Goal: Task Accomplishment & Management: Complete application form

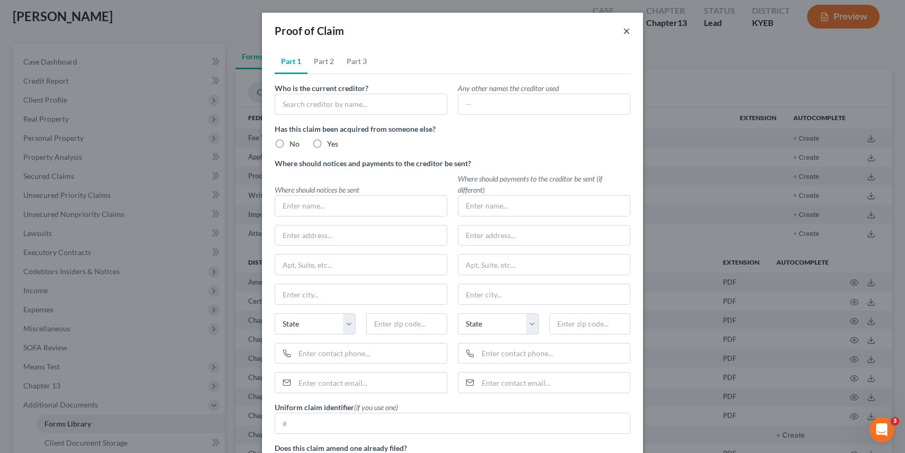
click at [628, 34] on button "×" at bounding box center [626, 30] width 7 height 13
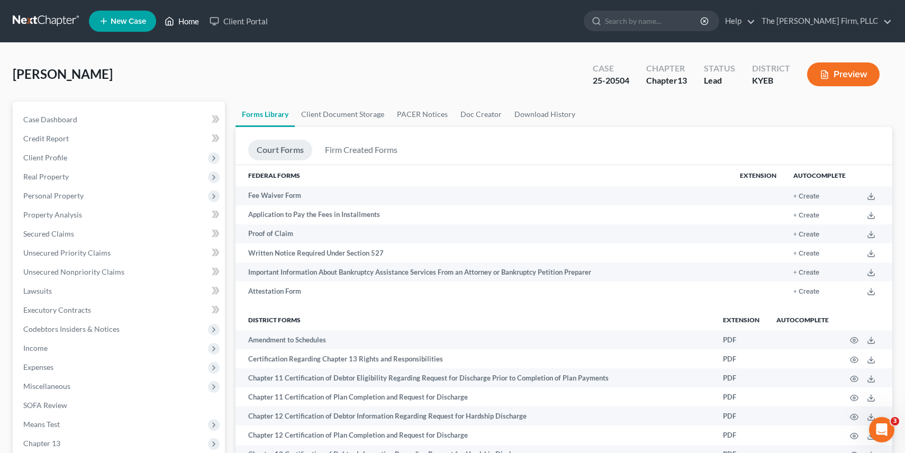
click at [176, 21] on link "Home" at bounding box center [181, 21] width 45 height 19
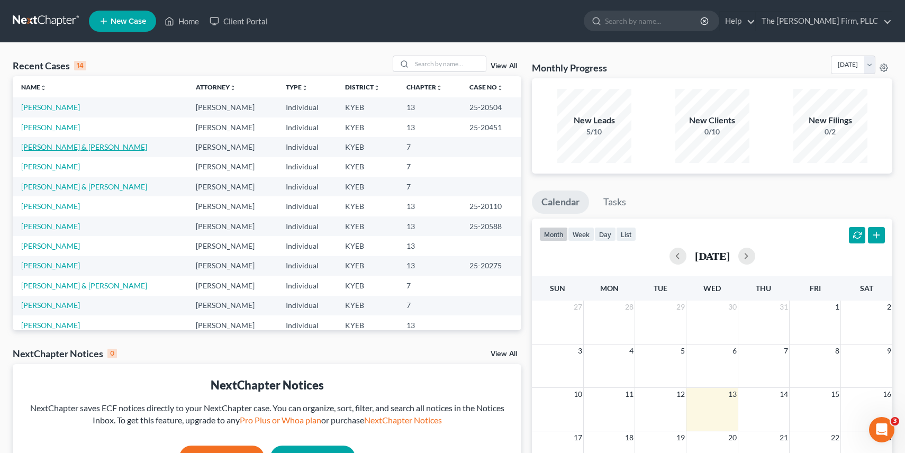
click at [55, 148] on link "[PERSON_NAME] & [PERSON_NAME]" at bounding box center [84, 146] width 126 height 9
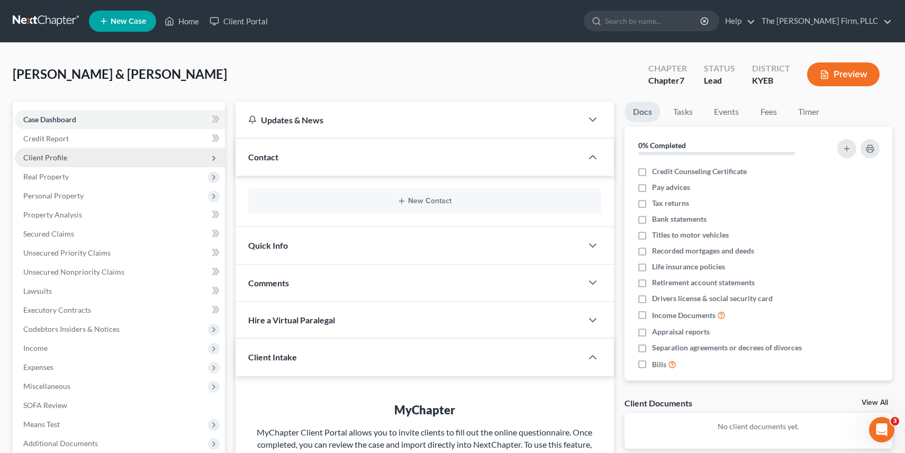
click at [154, 153] on span "Client Profile" at bounding box center [120, 157] width 210 height 19
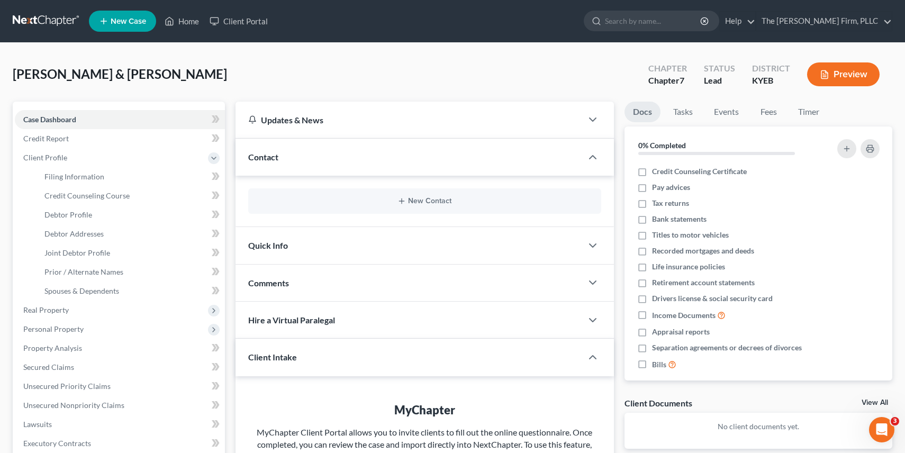
click at [828, 79] on button "Preview" at bounding box center [843, 74] width 73 height 24
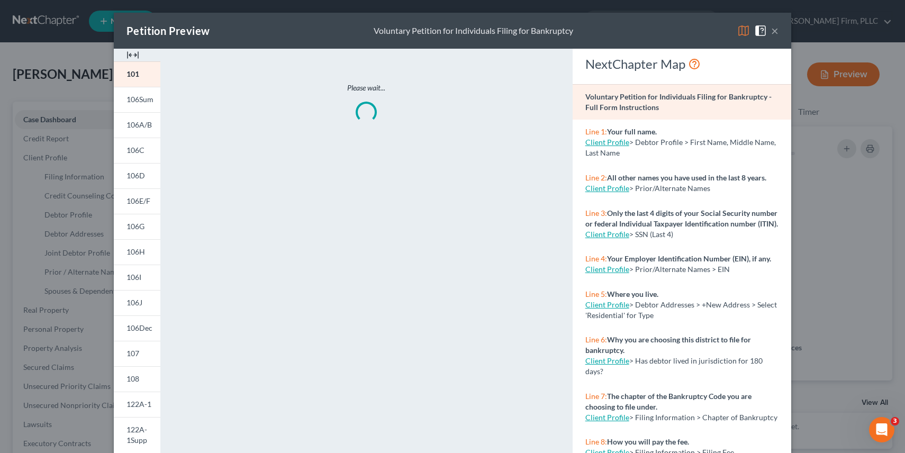
scroll to position [138, 0]
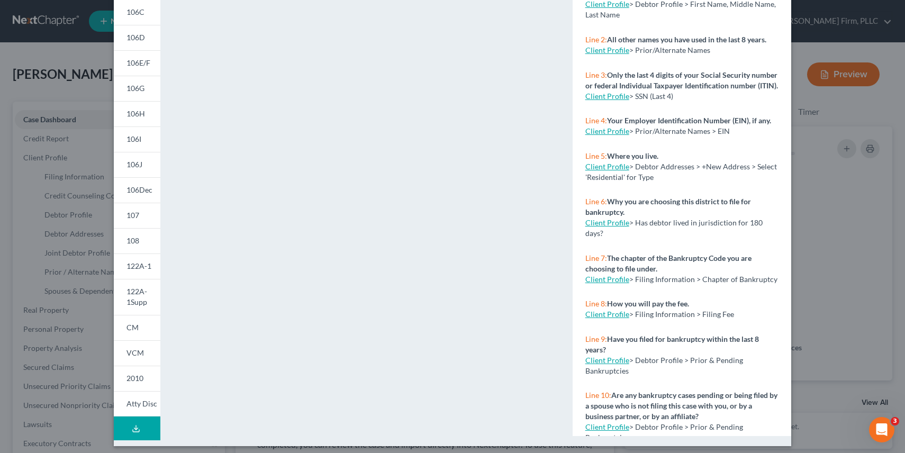
click at [133, 430] on icon at bounding box center [136, 431] width 6 height 2
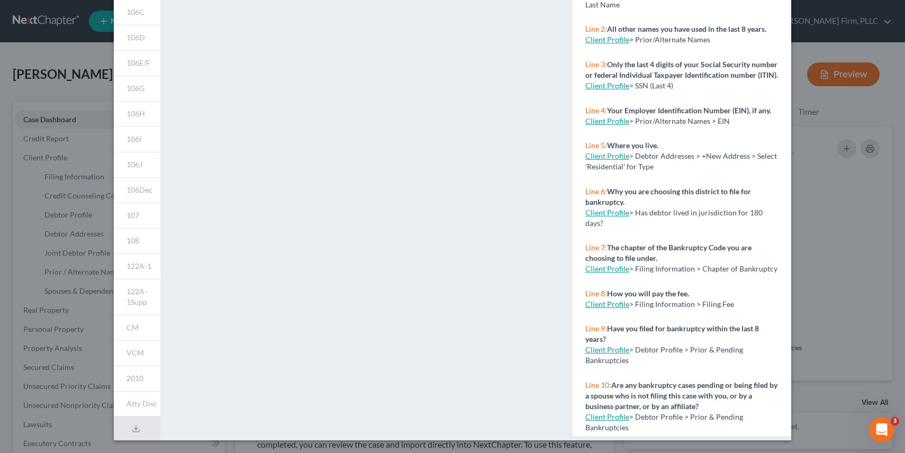
scroll to position [0, 0]
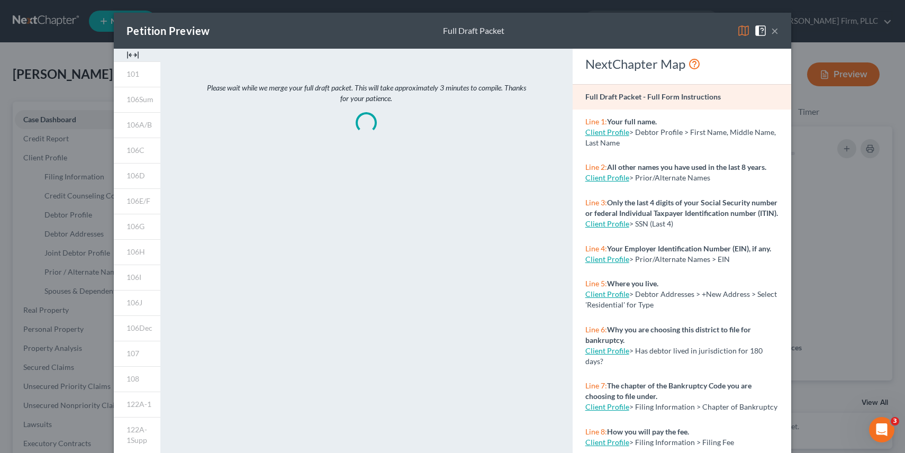
click at [39, 65] on div "Petition Preview Full Draft Packet × 101 106Sum 106A/B 106C 106D 106E/F 106G 10…" at bounding box center [452, 226] width 905 height 453
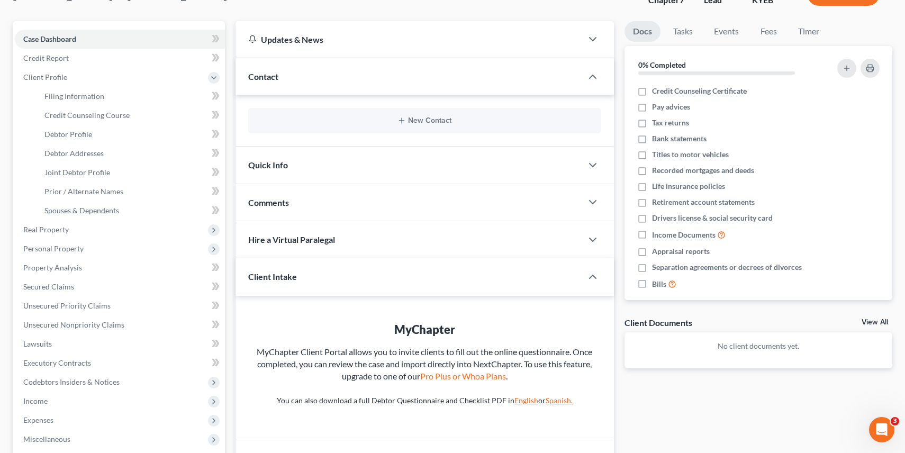
scroll to position [242, 0]
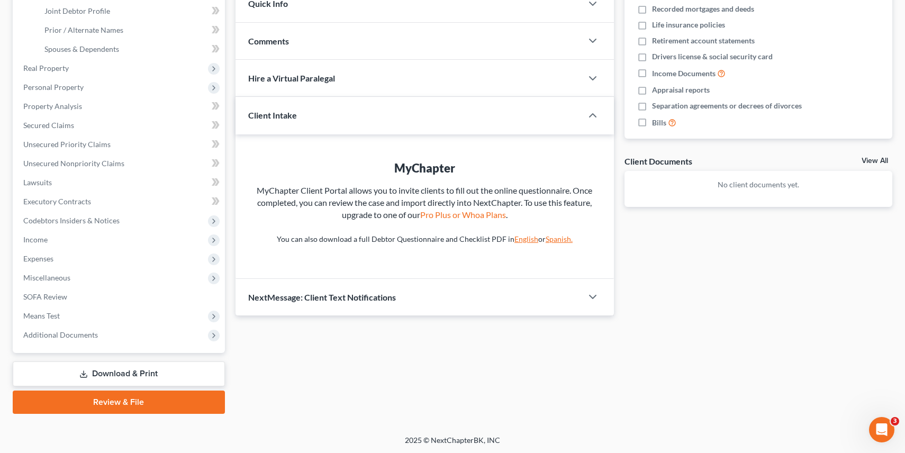
click at [138, 376] on link "Download & Print" at bounding box center [119, 374] width 212 height 25
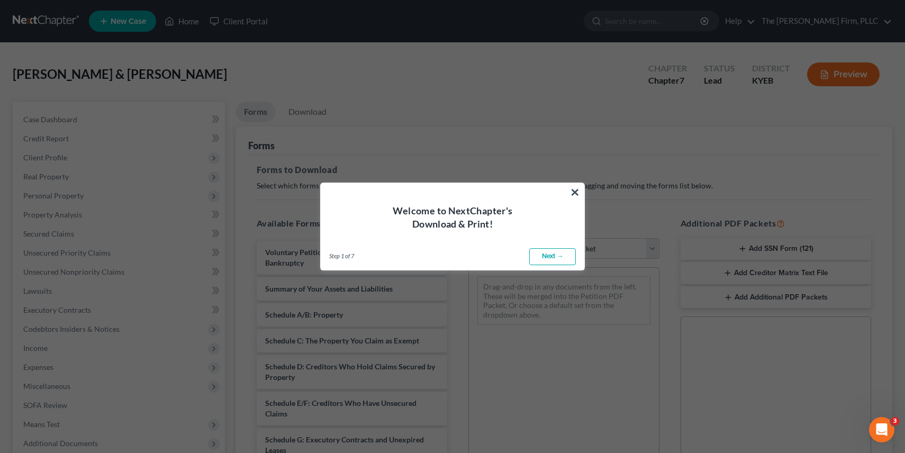
click at [557, 256] on link "Next →" at bounding box center [552, 256] width 47 height 17
select select "0"
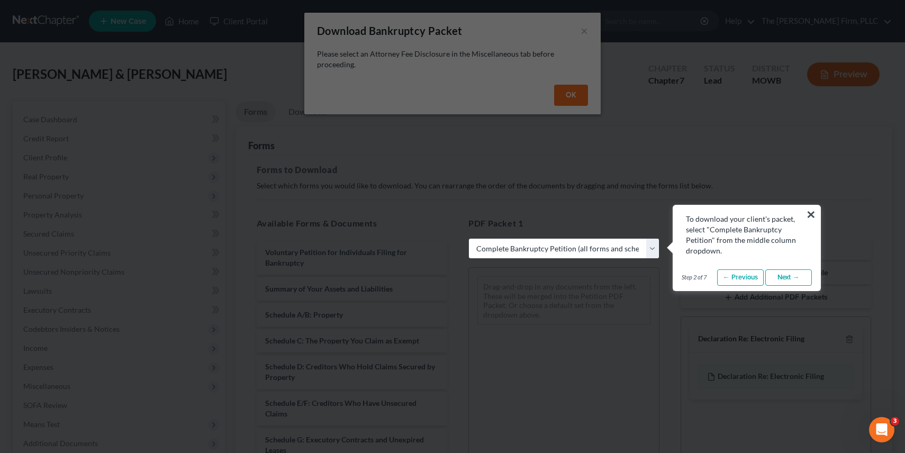
click at [810, 217] on button "×" at bounding box center [811, 214] width 10 height 17
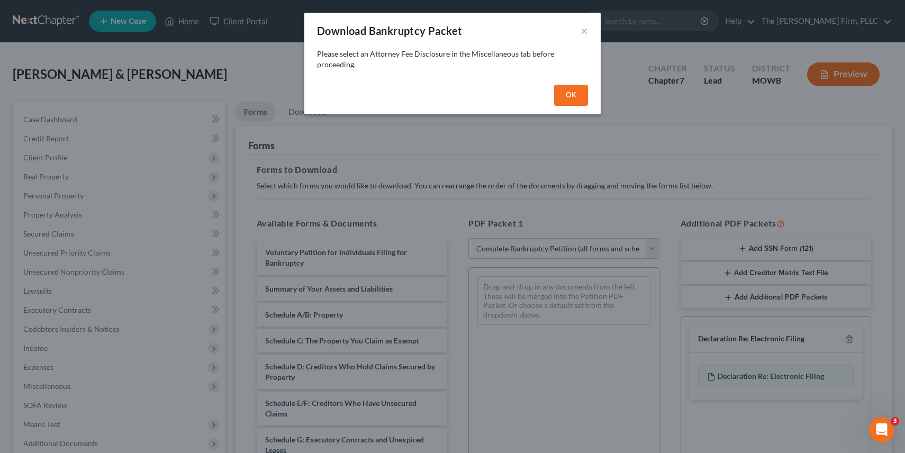
click at [589, 30] on div "Download Bankruptcy Packet ×" at bounding box center [452, 31] width 296 height 36
click at [584, 31] on button "×" at bounding box center [584, 30] width 7 height 13
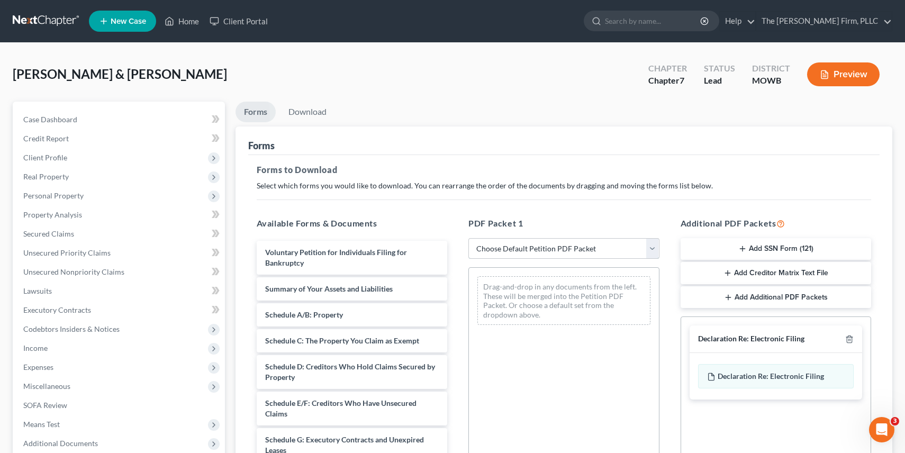
click at [525, 244] on select "Choose Default Petition PDF Packet Complete Bankruptcy Petition (all forms and …" at bounding box center [564, 248] width 191 height 21
select select "0"
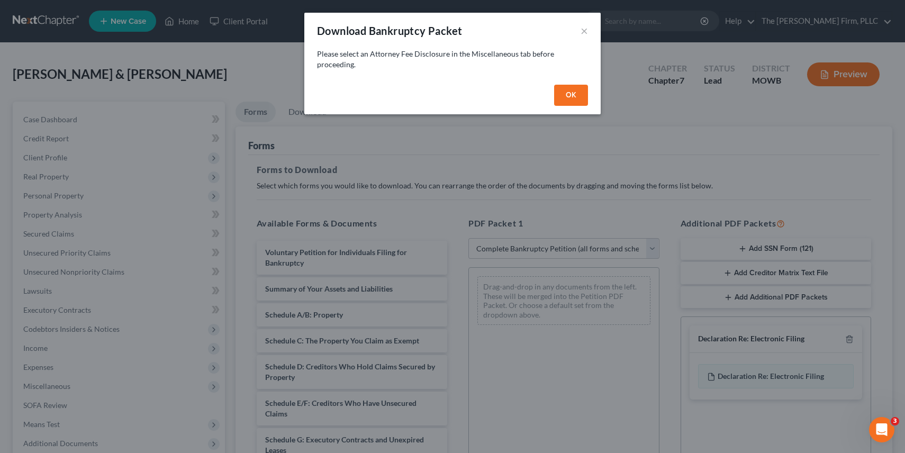
click at [572, 100] on button "OK" at bounding box center [571, 95] width 34 height 21
select select
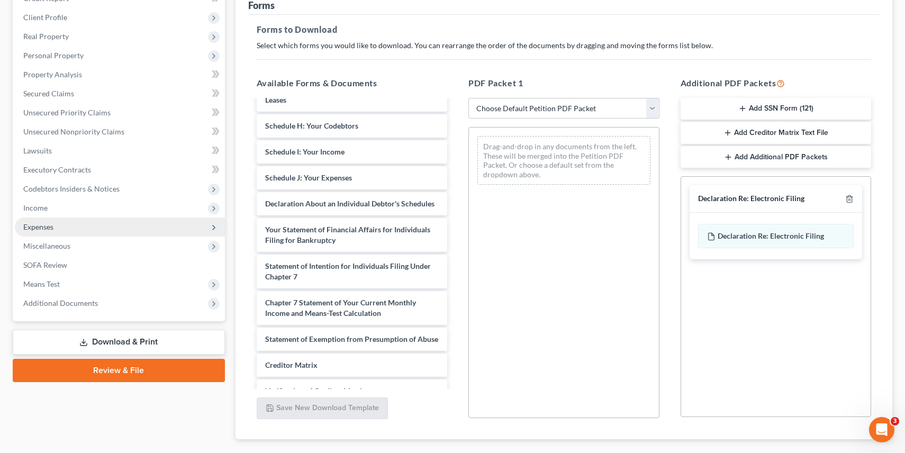
scroll to position [142, 0]
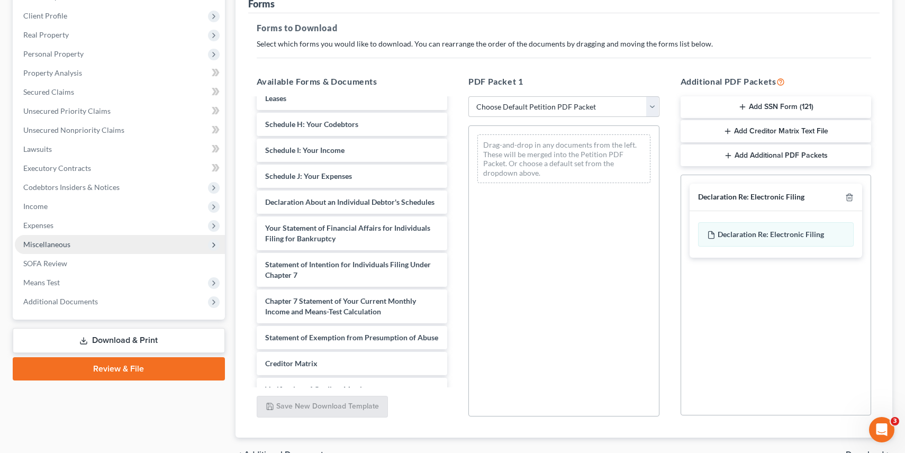
click at [154, 245] on span "Miscellaneous" at bounding box center [120, 244] width 210 height 19
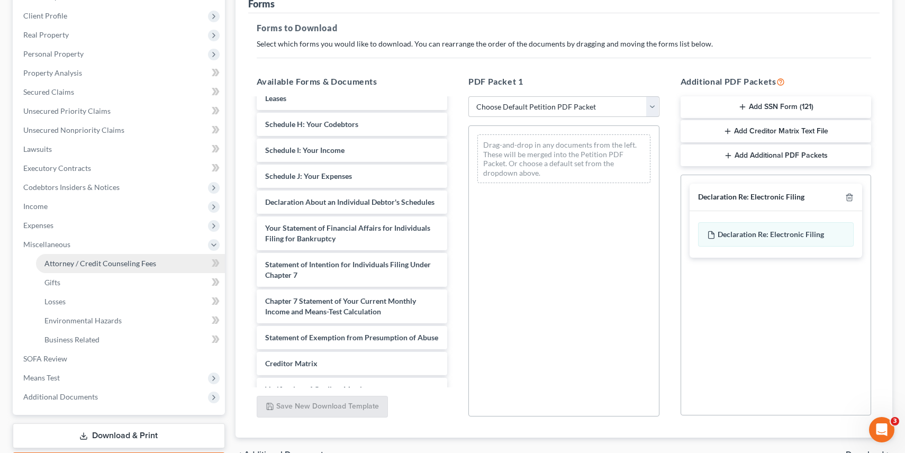
click at [143, 269] on link "Attorney / Credit Counseling Fees" at bounding box center [130, 263] width 189 height 19
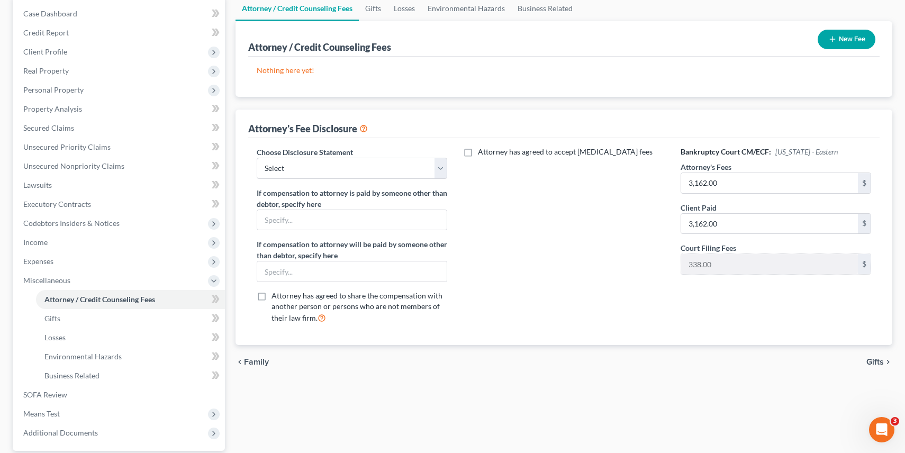
scroll to position [104, 0]
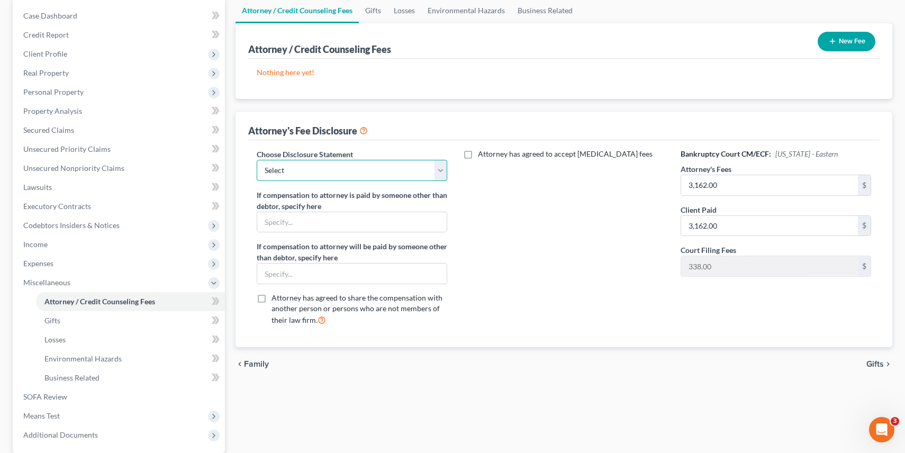
click at [318, 166] on select "Select Fee Disclosure" at bounding box center [352, 170] width 191 height 21
select select "0"
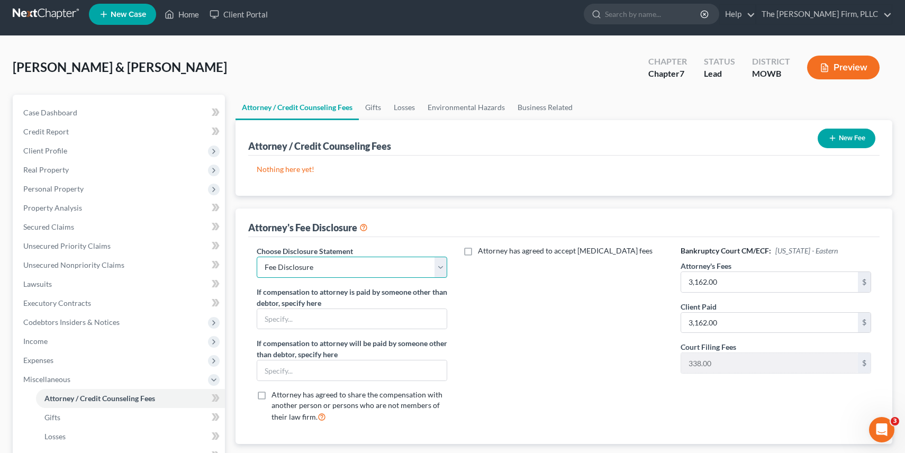
scroll to position [13, 0]
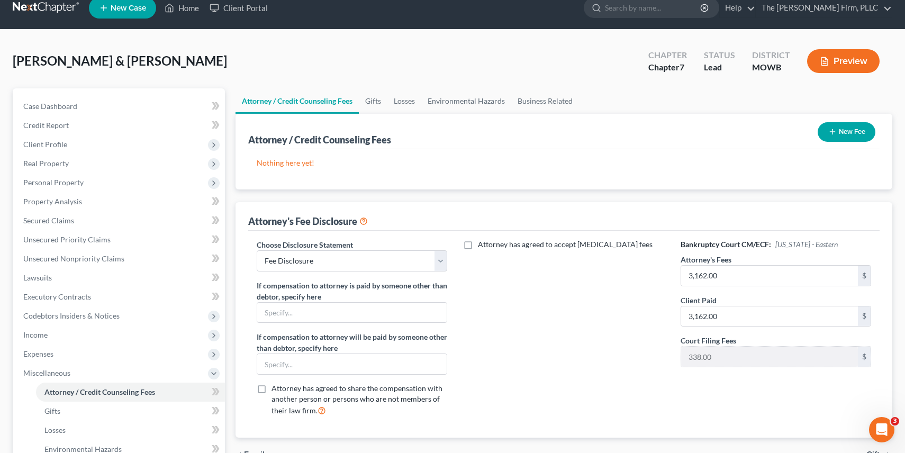
click at [863, 134] on button "New Fee" at bounding box center [847, 132] width 58 height 20
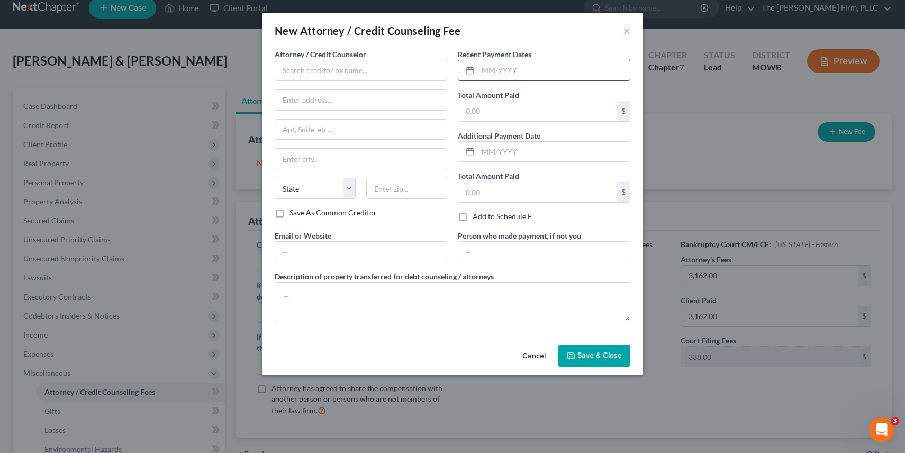
click at [486, 74] on input "text" at bounding box center [554, 70] width 152 height 20
click at [545, 117] on input "text" at bounding box center [538, 111] width 159 height 20
type input "414.00"
type input "[DATE]"
click at [378, 80] on input "text" at bounding box center [361, 70] width 173 height 21
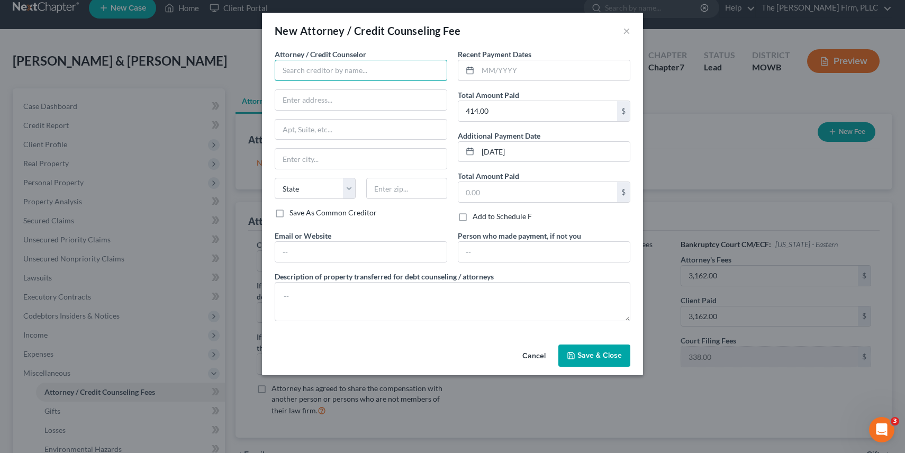
click at [372, 63] on input "text" at bounding box center [361, 70] width 173 height 21
click at [590, 354] on span "Save & Close" at bounding box center [600, 355] width 44 height 9
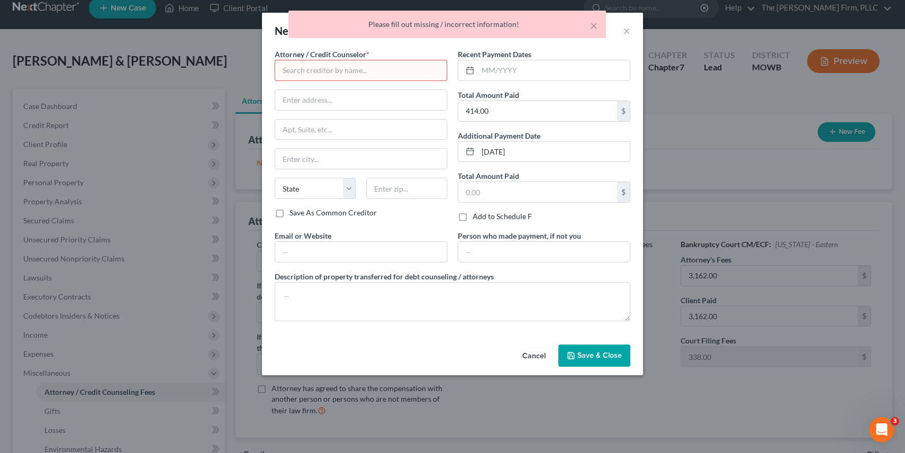
click at [401, 69] on input "text" at bounding box center [361, 70] width 173 height 21
click at [600, 23] on div "× Please fill out missing / incorrect information!" at bounding box center [448, 25] width 318 height 28
click at [598, 23] on div "× Please fill out missing / incorrect information!" at bounding box center [448, 25] width 318 height 28
click at [597, 25] on button "×" at bounding box center [593, 25] width 7 height 13
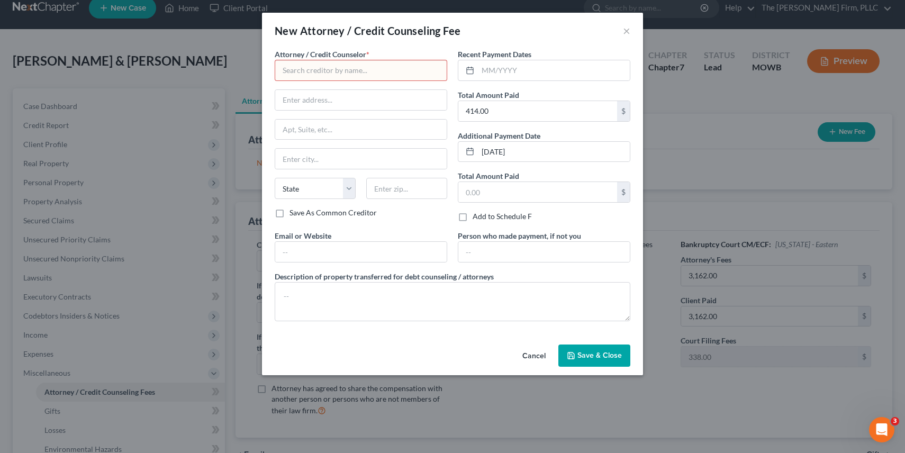
click at [367, 74] on input "text" at bounding box center [361, 70] width 173 height 21
click at [534, 353] on button "Cancel" at bounding box center [534, 356] width 40 height 21
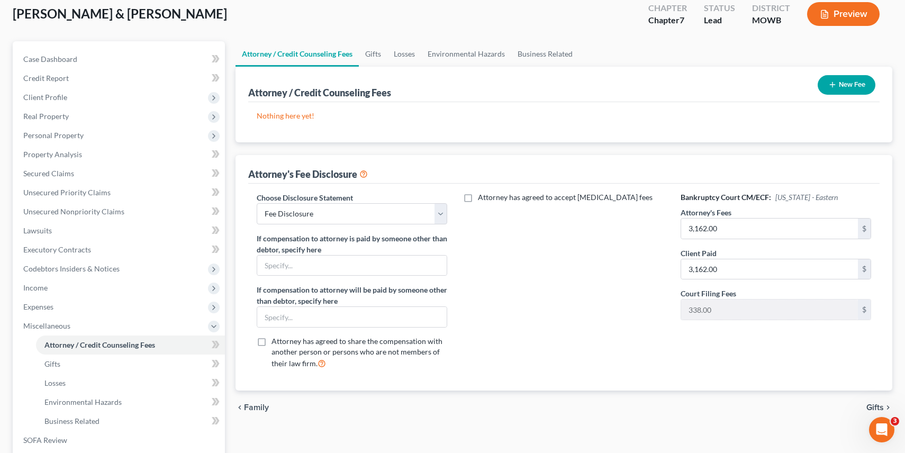
scroll to position [39, 0]
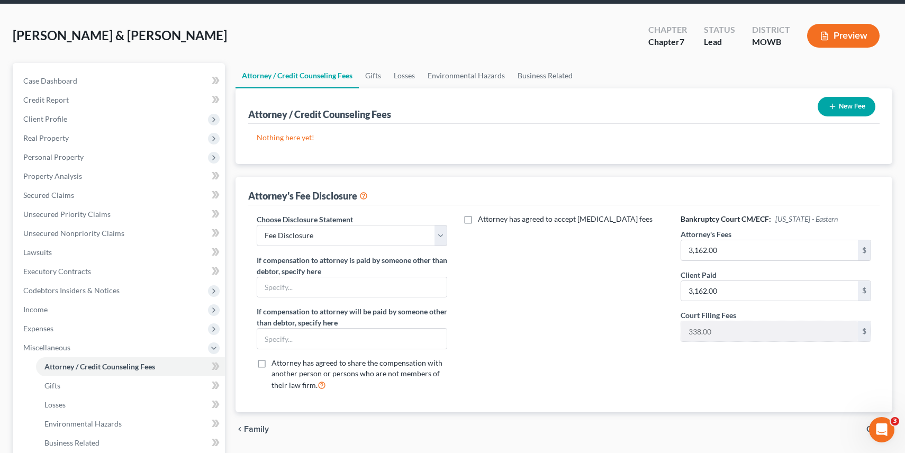
click at [840, 39] on button "Preview" at bounding box center [843, 36] width 73 height 24
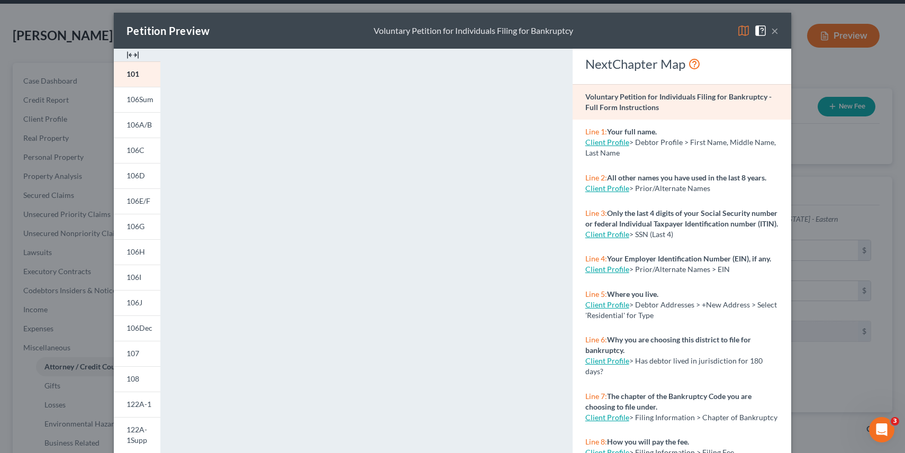
click at [777, 37] on button "×" at bounding box center [774, 30] width 7 height 13
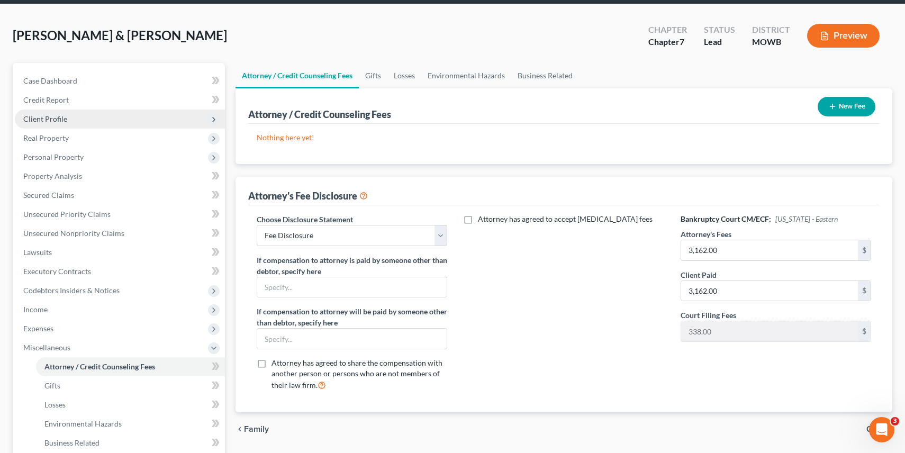
click at [57, 115] on span "Client Profile" at bounding box center [45, 118] width 44 height 9
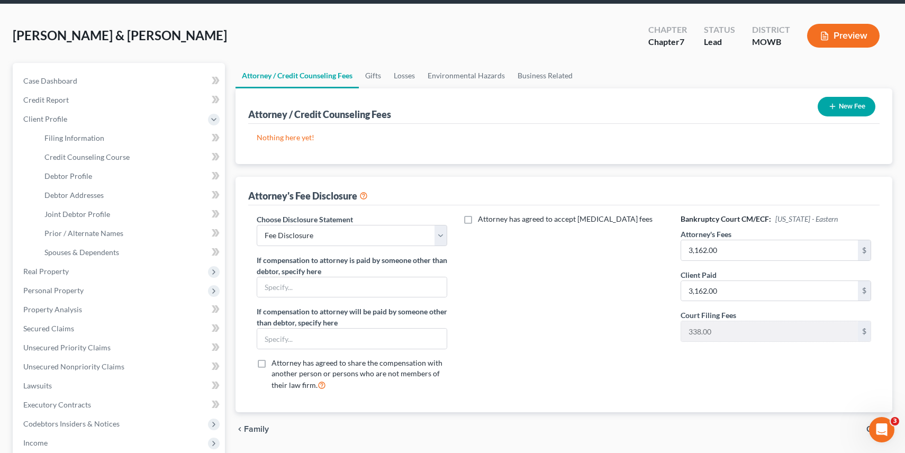
click at [840, 34] on button "Preview" at bounding box center [843, 36] width 73 height 24
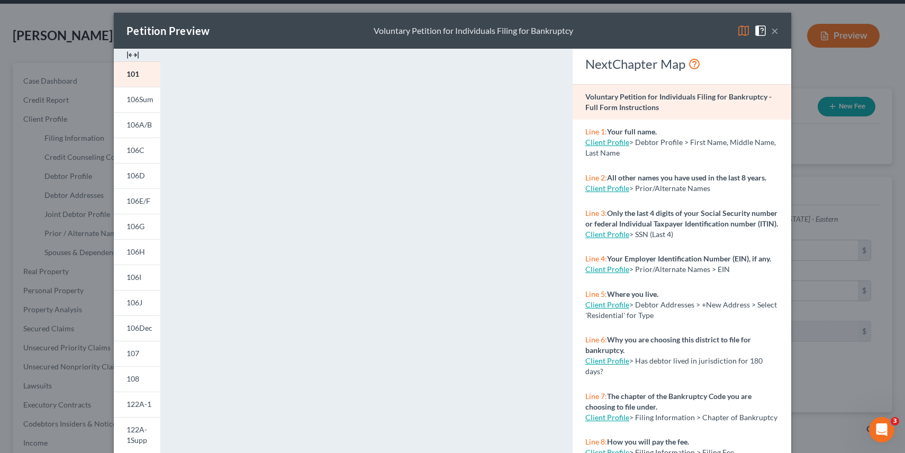
click at [775, 32] on button "×" at bounding box center [774, 30] width 7 height 13
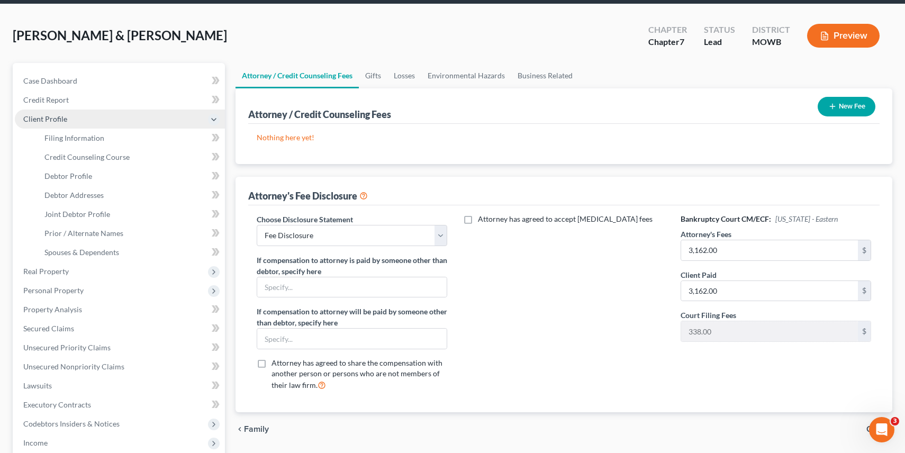
click at [72, 118] on span "Client Profile" at bounding box center [120, 119] width 210 height 19
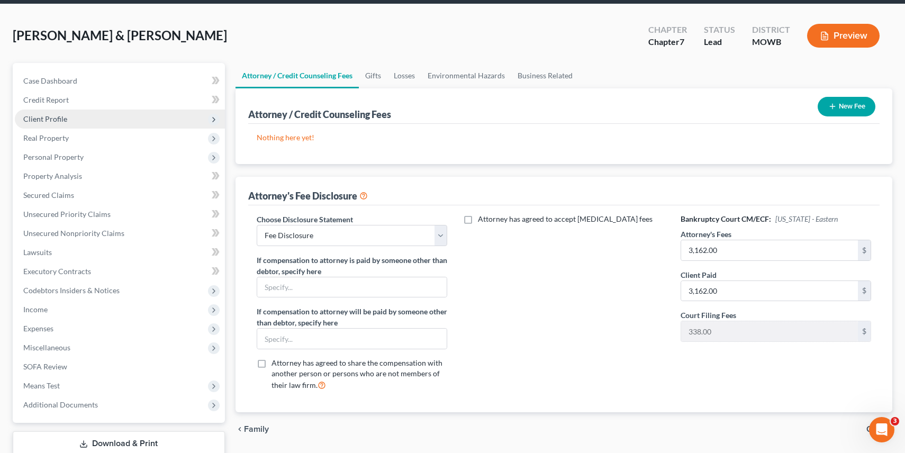
click at [72, 118] on span "Client Profile" at bounding box center [120, 119] width 210 height 19
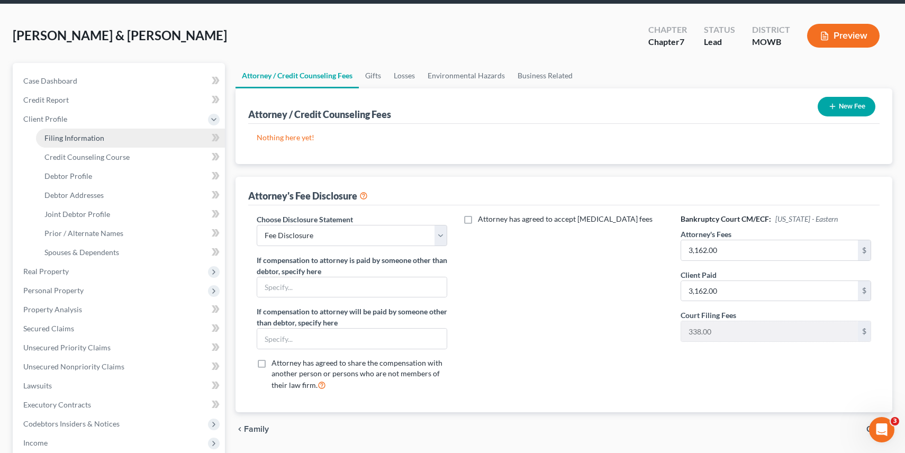
click at [68, 137] on span "Filing Information" at bounding box center [74, 137] width 60 height 9
select select "0"
select select "3"
select select "1"
select select "0"
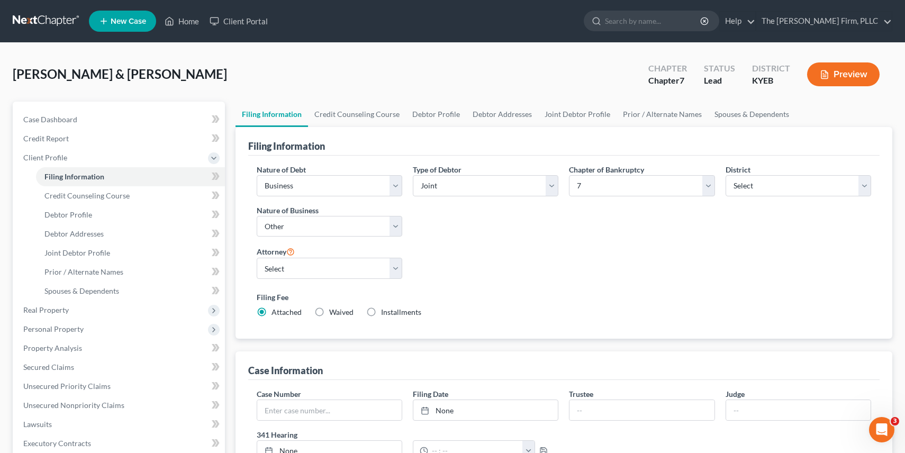
click at [855, 70] on button "Preview" at bounding box center [843, 74] width 73 height 24
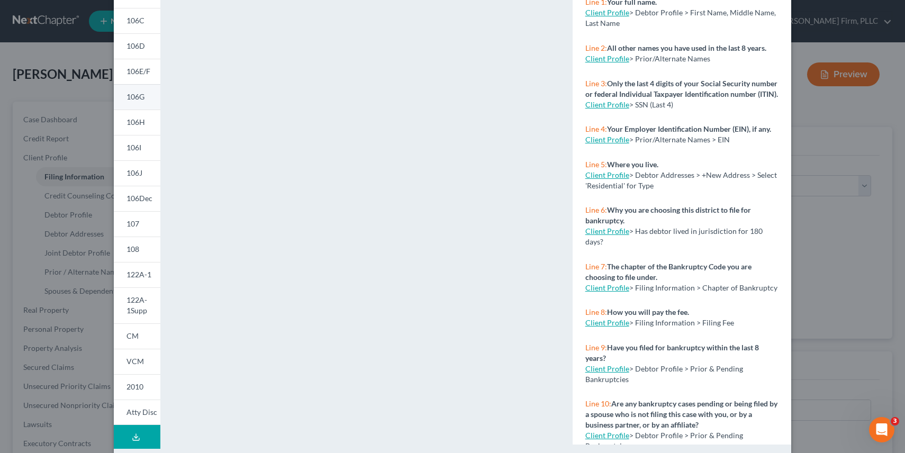
scroll to position [143, 0]
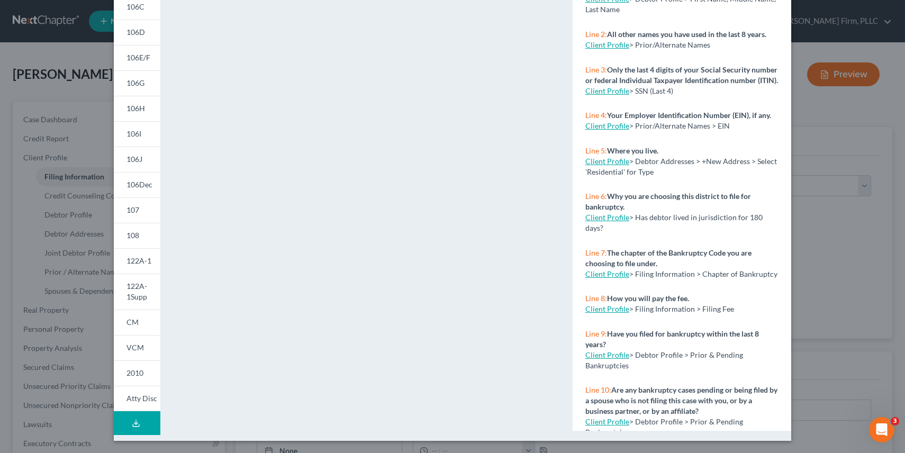
click at [134, 423] on polyline at bounding box center [136, 424] width 4 height 2
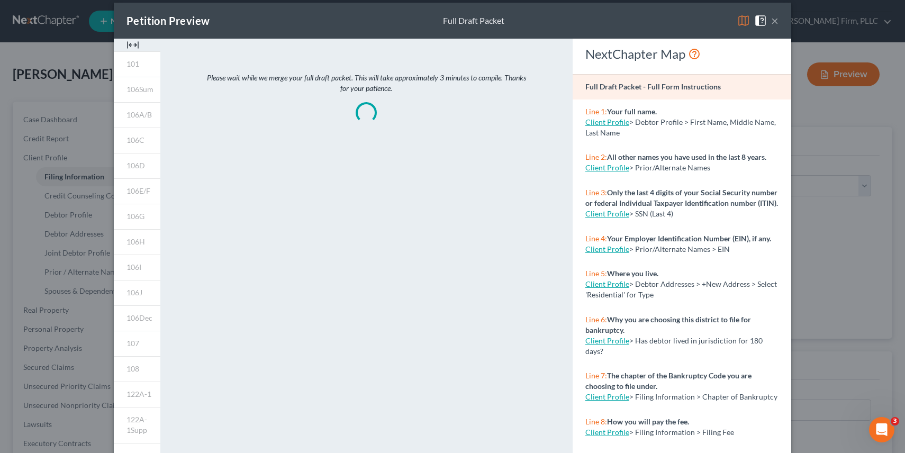
scroll to position [0, 0]
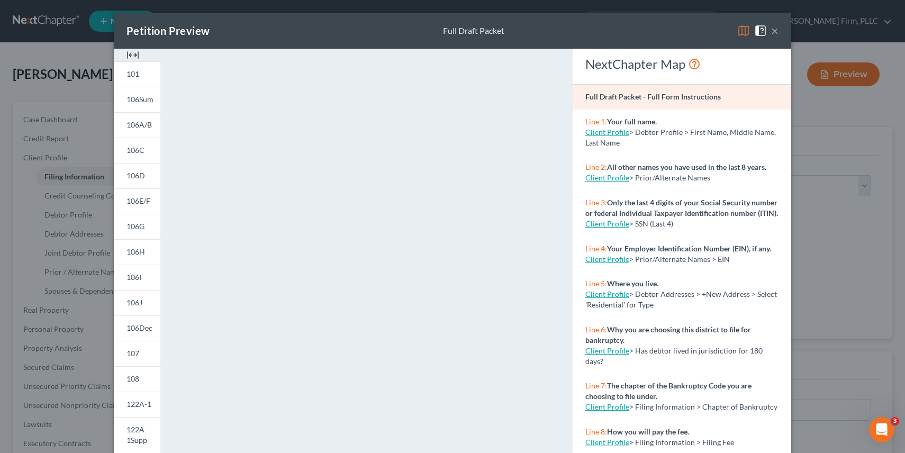
click at [775, 30] on button "×" at bounding box center [774, 30] width 7 height 13
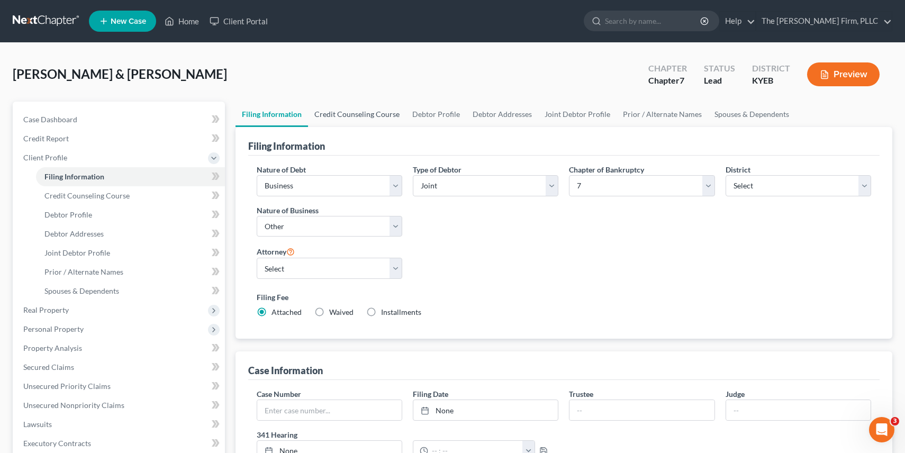
click at [353, 113] on link "Credit Counseling Course" at bounding box center [357, 114] width 98 height 25
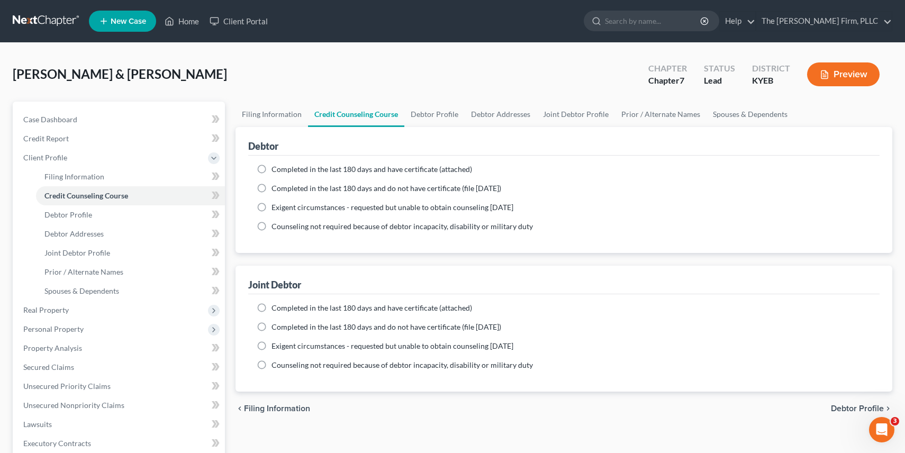
click at [328, 169] on span "Completed in the last 180 days and have certificate (attached)" at bounding box center [372, 169] width 201 height 9
click at [283, 169] on input "Completed in the last 180 days and have certificate (attached)" at bounding box center [279, 167] width 7 height 7
radio input "true"
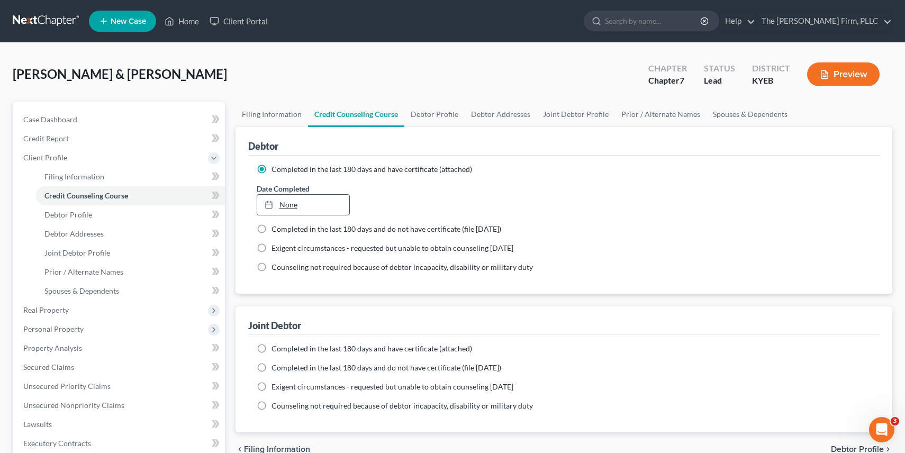
click at [301, 206] on link "None" at bounding box center [303, 205] width 93 height 20
type input "[DATE]"
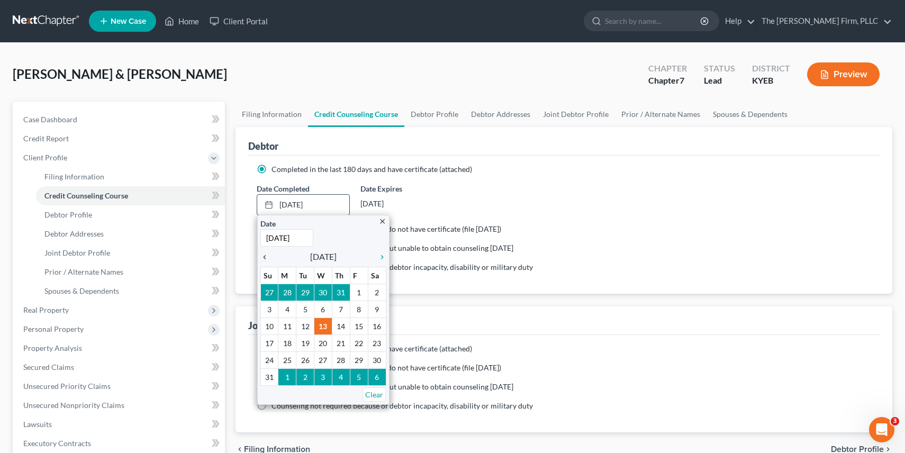
click at [265, 257] on icon "chevron_left" at bounding box center [267, 257] width 14 height 8
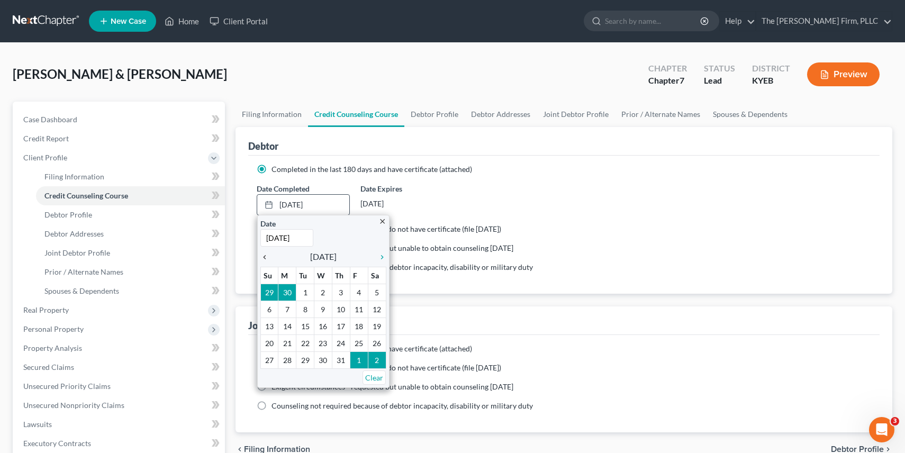
click at [265, 257] on icon "chevron_left" at bounding box center [267, 257] width 14 height 8
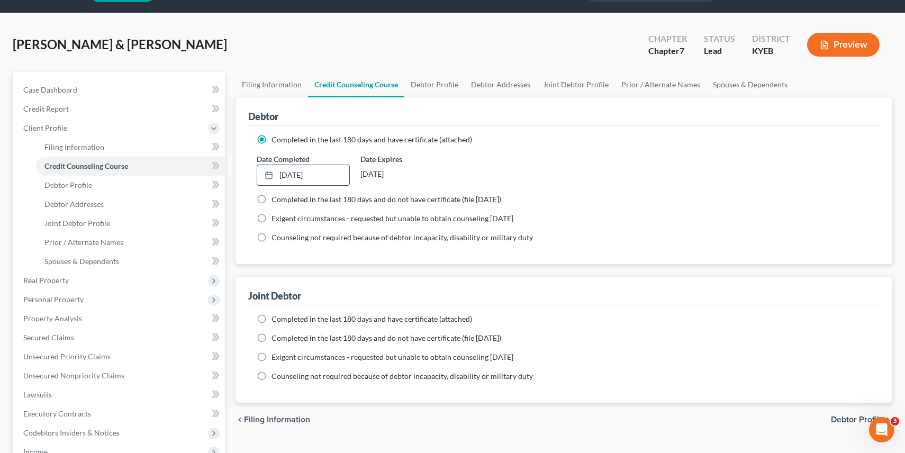
scroll to position [48, 0]
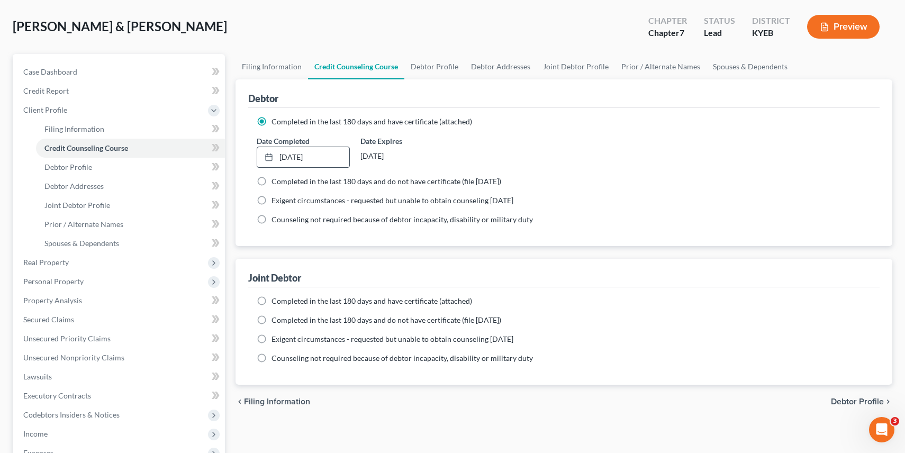
click at [272, 301] on label "Completed in the last 180 days and have certificate (attached)" at bounding box center [372, 301] width 201 height 11
click at [276, 301] on input "Completed in the last 180 days and have certificate (attached)" at bounding box center [279, 299] width 7 height 7
radio input "true"
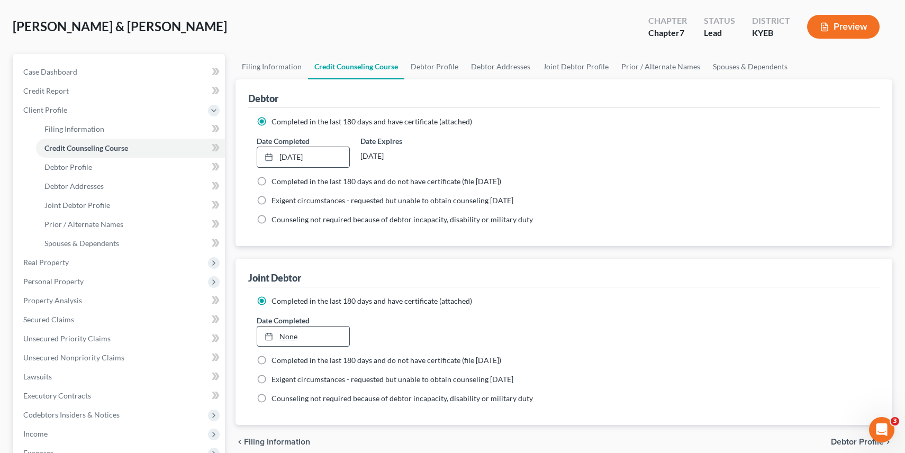
type input "[DATE]"
click at [281, 336] on link "None" at bounding box center [303, 337] width 93 height 20
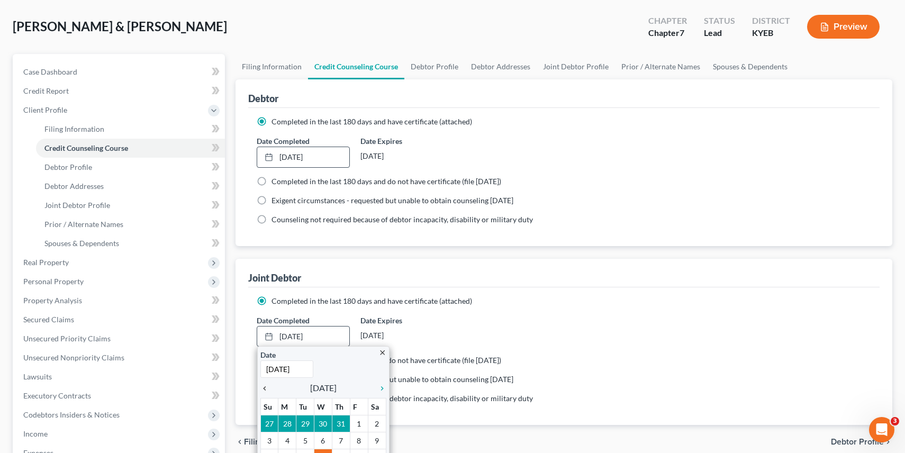
click at [266, 390] on icon "chevron_left" at bounding box center [267, 388] width 14 height 8
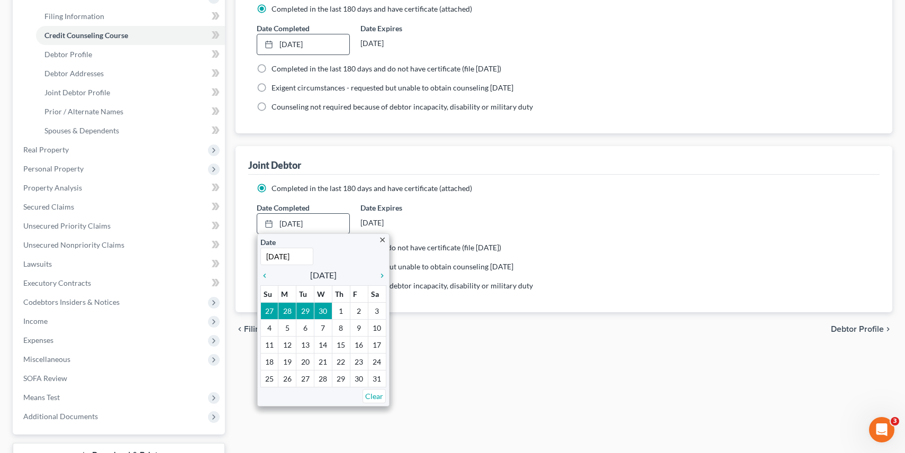
scroll to position [166, 0]
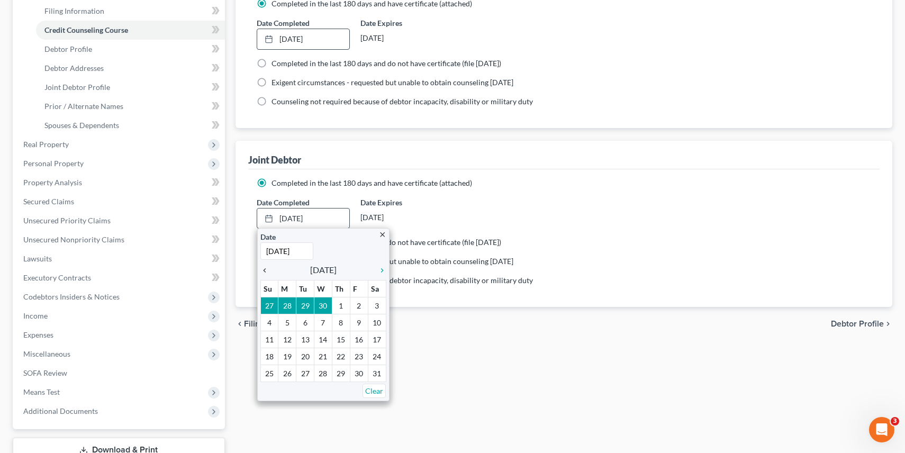
click at [264, 268] on icon "chevron_left" at bounding box center [267, 270] width 14 height 8
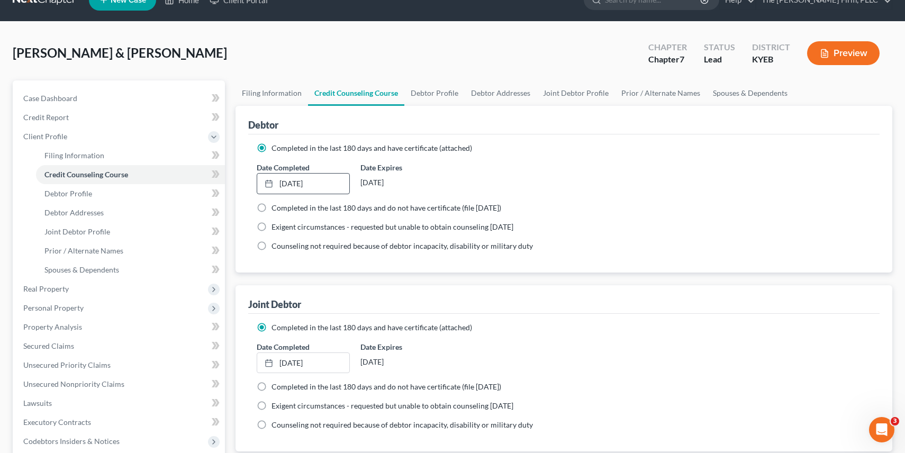
scroll to position [5, 0]
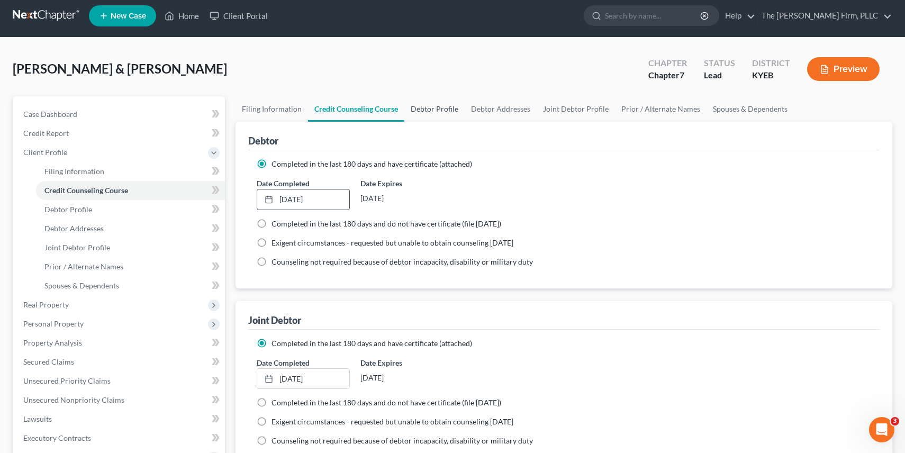
click at [423, 109] on link "Debtor Profile" at bounding box center [435, 108] width 60 height 25
select select "1"
select select "4"
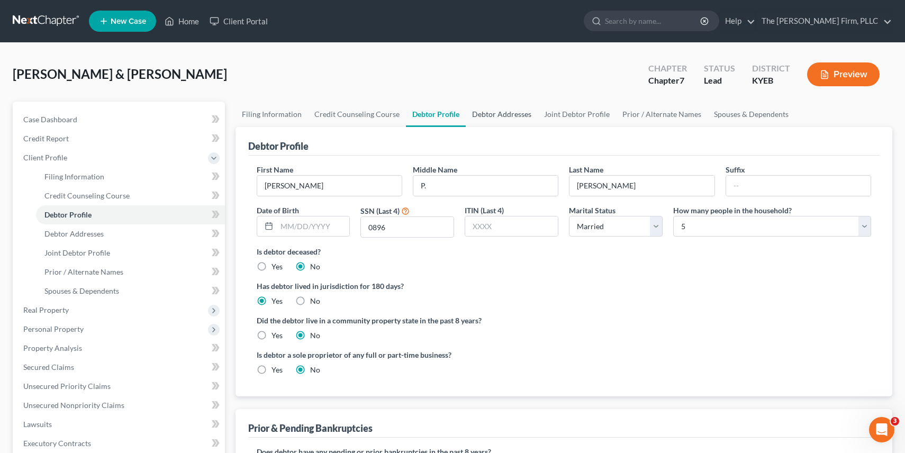
click at [496, 112] on link "Debtor Addresses" at bounding box center [502, 114] width 72 height 25
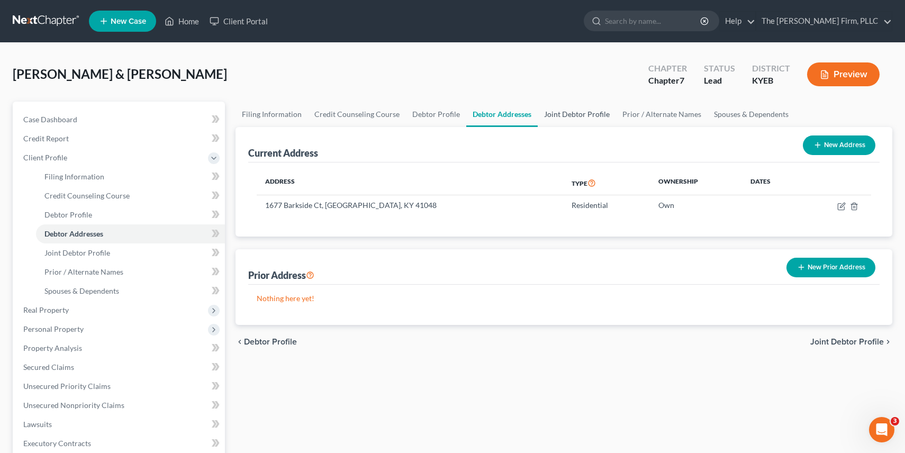
click at [573, 116] on link "Joint Debtor Profile" at bounding box center [577, 114] width 78 height 25
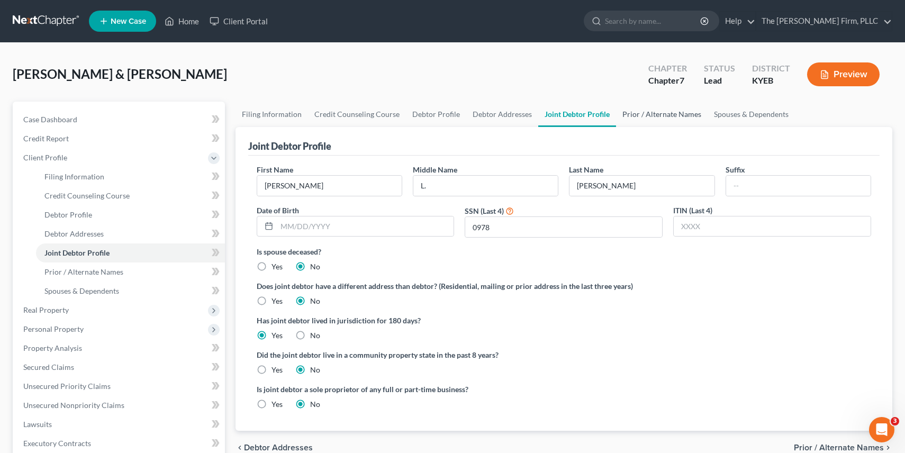
click at [658, 121] on link "Prior / Alternate Names" at bounding box center [662, 114] width 92 height 25
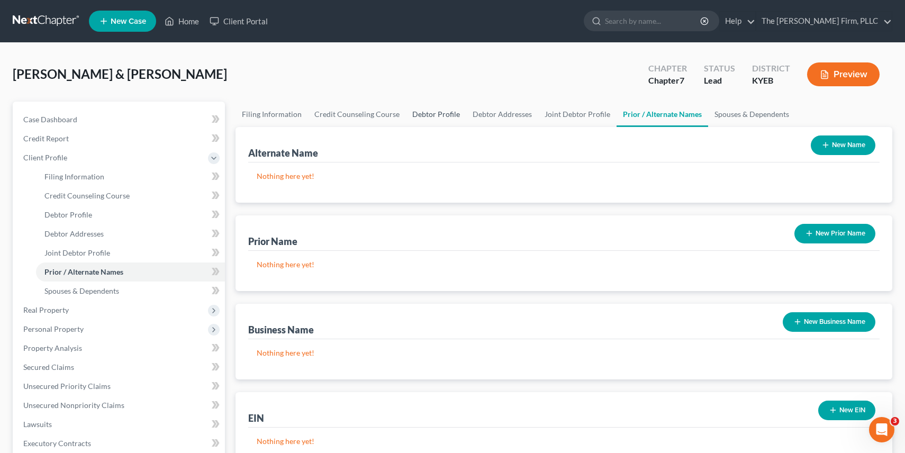
click at [425, 114] on link "Debtor Profile" at bounding box center [436, 114] width 60 height 25
select select "1"
select select "4"
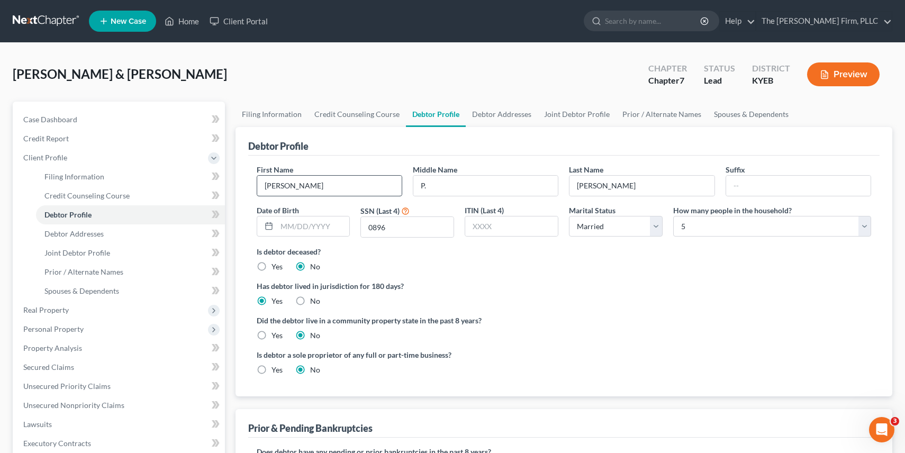
scroll to position [242, 0]
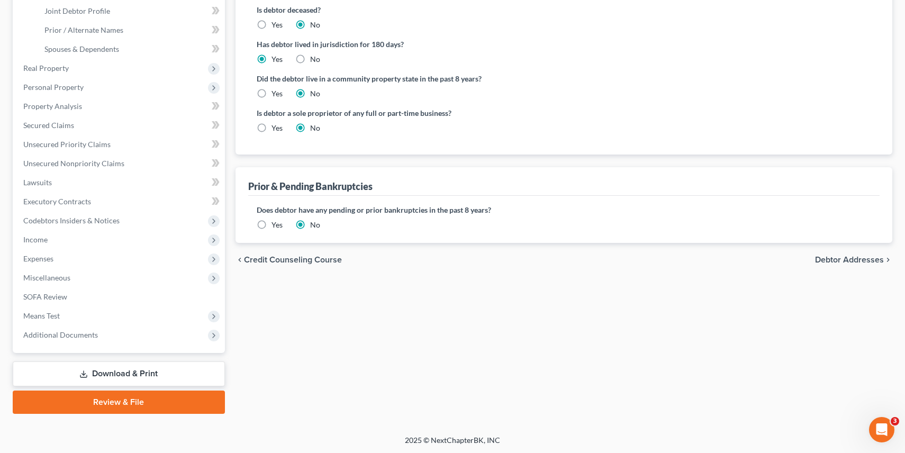
click at [272, 224] on label "Yes" at bounding box center [277, 225] width 11 height 11
click at [276, 224] on input "Yes" at bounding box center [279, 223] width 7 height 7
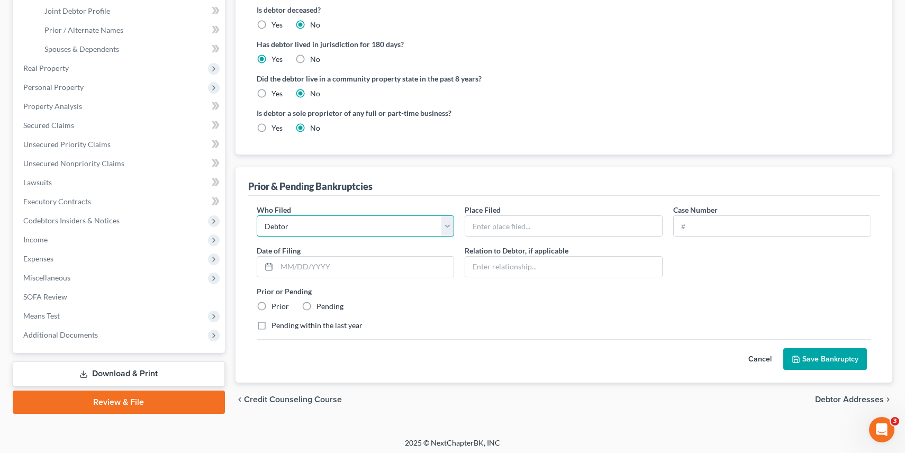
click at [338, 221] on select "Debtor Other" at bounding box center [356, 225] width 198 height 21
select select "other"
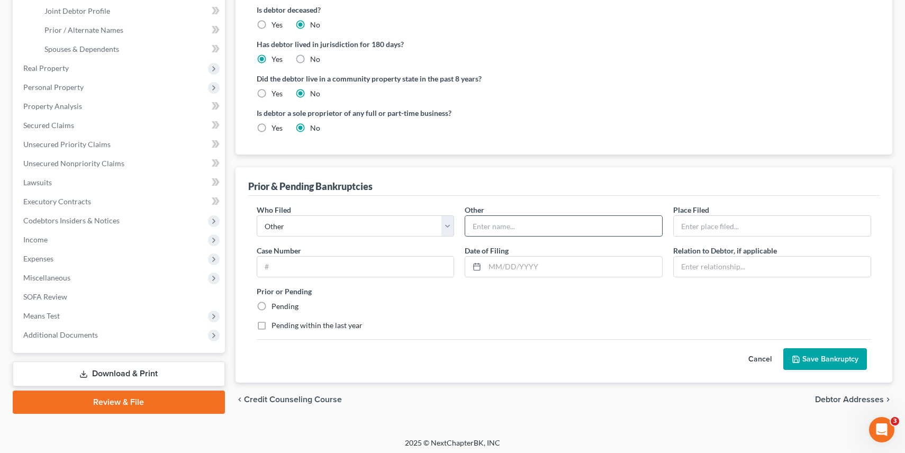
click at [486, 227] on input "text" at bounding box center [563, 226] width 197 height 20
type input "[PERSON_NAME]"
type input "Eastern District of [US_STATE]"
type input "23-20392"
type input "[DATE]"
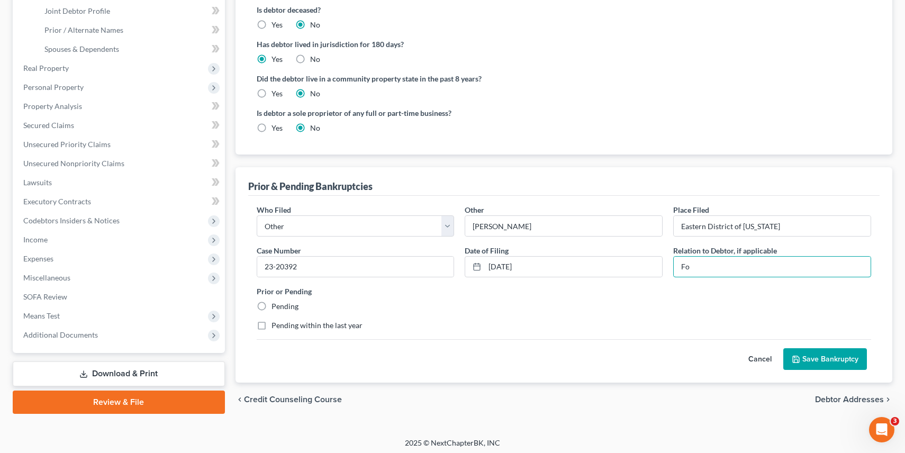
type input "F"
type input "M"
type input "A"
type input "Member of an LLC"
click at [813, 355] on button "Save Bankruptcy" at bounding box center [826, 359] width 84 height 22
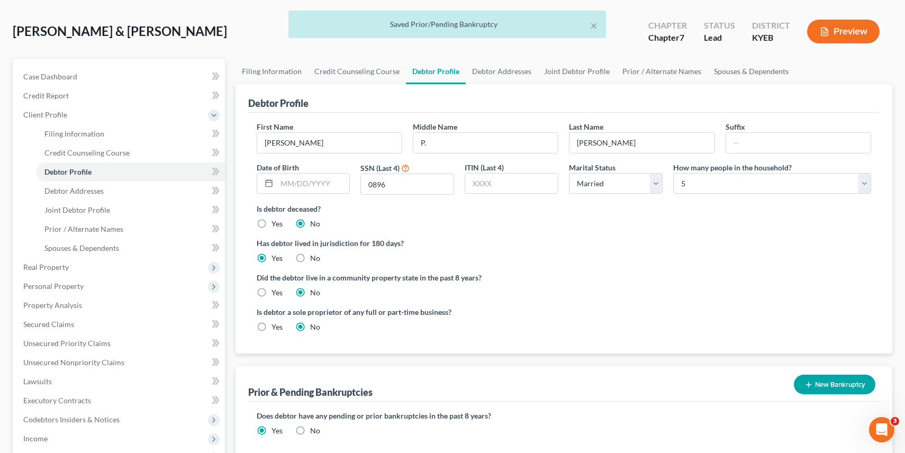
scroll to position [0, 0]
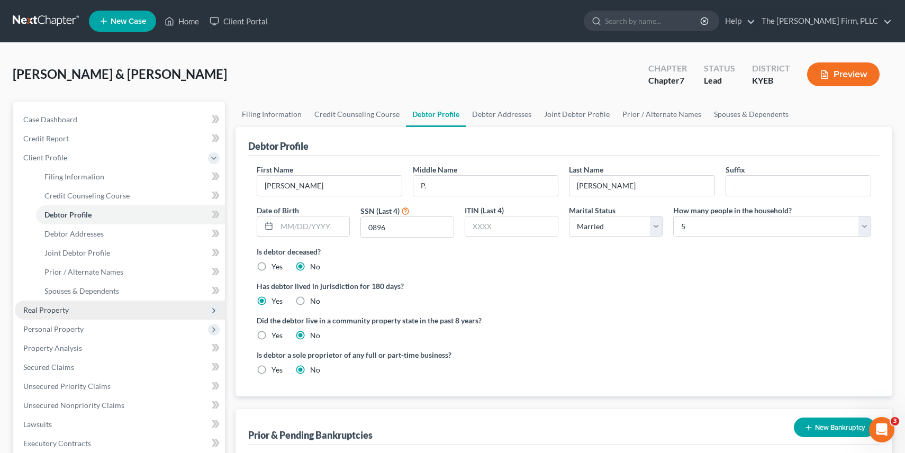
click at [44, 312] on span "Real Property" at bounding box center [46, 309] width 46 height 9
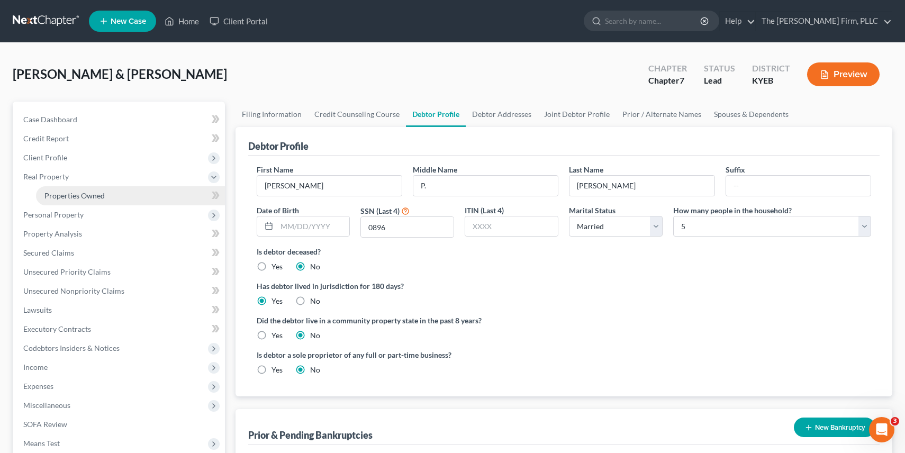
click at [61, 196] on span "Properties Owned" at bounding box center [74, 195] width 60 height 9
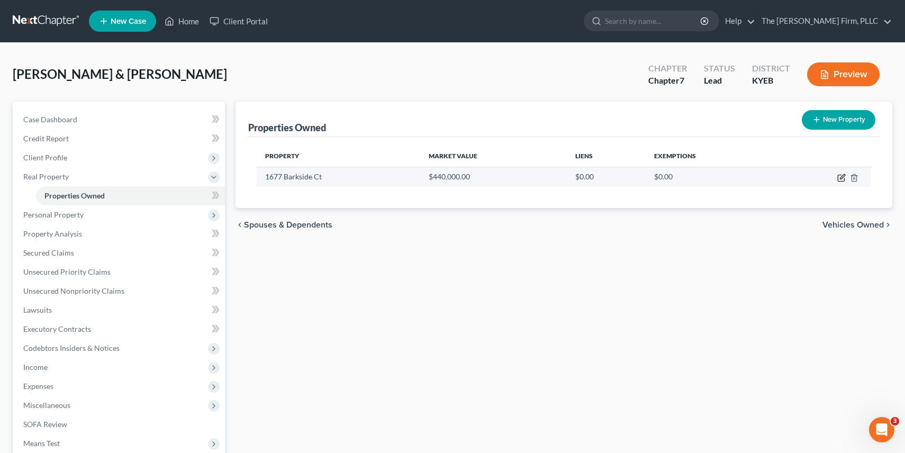
click at [839, 177] on icon "button" at bounding box center [842, 178] width 8 height 8
select select "18"
select select "2"
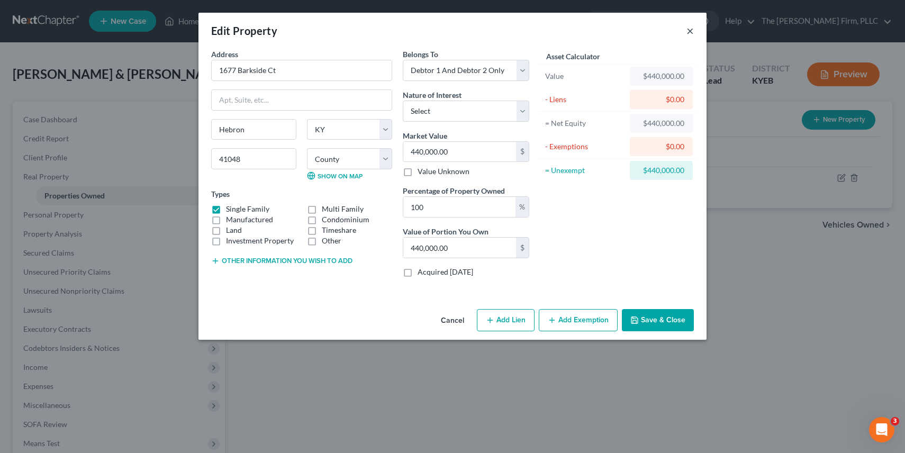
click at [689, 31] on button "×" at bounding box center [690, 30] width 7 height 13
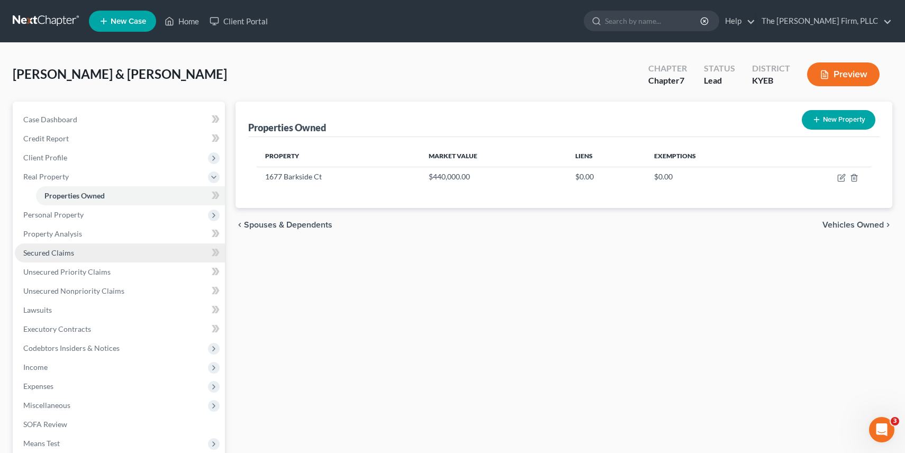
click at [47, 251] on span "Secured Claims" at bounding box center [48, 252] width 51 height 9
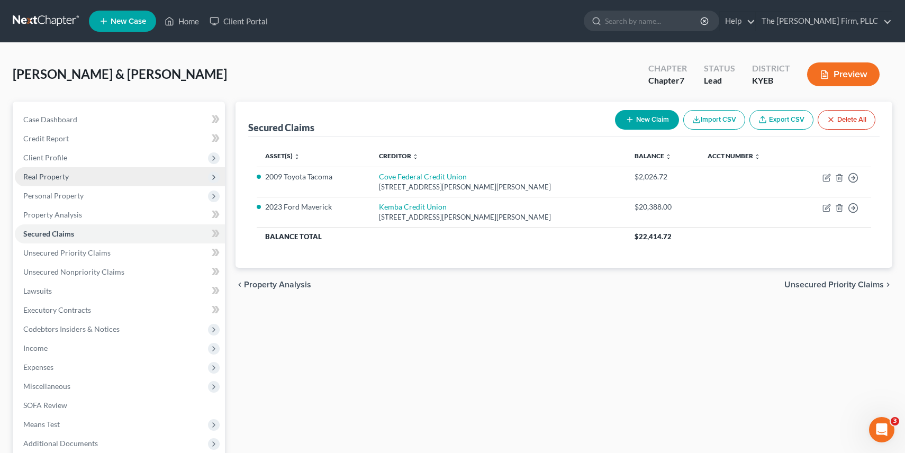
click at [44, 175] on span "Real Property" at bounding box center [46, 176] width 46 height 9
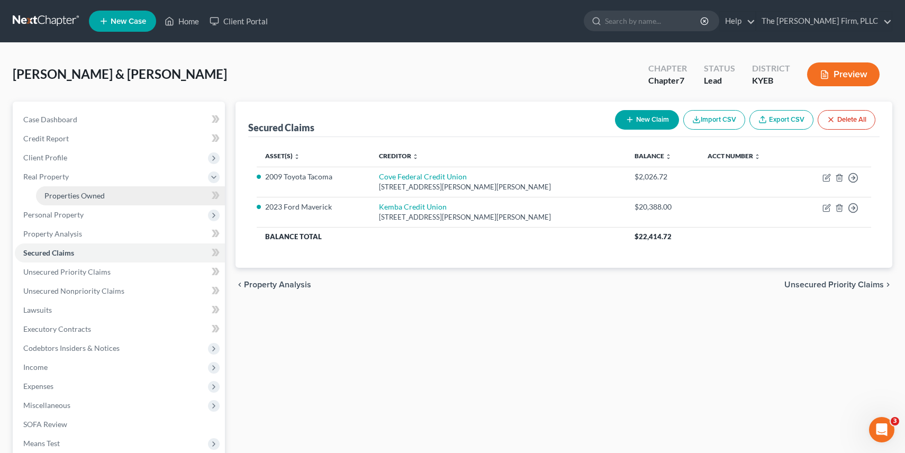
click at [165, 201] on link "Properties Owned" at bounding box center [130, 195] width 189 height 19
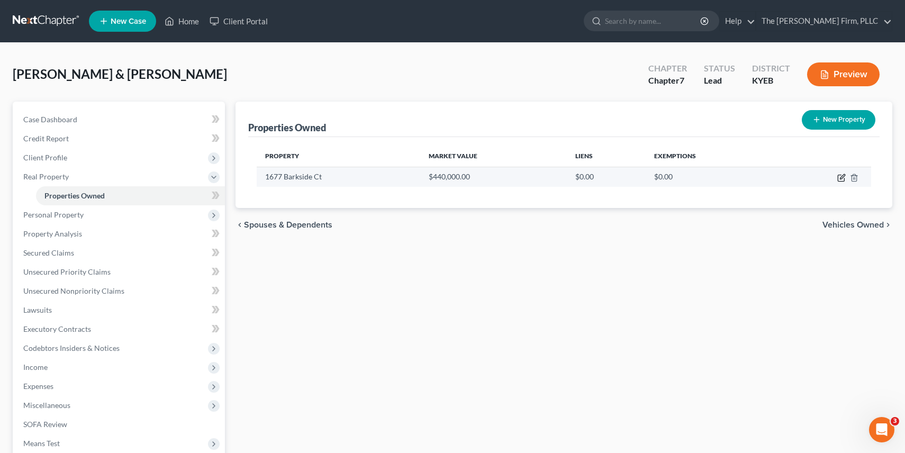
click at [840, 177] on icon "button" at bounding box center [842, 178] width 8 height 8
select select "18"
select select "7"
select select "2"
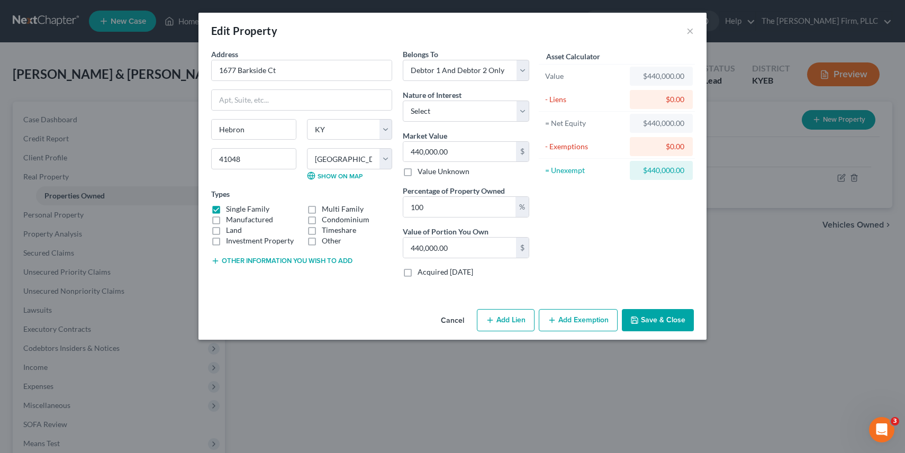
click at [510, 321] on button "Add Lien" at bounding box center [506, 320] width 58 height 22
select select "2"
select select "0"
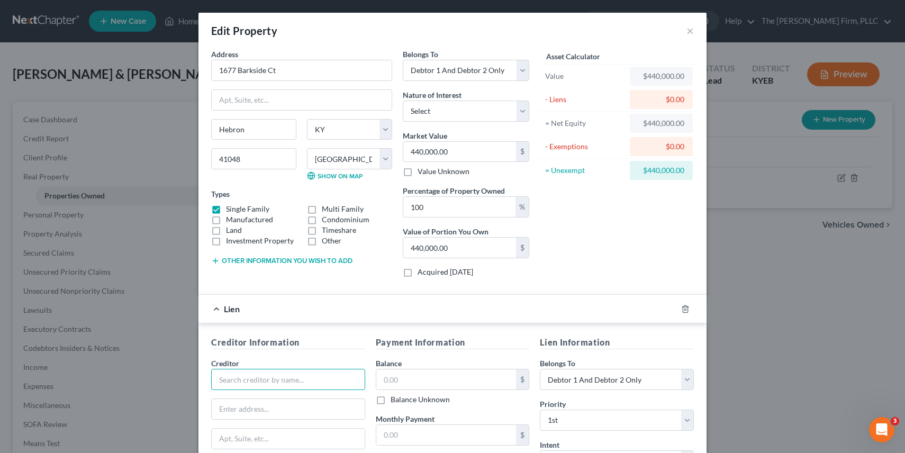
click at [295, 388] on input "text" at bounding box center [288, 379] width 154 height 21
type input "Caliber Home Loans, Inc."
type input "PO Box 650856"
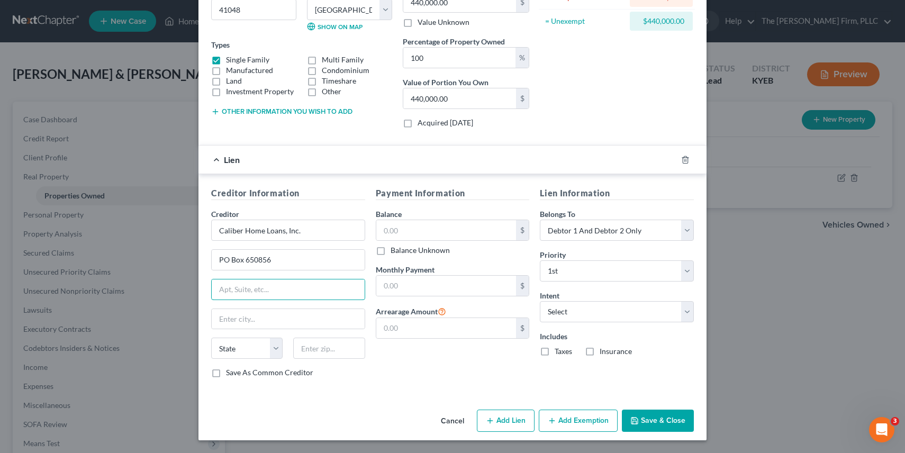
scroll to position [149, 0]
type input "75265"
type input "[GEOGRAPHIC_DATA]"
select select "45"
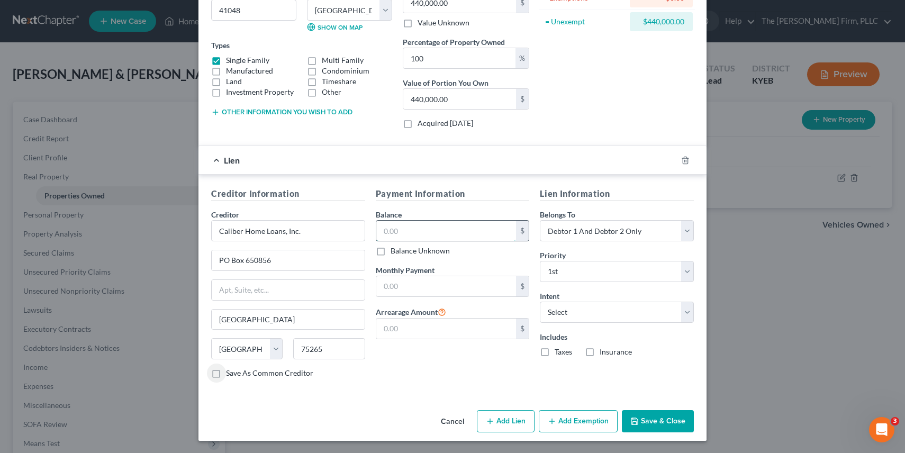
click at [420, 234] on input "text" at bounding box center [446, 231] width 140 height 20
click at [452, 231] on input "304,275" at bounding box center [446, 231] width 140 height 20
type input "304,275.00"
click at [554, 307] on select "Select Surrender Redeem Reaffirm Avoid Other" at bounding box center [617, 312] width 154 height 21
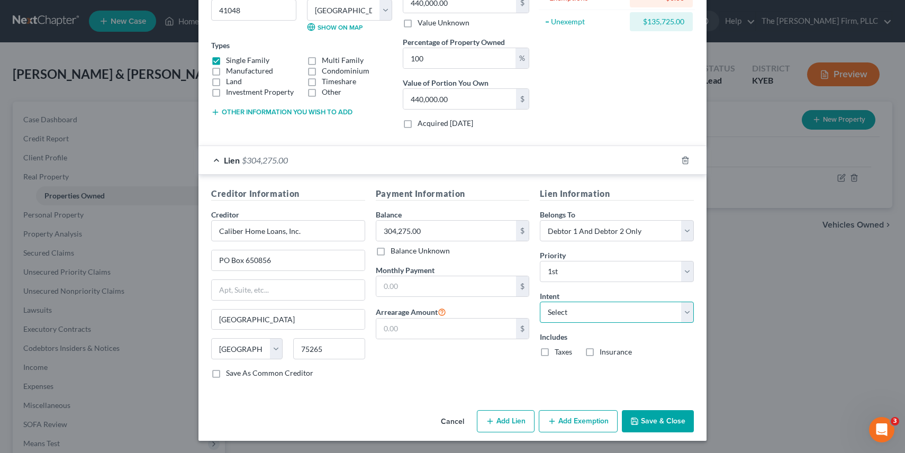
select select "2"
click at [555, 353] on label "Taxes" at bounding box center [563, 352] width 17 height 11
click at [559, 353] on input "Taxes" at bounding box center [562, 350] width 7 height 7
checkbox input "true"
click at [600, 351] on label "Insurance" at bounding box center [616, 352] width 32 height 11
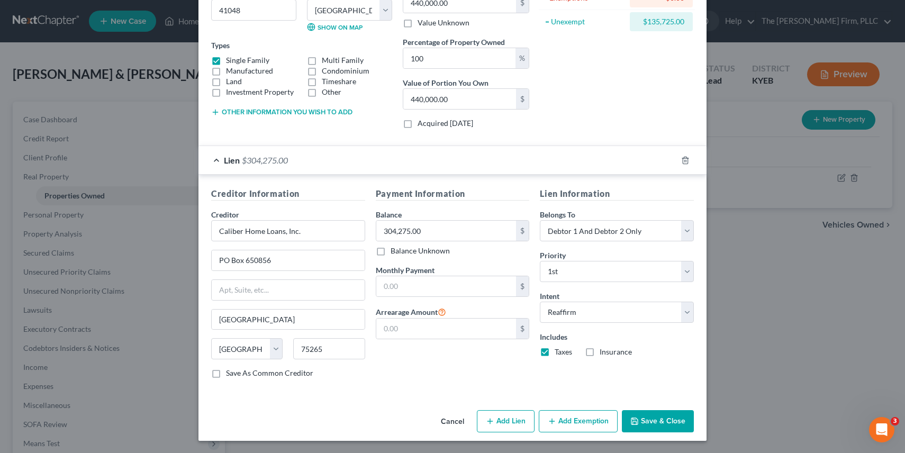
click at [604, 351] on input "Insurance" at bounding box center [607, 350] width 7 height 7
checkbox input "true"
click at [568, 421] on button "Add Exemption" at bounding box center [578, 421] width 79 height 22
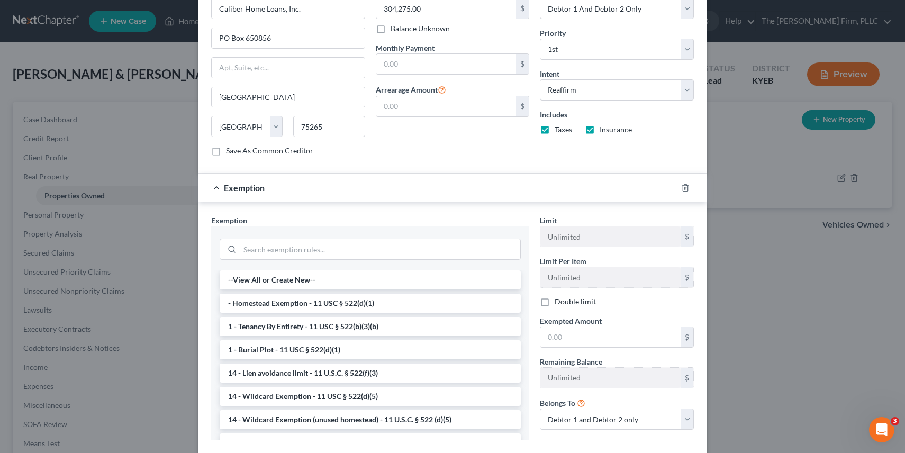
scroll to position [434, 0]
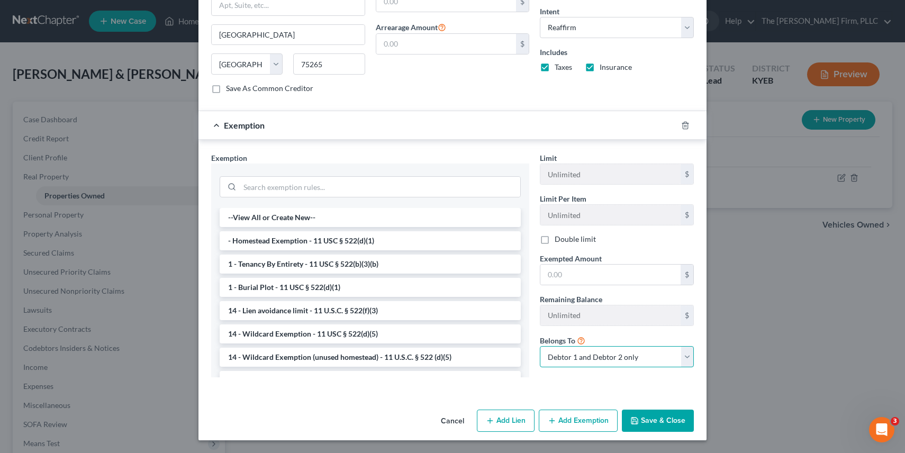
click at [609, 358] on select "Debtor 1 only Debtor 2 only Debtor 1 and Debtor 2 only" at bounding box center [617, 356] width 154 height 21
click at [455, 237] on li "- Homestead Exemption - 11 USC § 522(d)(1)" at bounding box center [370, 240] width 301 height 19
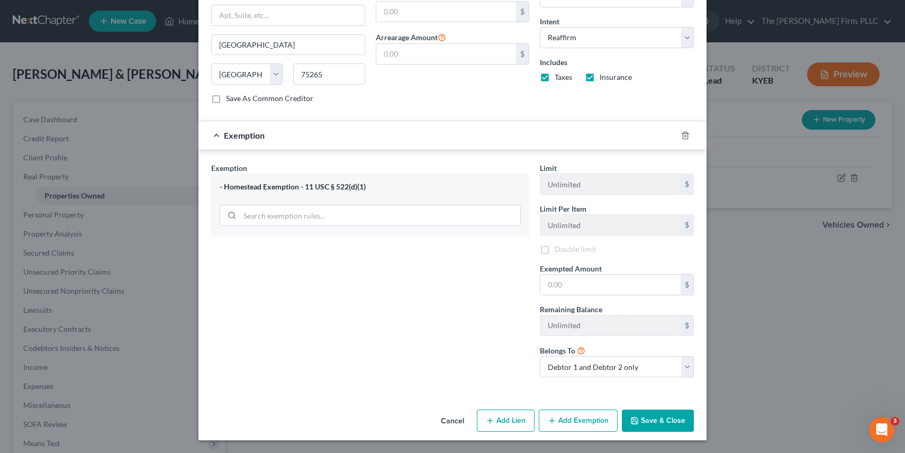
scroll to position [424, 0]
click at [566, 282] on input "text" at bounding box center [611, 285] width 140 height 20
click at [595, 367] on select "Debtor 1 only Debtor 2 only Debtor 1 and Debtor 2 only" at bounding box center [617, 366] width 154 height 21
click at [575, 286] on input "text" at bounding box center [611, 285] width 140 height 20
click at [554, 365] on select "Debtor 1 only Debtor 2 only Debtor 1 and Debtor 2 only" at bounding box center [617, 366] width 154 height 21
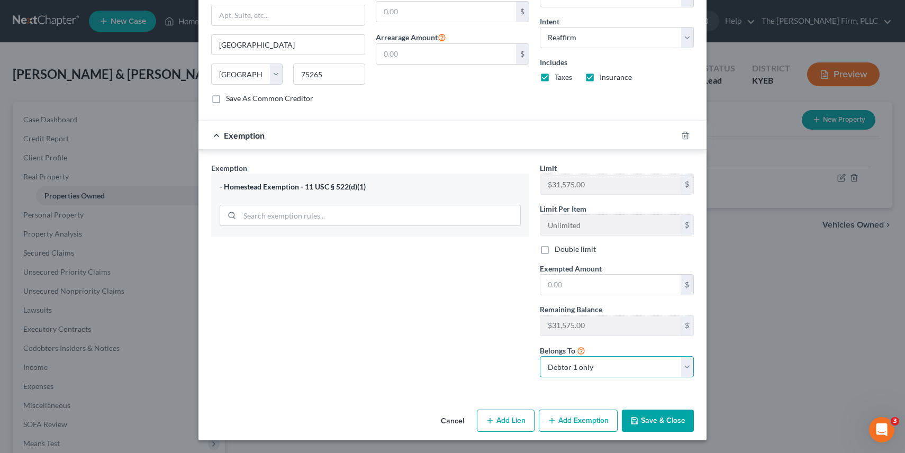
select select "2"
click at [565, 285] on input "text" at bounding box center [611, 285] width 140 height 20
type input "60,000"
click at [652, 423] on button "Save & Close" at bounding box center [658, 421] width 72 height 22
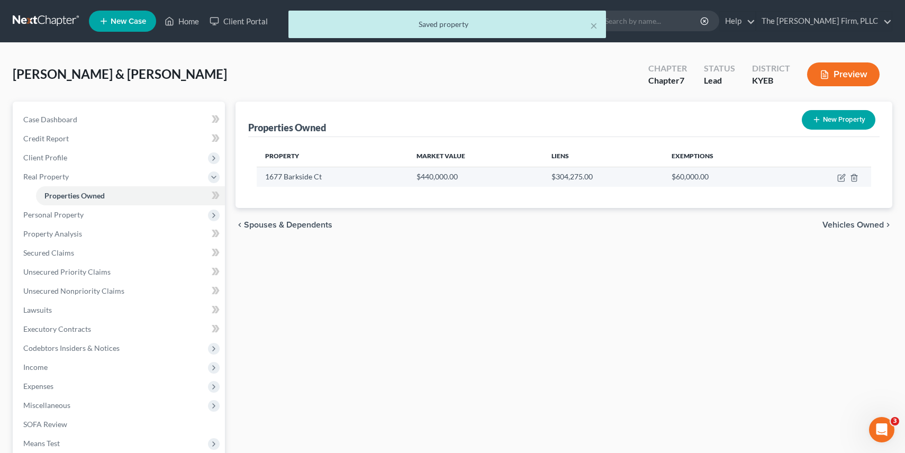
click at [305, 174] on td "1677 Barkside Ct" at bounding box center [332, 177] width 151 height 20
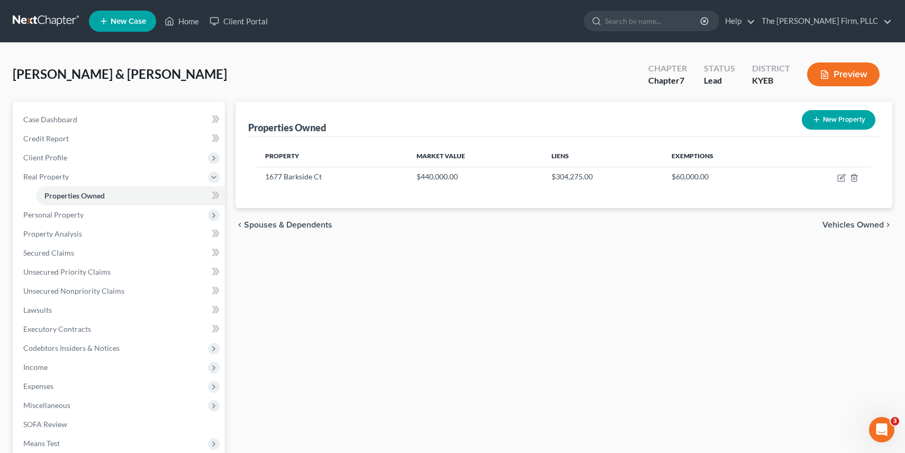
click at [855, 73] on button "Preview" at bounding box center [843, 74] width 73 height 24
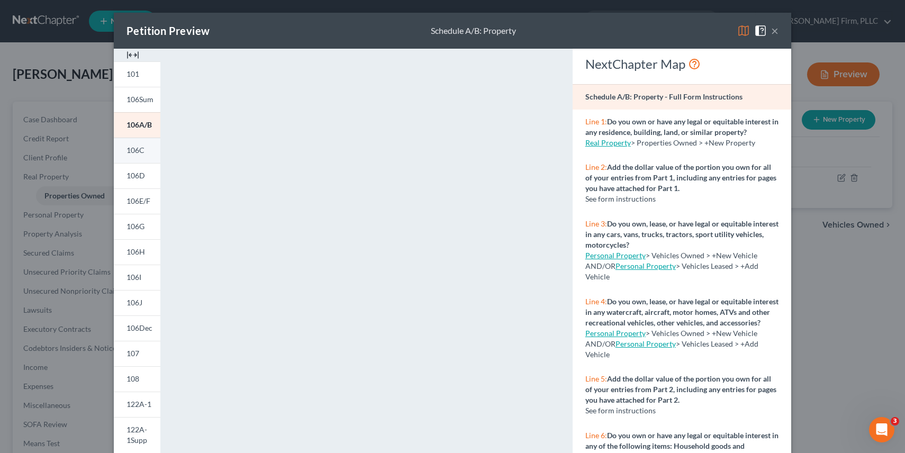
click at [139, 151] on span "106C" at bounding box center [136, 150] width 18 height 9
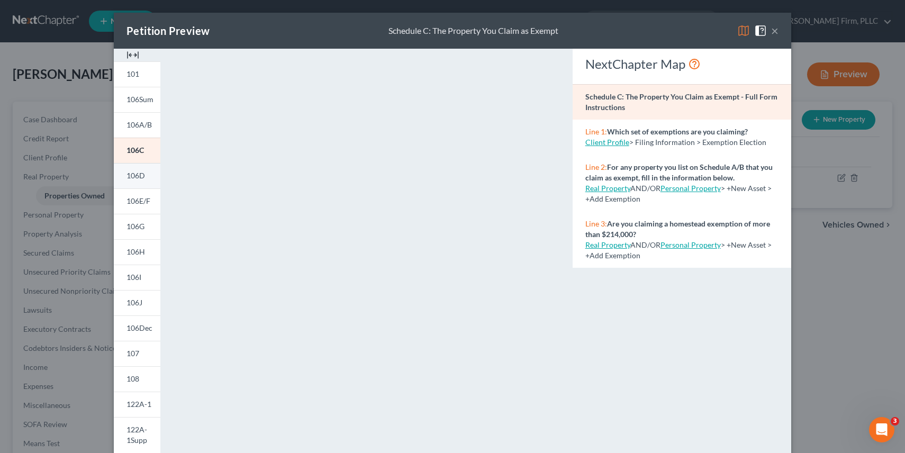
click at [139, 181] on link "106D" at bounding box center [137, 175] width 47 height 25
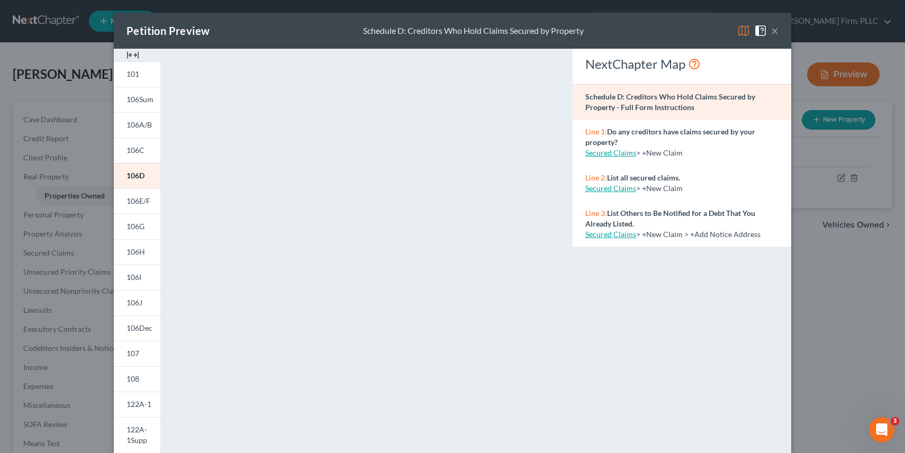
click at [778, 32] on button "×" at bounding box center [774, 30] width 7 height 13
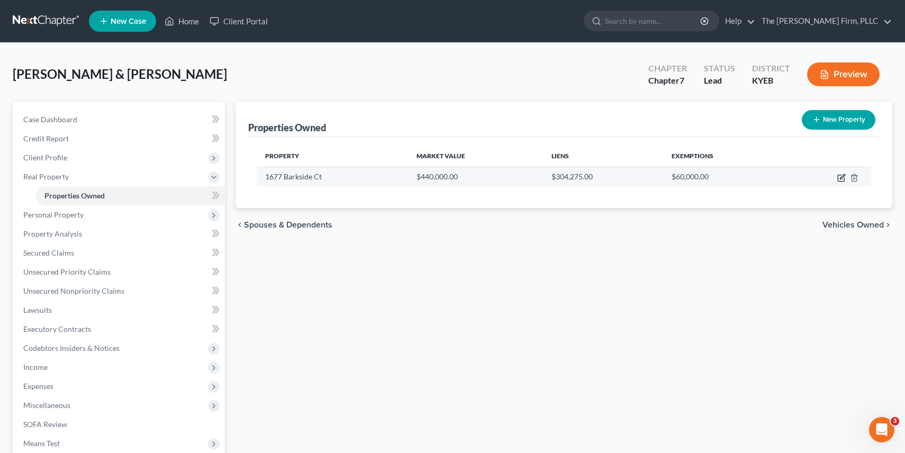
click at [843, 176] on icon "button" at bounding box center [842, 178] width 8 height 8
select select "18"
select select "7"
select select "2"
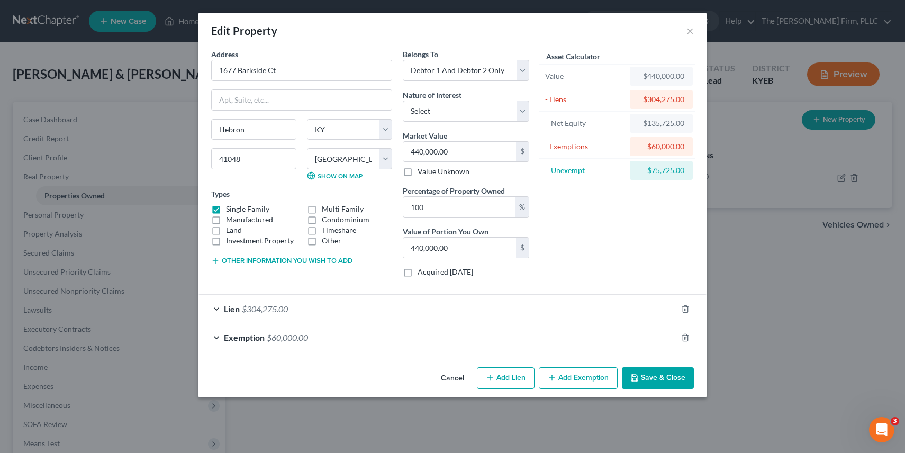
click at [292, 312] on div "Lien $304,275.00" at bounding box center [438, 309] width 479 height 28
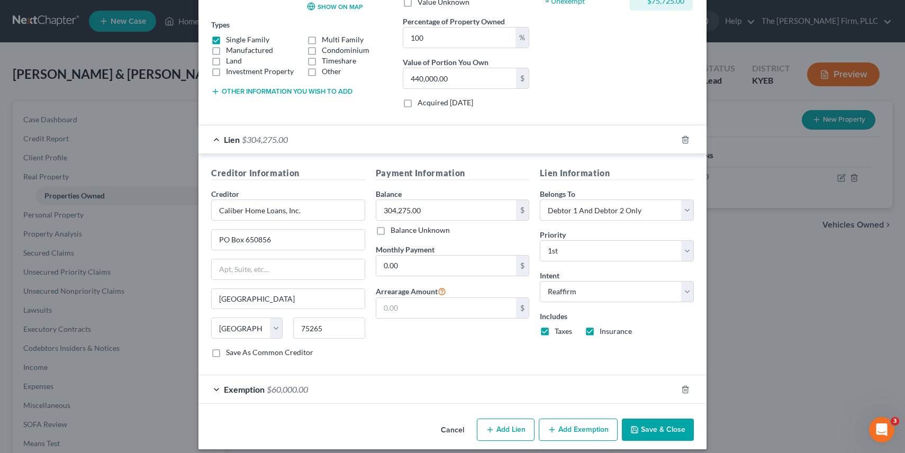
scroll to position [178, 0]
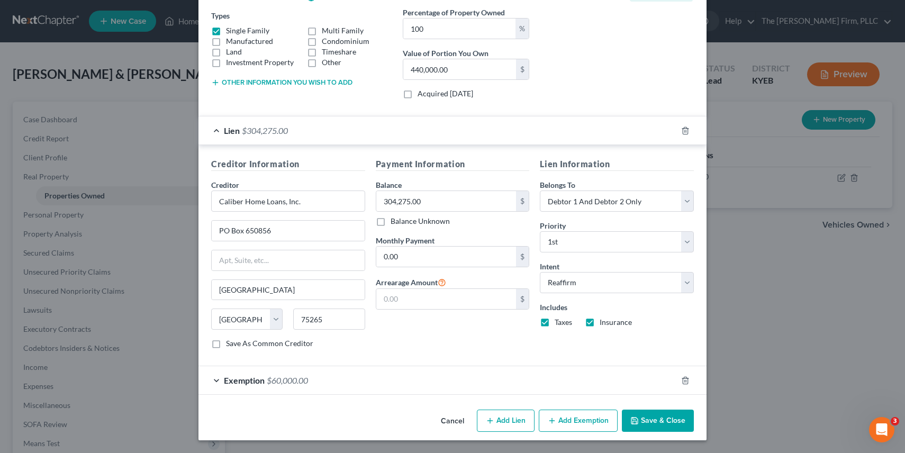
click at [70, 338] on div "Edit Property × Address * 1677 Barkside Ct [GEOGRAPHIC_DATA] [US_STATE][GEOGRAP…" at bounding box center [452, 226] width 905 height 453
click at [68, 357] on div "Edit Property × Address * 1677 Barkside Ct [GEOGRAPHIC_DATA] [US_STATE][GEOGRAP…" at bounding box center [452, 226] width 905 height 453
click at [640, 424] on button "Save & Close" at bounding box center [658, 421] width 72 height 22
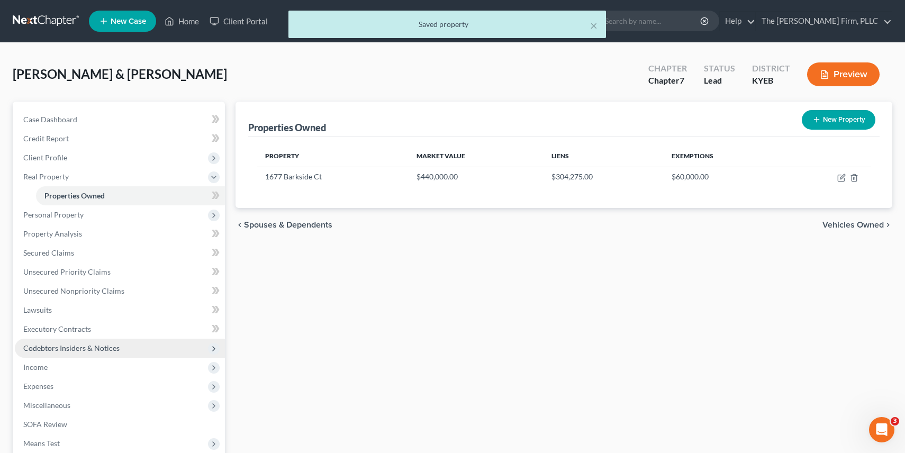
click at [75, 349] on span "Codebtors Insiders & Notices" at bounding box center [71, 348] width 96 height 9
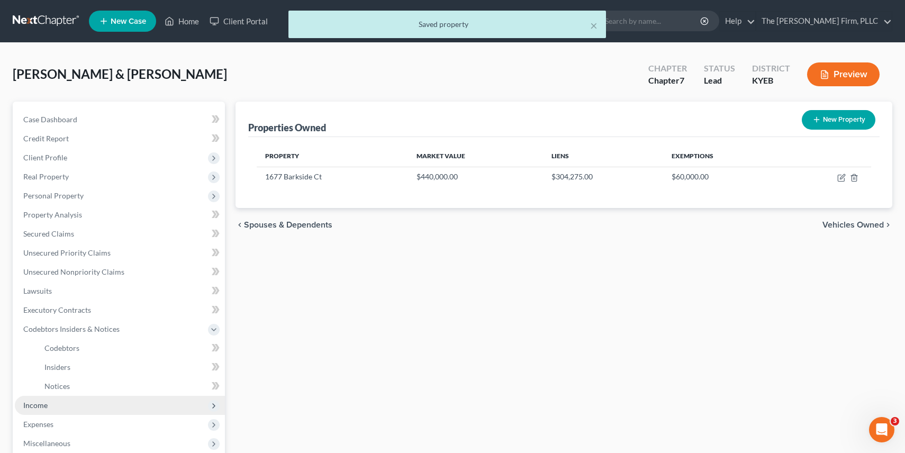
click at [100, 396] on span "Income" at bounding box center [120, 405] width 210 height 19
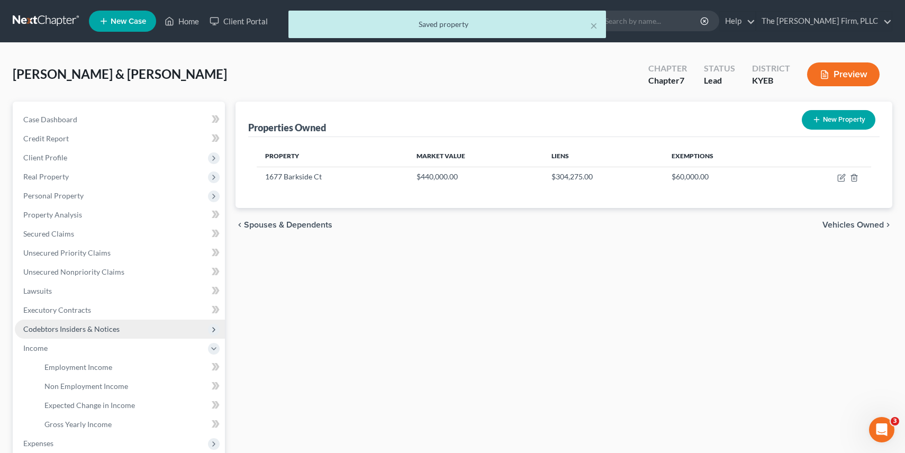
click at [104, 328] on span "Codebtors Insiders & Notices" at bounding box center [71, 329] width 96 height 9
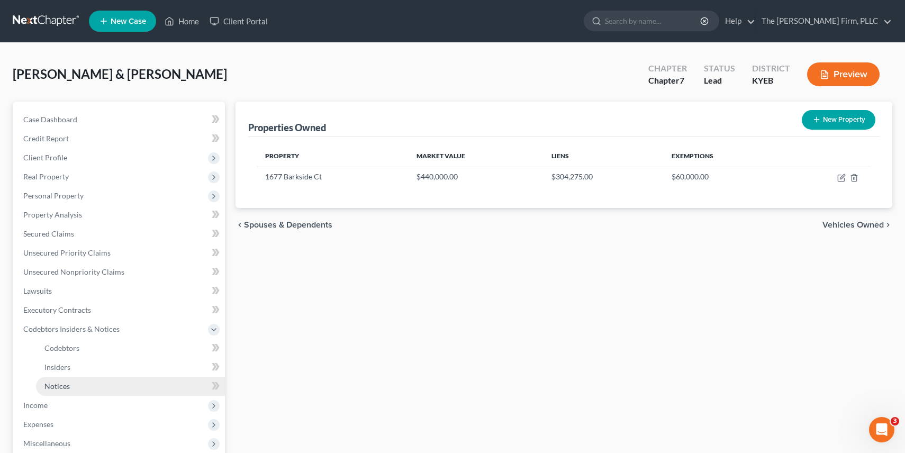
click at [87, 391] on link "Notices" at bounding box center [130, 386] width 189 height 19
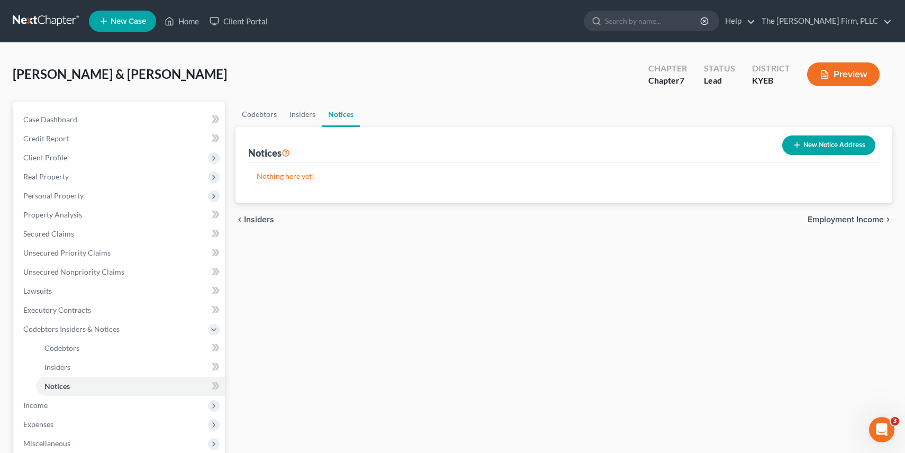
click at [813, 144] on button "New Notice Address" at bounding box center [829, 146] width 93 height 20
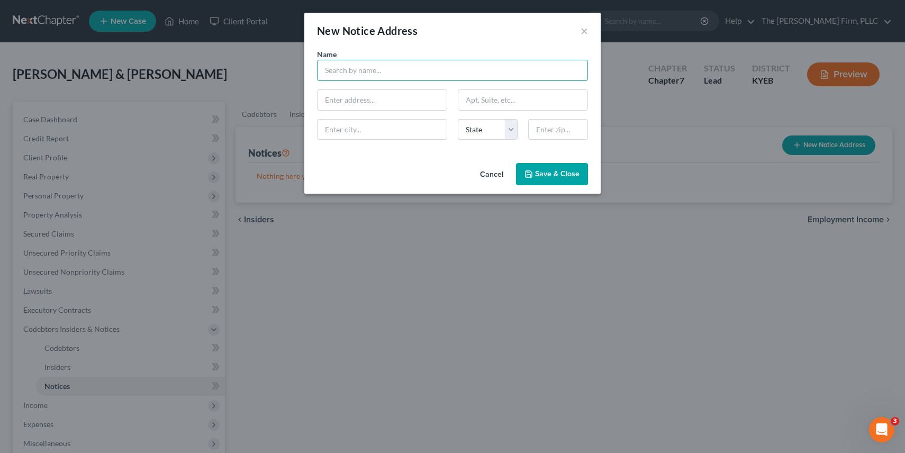
click at [441, 70] on input "text" at bounding box center [452, 70] width 271 height 21
type input "Caliber Home Loans, Inc."
type input "PO Box 2487"
type input "29602"
type input "[GEOGRAPHIC_DATA]"
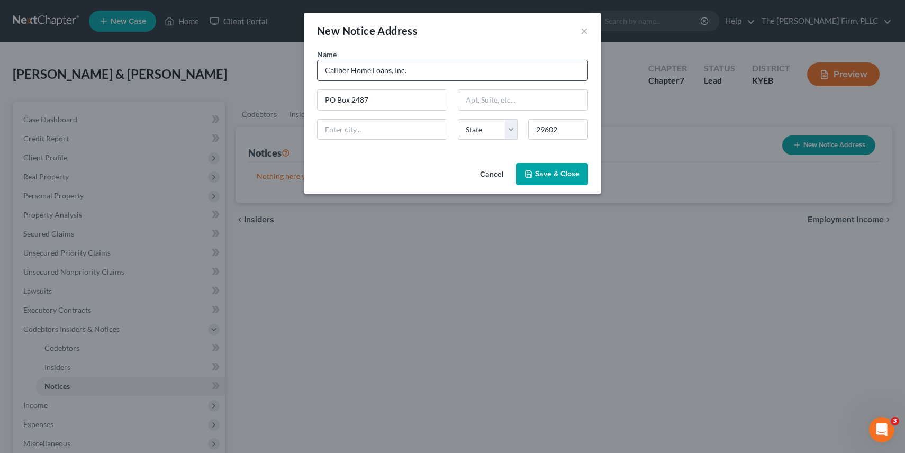
select select "42"
click at [568, 171] on span "Save & Close" at bounding box center [557, 173] width 44 height 9
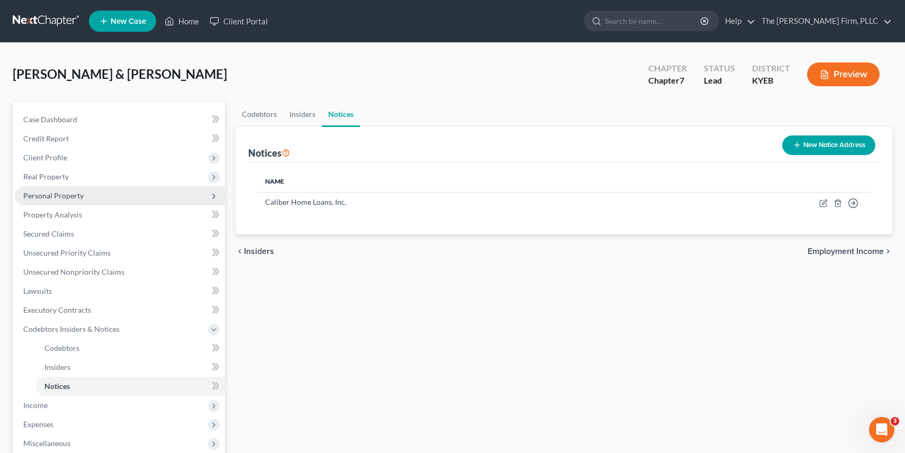
click at [73, 192] on span "Personal Property" at bounding box center [53, 195] width 60 height 9
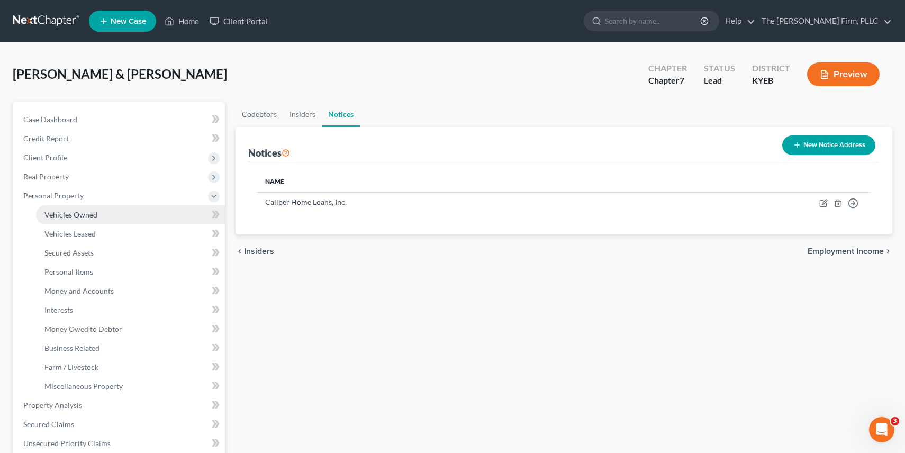
click at [146, 217] on link "Vehicles Owned" at bounding box center [130, 214] width 189 height 19
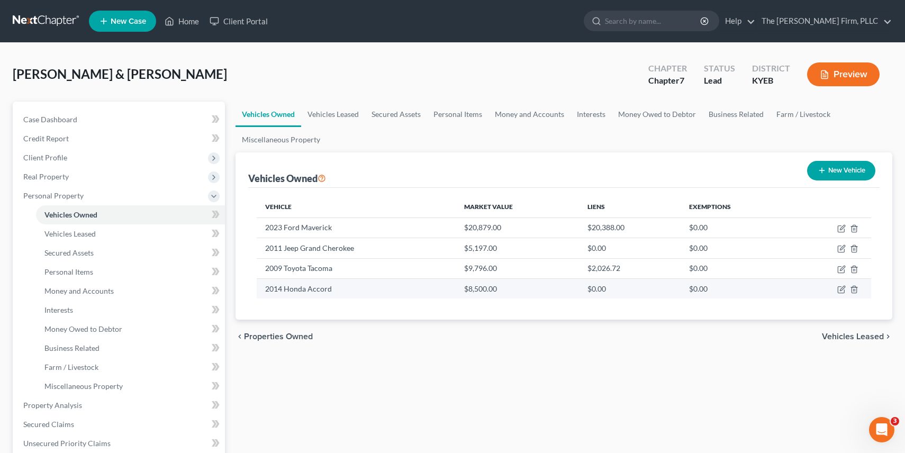
click at [397, 292] on td "2014 Honda Accord" at bounding box center [356, 288] width 199 height 20
click at [842, 293] on icon "button" at bounding box center [841, 290] width 6 height 6
select select "0"
select select "12"
select select "1"
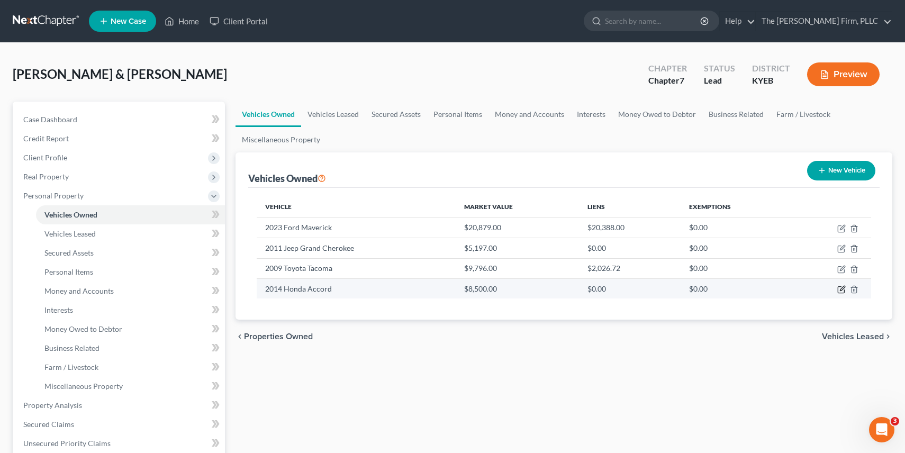
select select "2"
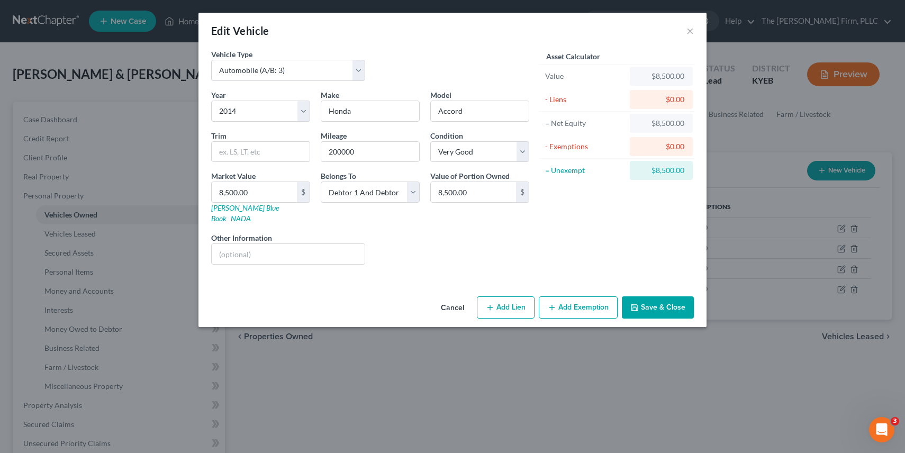
click at [576, 296] on button "Add Exemption" at bounding box center [578, 307] width 79 height 22
select select "2"
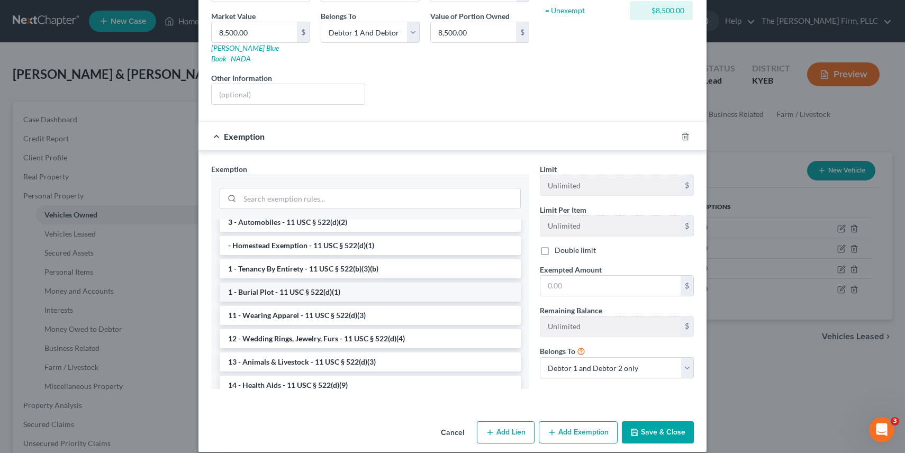
scroll to position [28, 0]
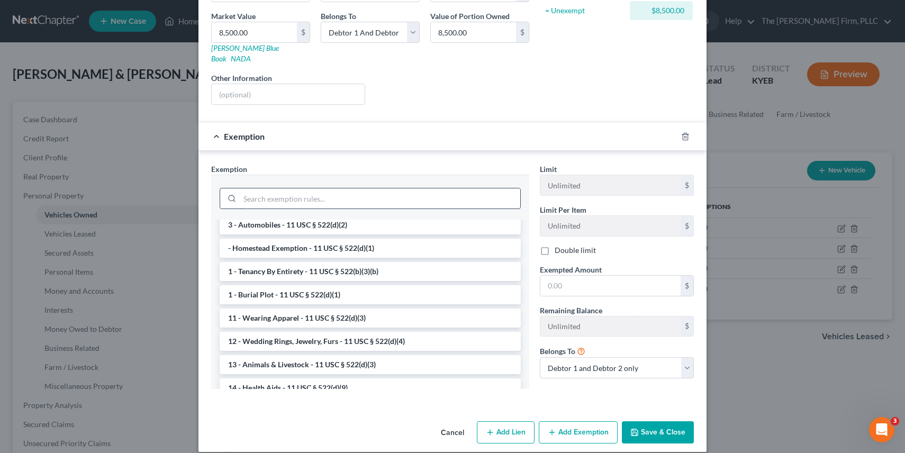
click at [320, 188] on input "search" at bounding box center [380, 198] width 281 height 20
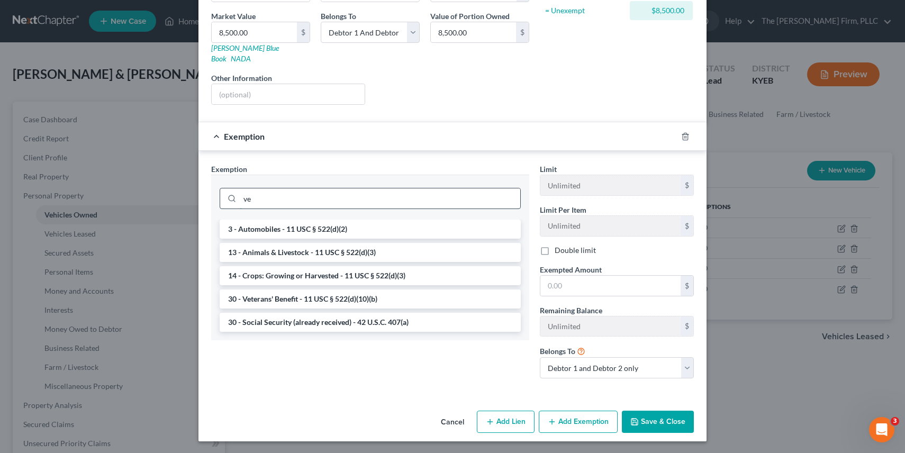
scroll to position [150, 0]
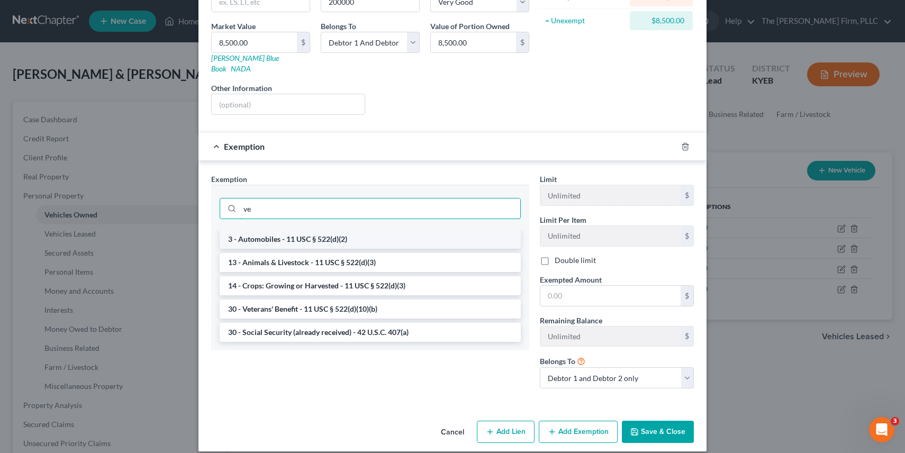
type input "ve"
click at [296, 230] on li "3 - Automobiles - 11 USC § 522(d)(2)" at bounding box center [370, 239] width 301 height 19
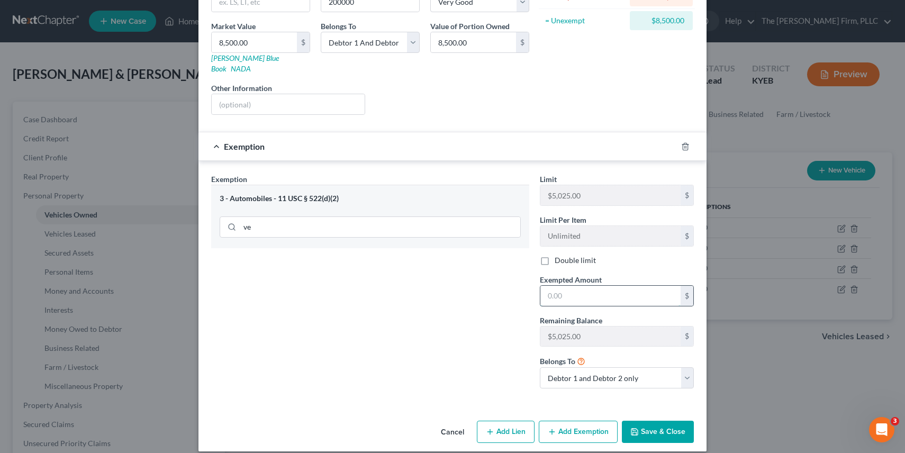
click at [603, 286] on input "text" at bounding box center [611, 296] width 140 height 20
click at [616, 286] on input "5,025" at bounding box center [611, 296] width 140 height 20
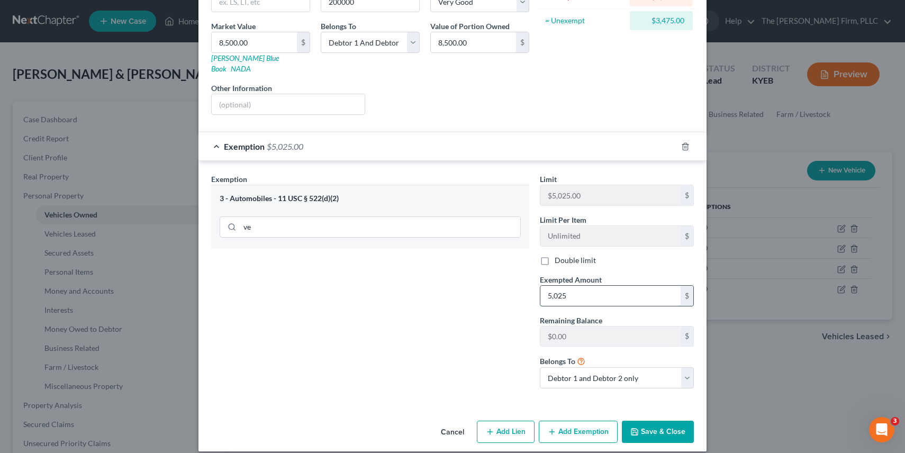
click at [605, 287] on input "5,025" at bounding box center [611, 296] width 140 height 20
type input "5,025.00"
click at [651, 421] on button "Save & Close" at bounding box center [658, 432] width 72 height 22
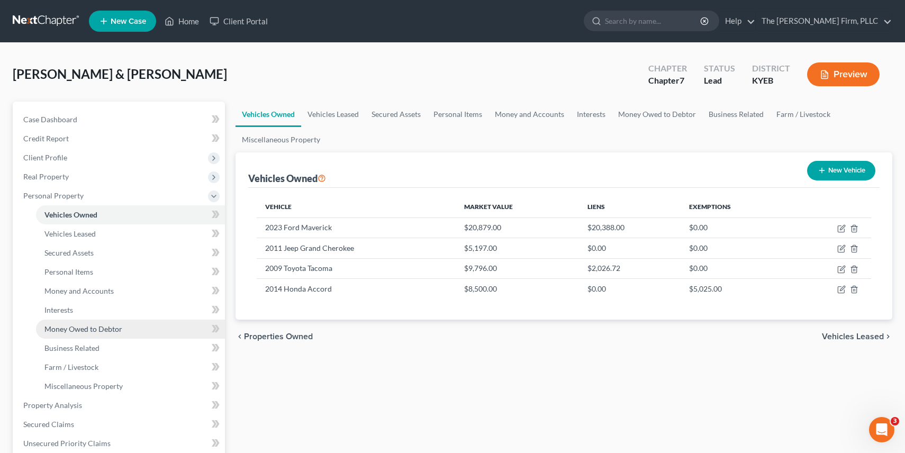
click at [125, 330] on link "Money Owed to Debtor" at bounding box center [130, 329] width 189 height 19
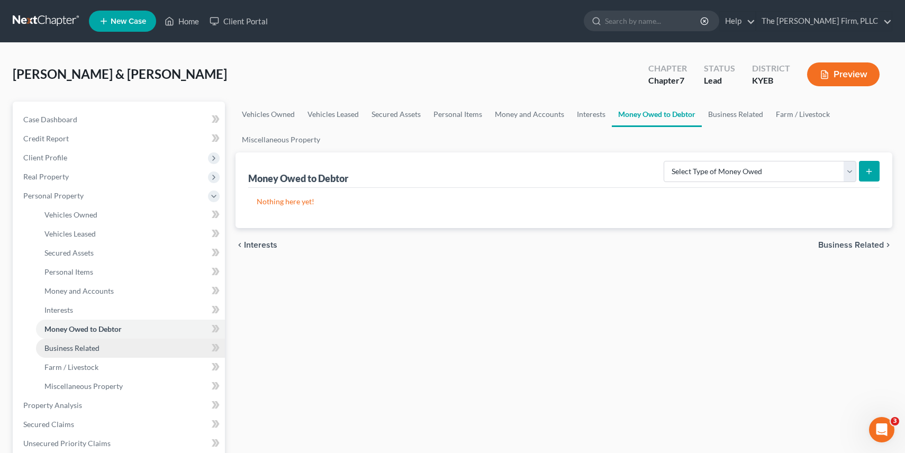
click at [112, 343] on link "Business Related" at bounding box center [130, 348] width 189 height 19
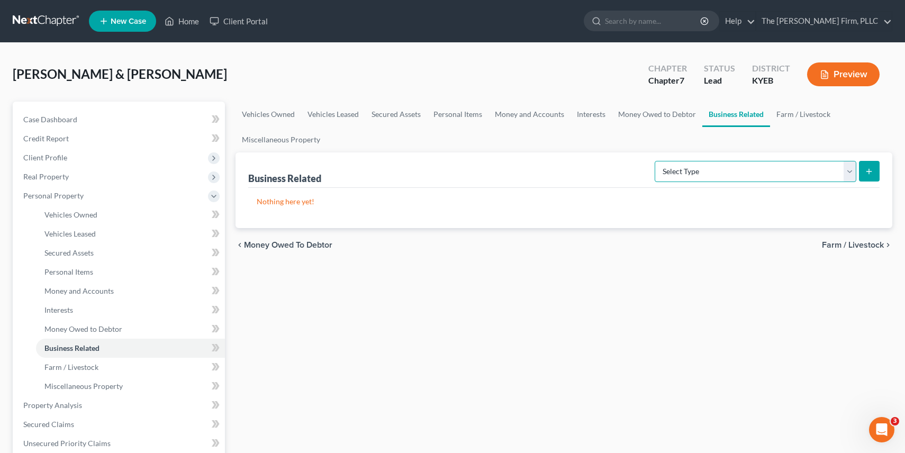
click at [687, 179] on select "Select Type Customer Lists (A/B: 43) Franchises (A/B: 27) Inventory (A/B: 41) L…" at bounding box center [756, 171] width 202 height 21
click at [104, 388] on span "Miscellaneous Property" at bounding box center [83, 386] width 78 height 9
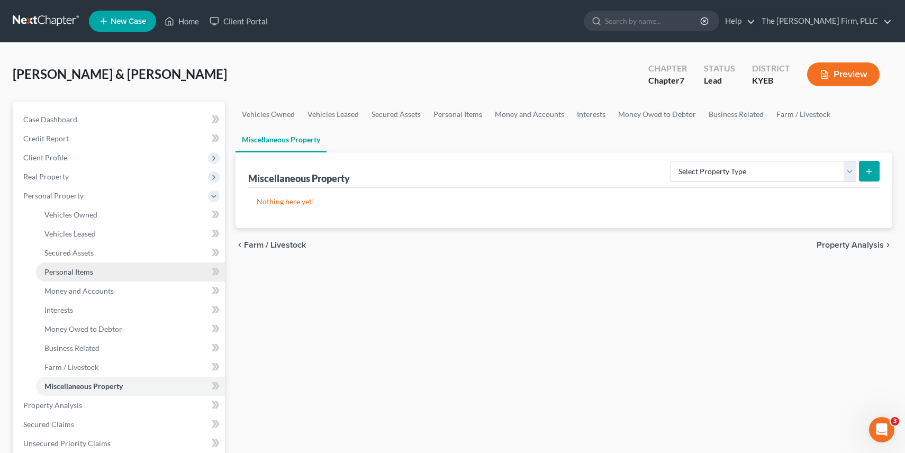
click at [85, 269] on span "Personal Items" at bounding box center [68, 271] width 49 height 9
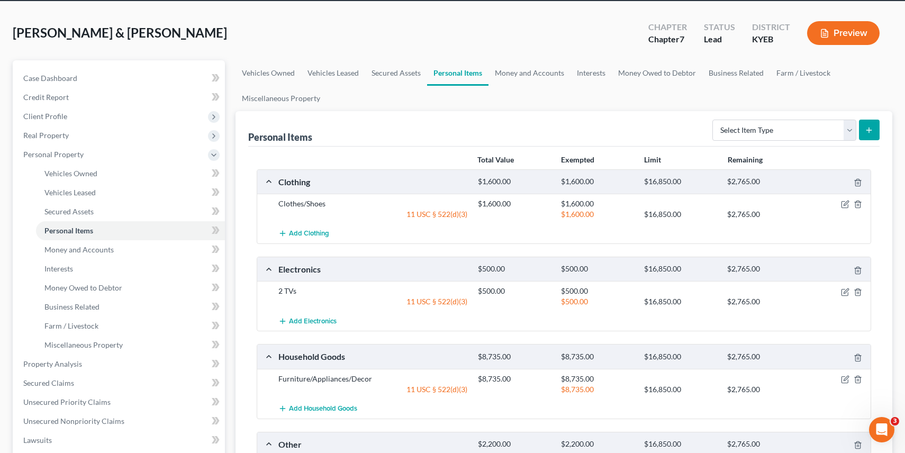
scroll to position [23, 0]
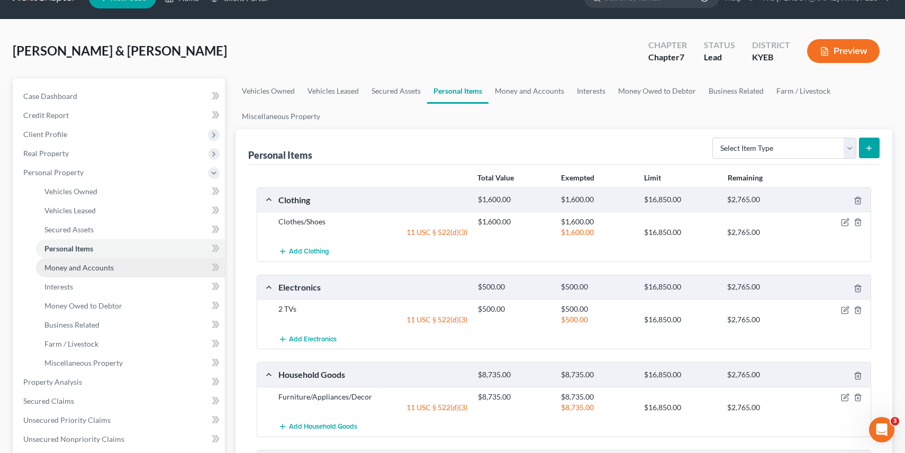
click at [86, 263] on span "Money and Accounts" at bounding box center [78, 267] width 69 height 9
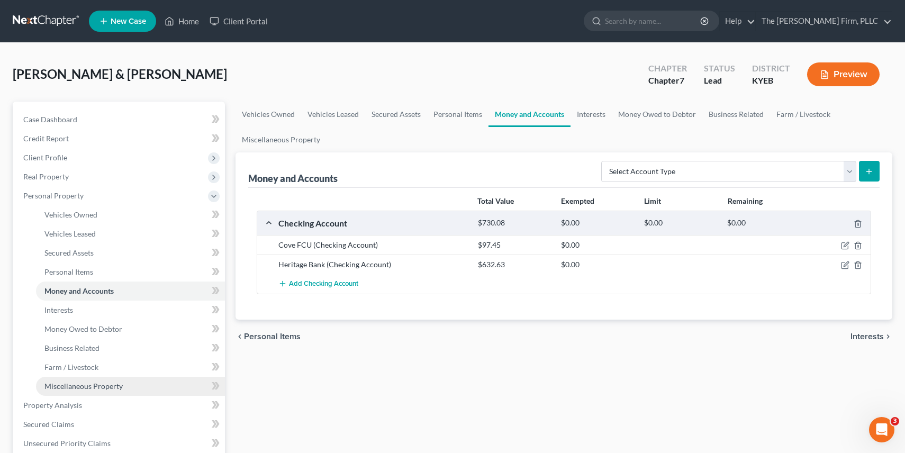
click at [84, 382] on span "Miscellaneous Property" at bounding box center [83, 386] width 78 height 9
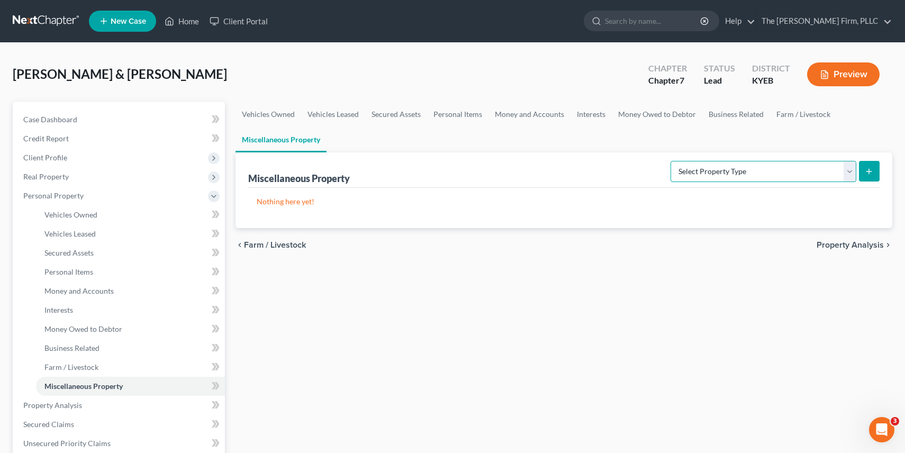
click at [769, 175] on select "Select Property Type Assigned for Creditor Benefit [DATE] (SOFA: 12) Holding fo…" at bounding box center [764, 171] width 186 height 21
click at [77, 351] on span "Business Related" at bounding box center [71, 348] width 55 height 9
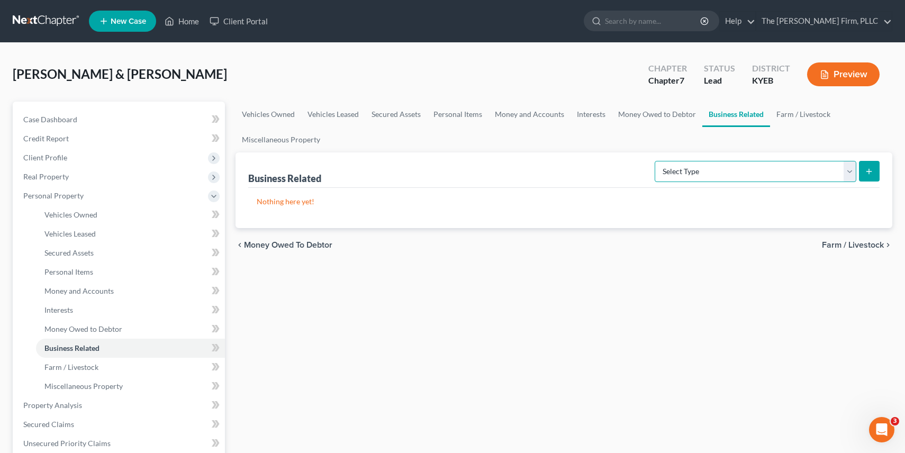
click at [764, 169] on select "Select Type Customer Lists (A/B: 43) Franchises (A/B: 27) Inventory (A/B: 41) L…" at bounding box center [756, 171] width 202 height 21
click at [67, 310] on span "Interests" at bounding box center [58, 309] width 29 height 9
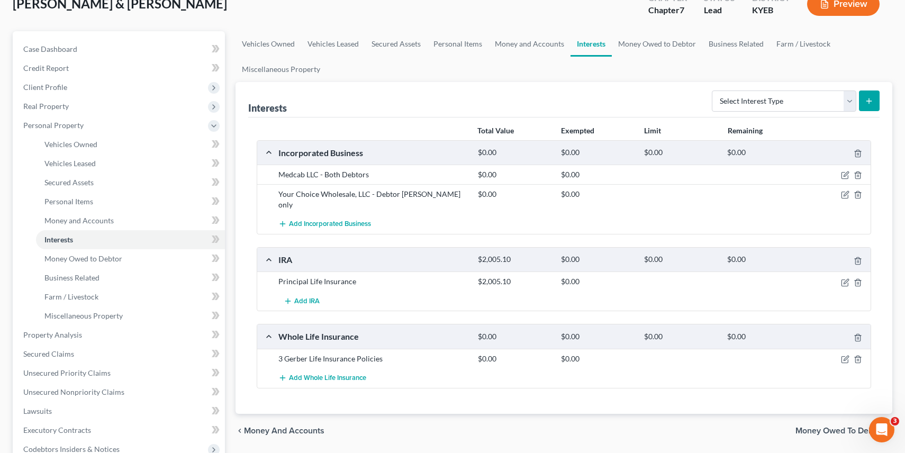
scroll to position [73, 0]
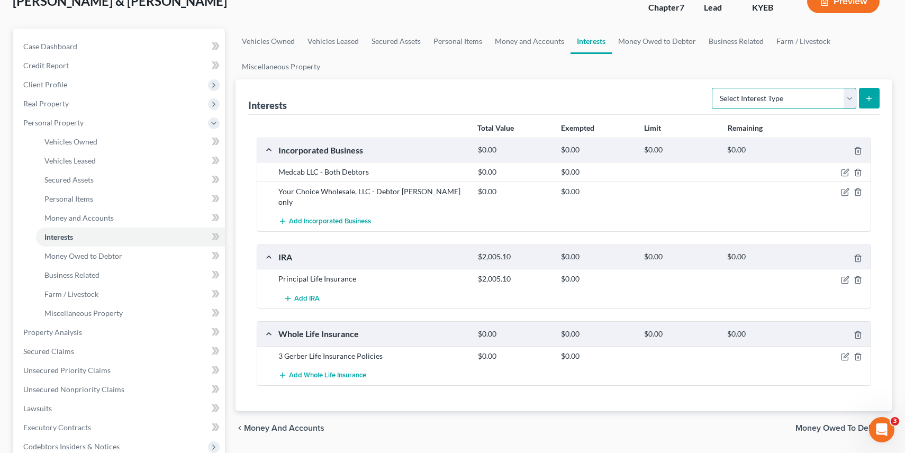
click at [824, 97] on select "Select Interest Type 401K (A/B: 21) Annuity (A/B: 23) Bond (A/B: 18) Education …" at bounding box center [784, 98] width 145 height 21
select select "401k"
click at [333, 219] on span "Add Incorporated Business" at bounding box center [330, 222] width 82 height 8
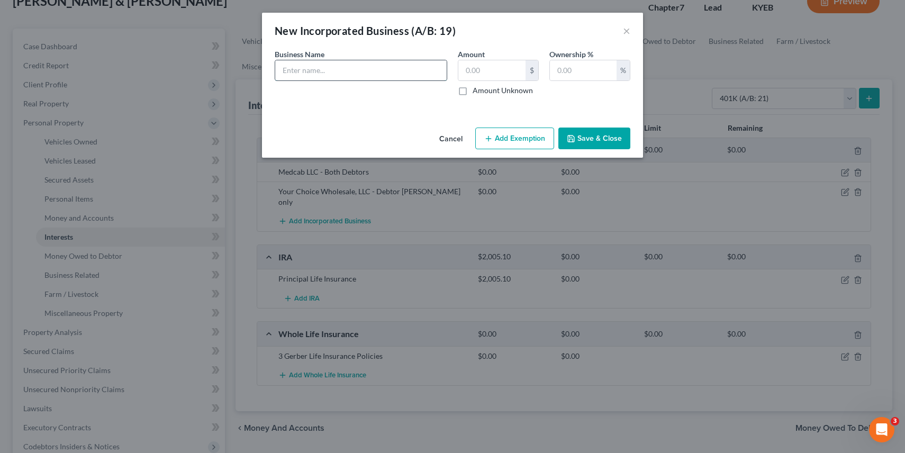
click at [390, 65] on input "text" at bounding box center [361, 70] width 172 height 20
type input "Your Choice Wholesale, LLC"
click at [489, 75] on input "text" at bounding box center [492, 70] width 67 height 20
type input "0.00"
click at [568, 69] on input "text" at bounding box center [583, 70] width 67 height 20
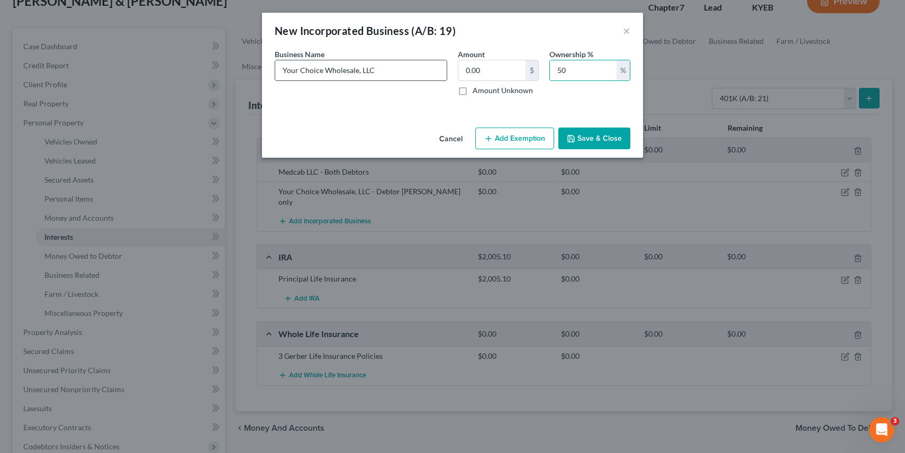
type input "50"
click at [416, 75] on input "Your Choice Wholesale, LLC" at bounding box center [361, 70] width 172 height 20
type input "Your Choice Wholesale, LLC - Debtor Husband Only"
click at [599, 142] on button "Save & Close" at bounding box center [595, 139] width 72 height 22
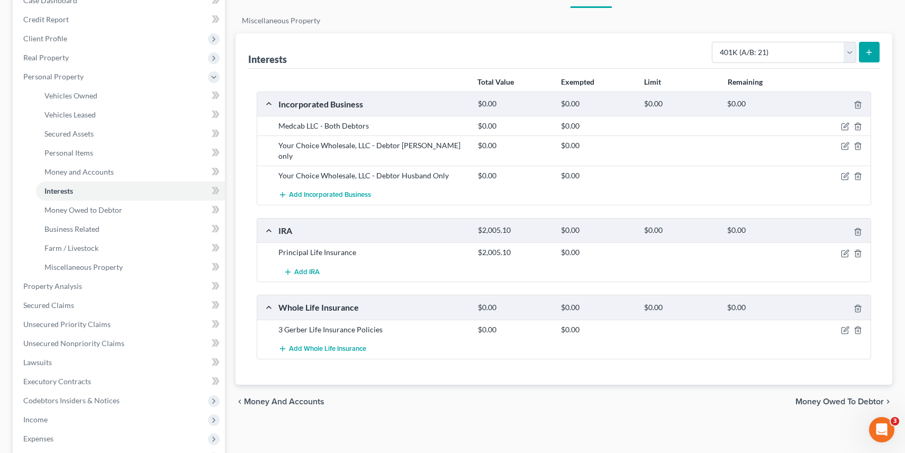
scroll to position [116, 0]
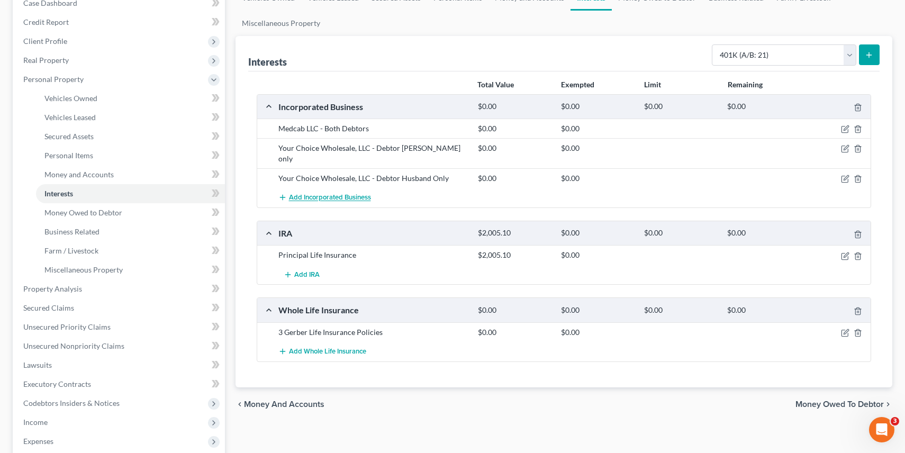
click at [329, 194] on span "Add Incorporated Business" at bounding box center [330, 198] width 82 height 8
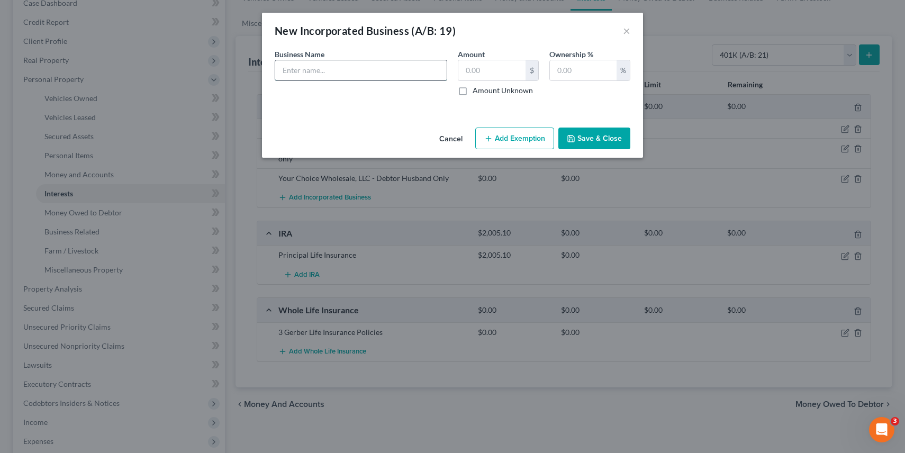
click at [354, 70] on input "text" at bounding box center [361, 70] width 172 height 20
type input "Lands Action, LLC"
type input "100"
click at [358, 67] on input "Lands Action, LLC" at bounding box center [361, 70] width 172 height 20
type input "Lands Action, LLC - Did not operate"
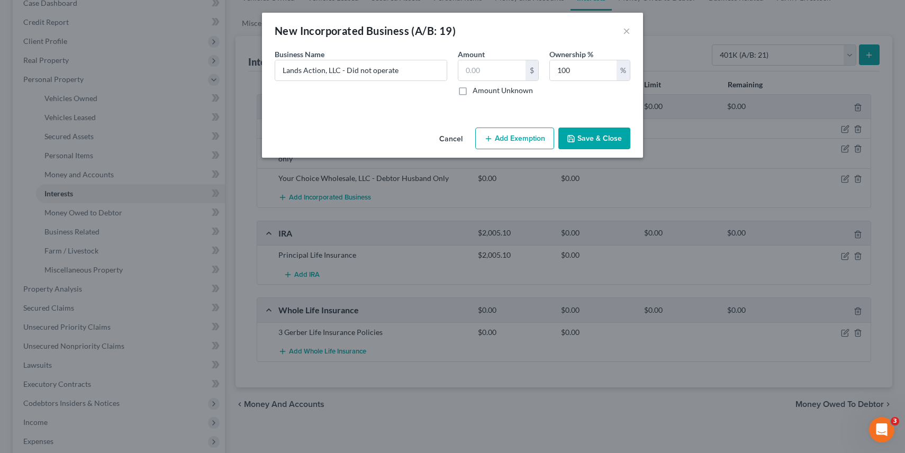
click at [587, 134] on button "Save & Close" at bounding box center [595, 139] width 72 height 22
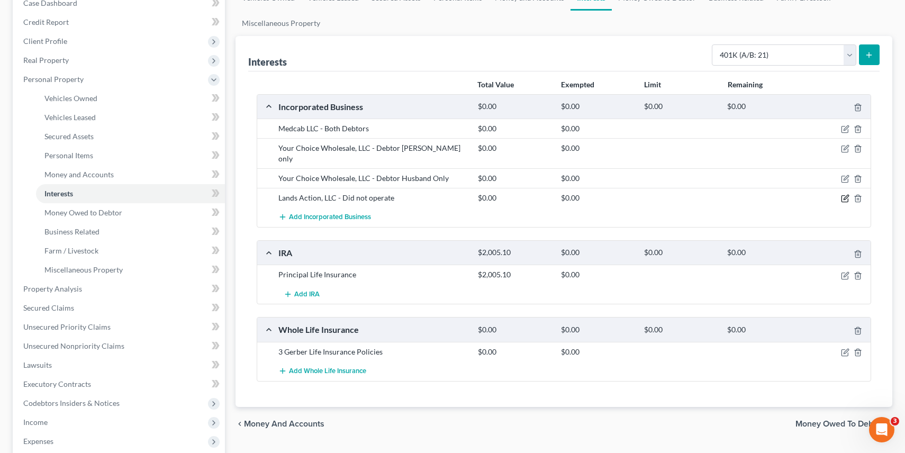
click at [843, 196] on icon "button" at bounding box center [845, 198] width 8 height 8
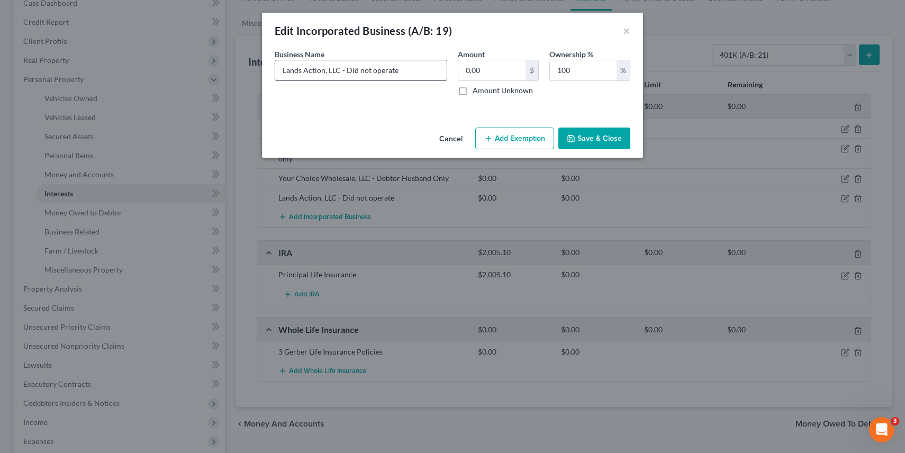
click at [403, 68] on input "Lands Action, LLC - Did not operate" at bounding box center [361, 70] width 172 height 20
type input "Lands Action, LLC - Did not operate."
click at [606, 127] on div "Cancel Add Exemption Save & Close" at bounding box center [452, 140] width 381 height 35
click at [602, 137] on button "Save & Close" at bounding box center [595, 139] width 72 height 22
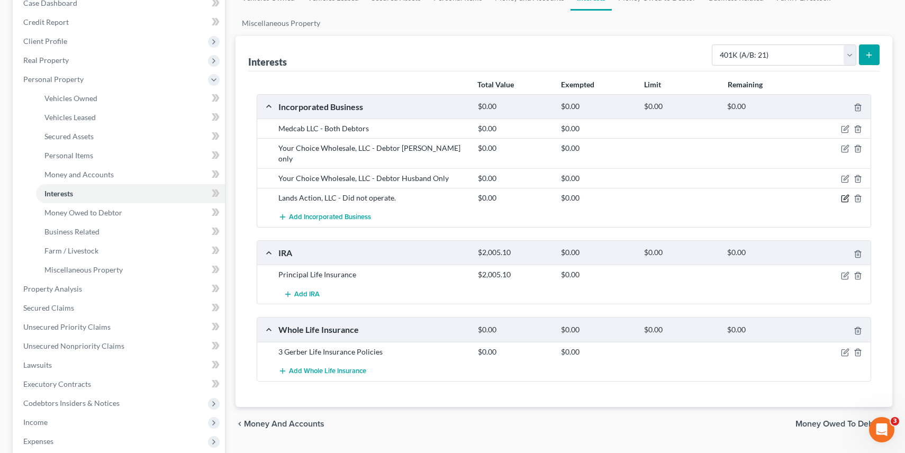
click at [847, 199] on icon "button" at bounding box center [846, 197] width 5 height 5
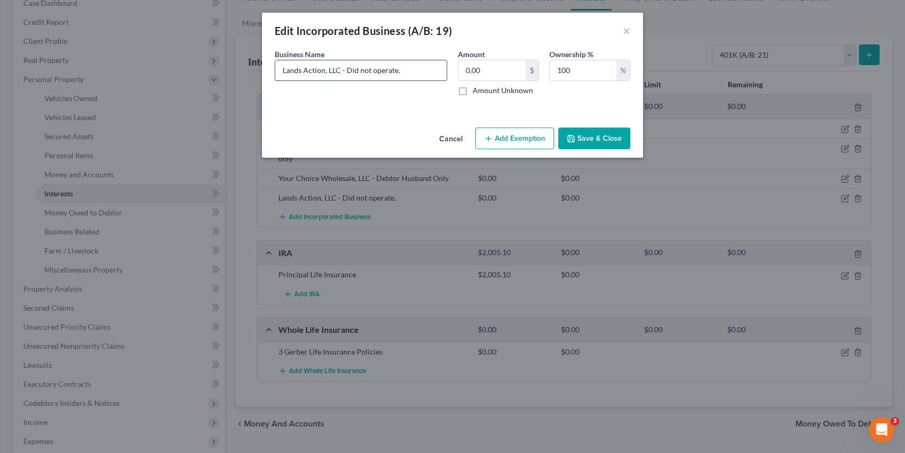
click at [410, 71] on input "Lands Action, LLC - Did not operate." at bounding box center [361, 70] width 172 height 20
type input "Lands Action, LLC - Did not operate. Bad Standing."
click at [619, 139] on button "Save & Close" at bounding box center [595, 139] width 72 height 22
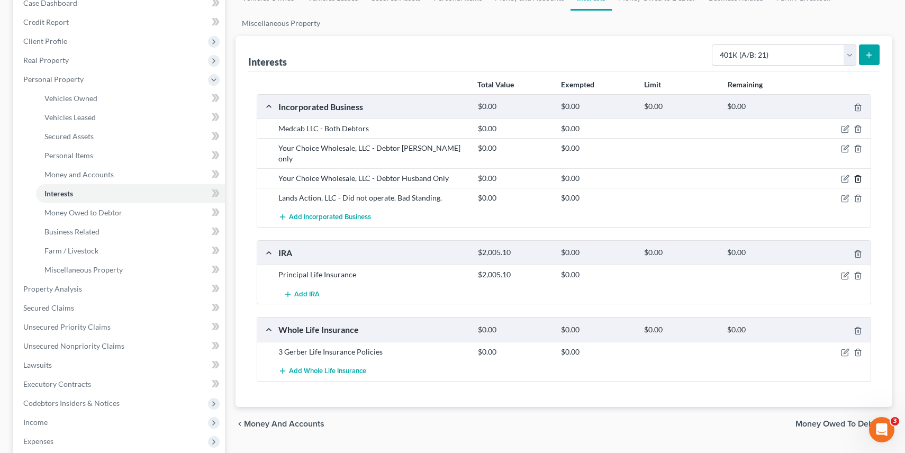
click at [859, 177] on icon "button" at bounding box center [858, 179] width 8 height 8
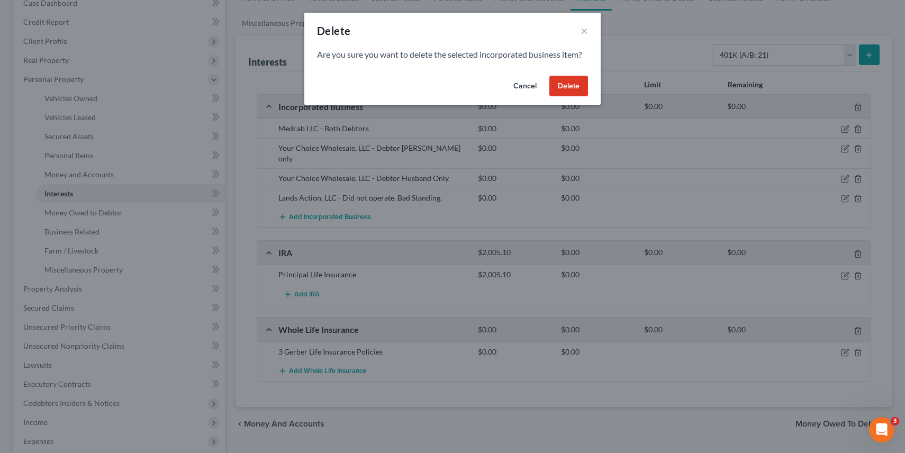
click at [566, 82] on button "Delete" at bounding box center [569, 86] width 39 height 21
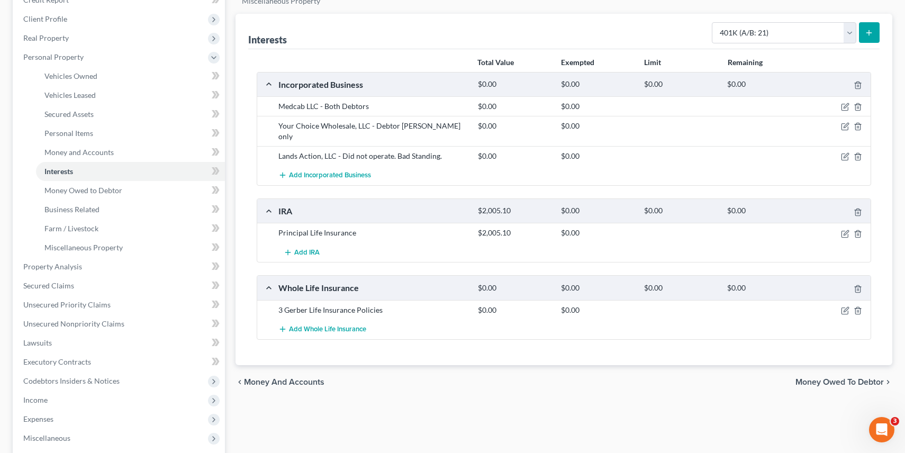
scroll to position [140, 0]
click at [115, 152] on link "Money and Accounts" at bounding box center [130, 151] width 189 height 19
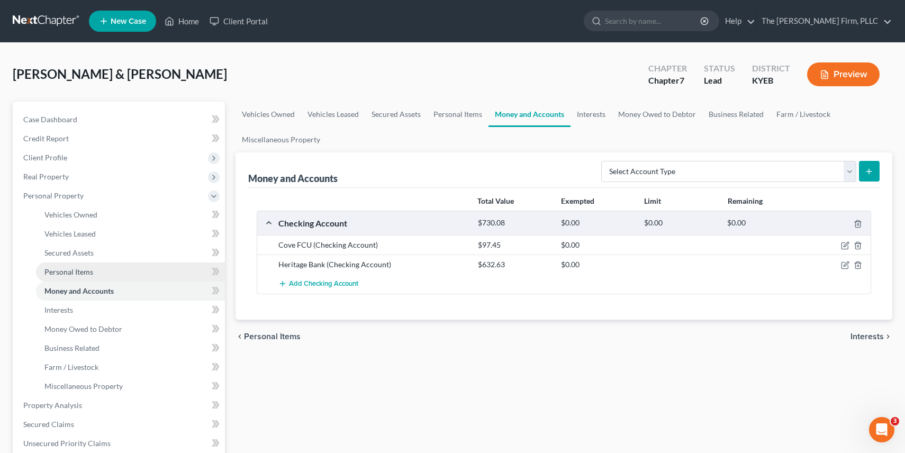
click at [101, 263] on link "Personal Items" at bounding box center [130, 272] width 189 height 19
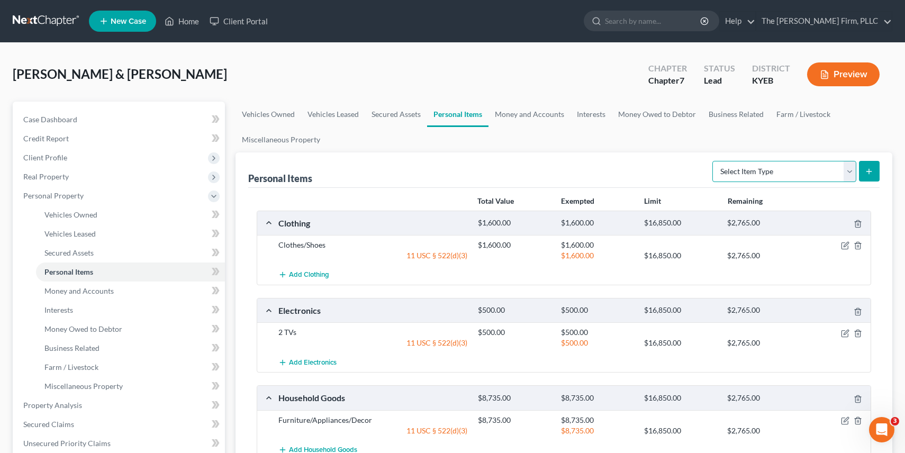
click at [788, 167] on select "Select Item Type Clothing (A/B: 11) Collectibles Of Value (A/B: 8) Electronics …" at bounding box center [785, 171] width 144 height 21
select select "jewelry"
click at [869, 169] on line "submit" at bounding box center [869, 171] width 0 height 5
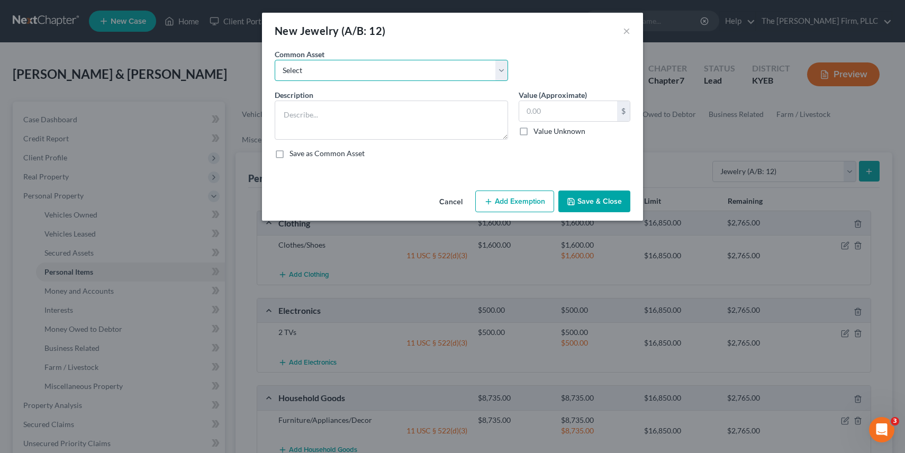
click at [358, 68] on select "Select Costume Jewelry" at bounding box center [391, 70] width 233 height 21
select select "0"
type textarea "Costume Jewelry"
type input "200.00"
click at [542, 205] on button "Add Exemption" at bounding box center [514, 202] width 79 height 22
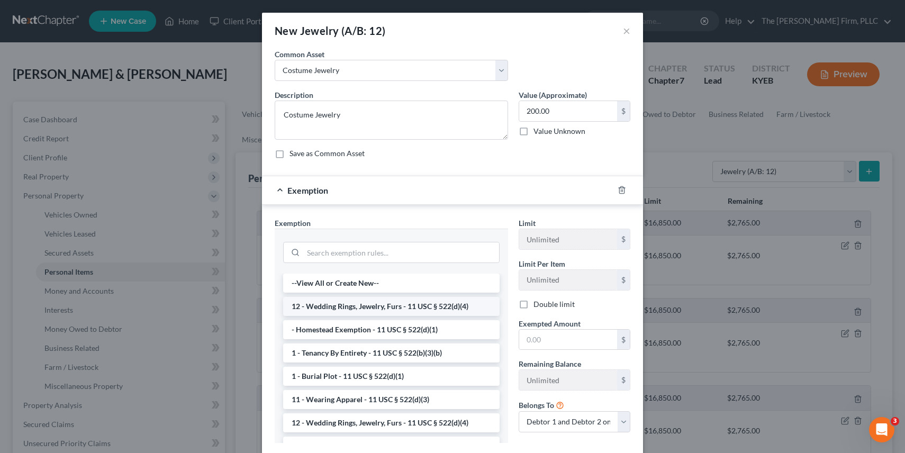
scroll to position [3, 0]
click at [377, 307] on li "12 - Wedding Rings, Jewelry, Furs - 11 USC § 522(d)(4)" at bounding box center [391, 303] width 217 height 19
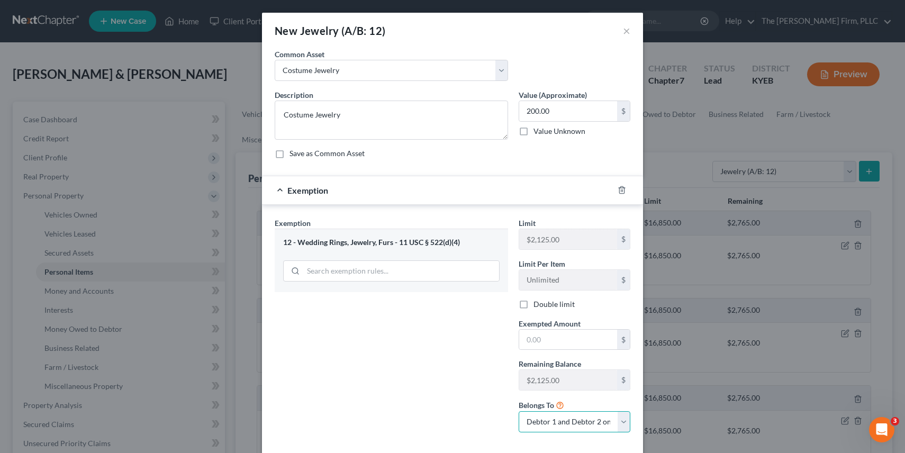
click at [568, 424] on select "Debtor 1 only Debtor 2 only Debtor 1 and Debtor 2 only" at bounding box center [575, 421] width 112 height 21
click at [562, 419] on select "Debtor 1 only Debtor 2 only Debtor 1 and Debtor 2 only" at bounding box center [575, 421] width 112 height 21
select select "1"
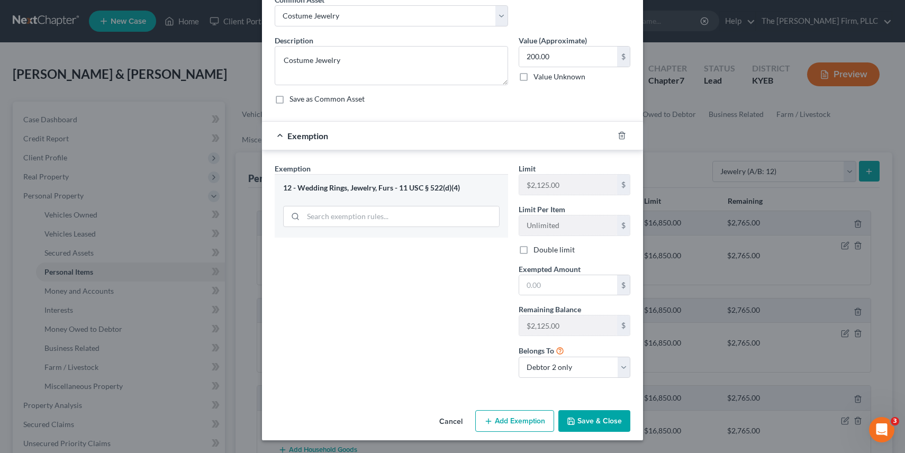
click at [597, 426] on button "Save & Close" at bounding box center [595, 421] width 72 height 22
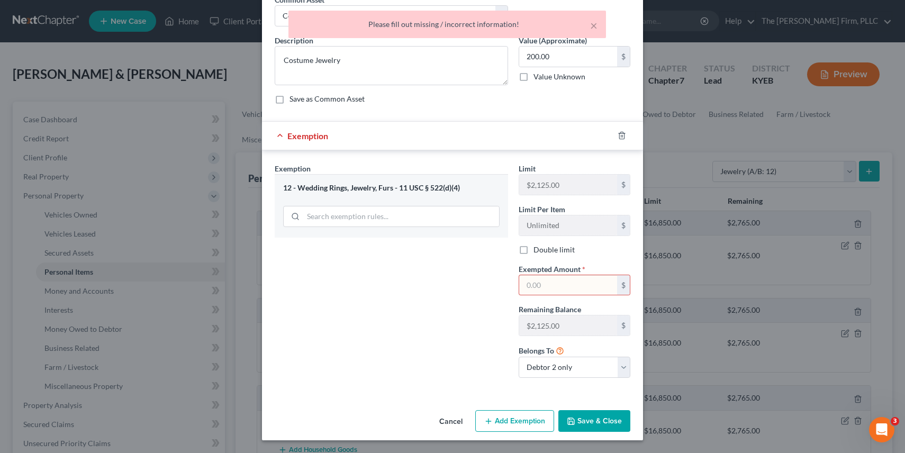
click at [447, 181] on div "12 - Wedding Rings, Jewelry, Furs - 11 USC § 522(d)(4)" at bounding box center [391, 205] width 233 height 63
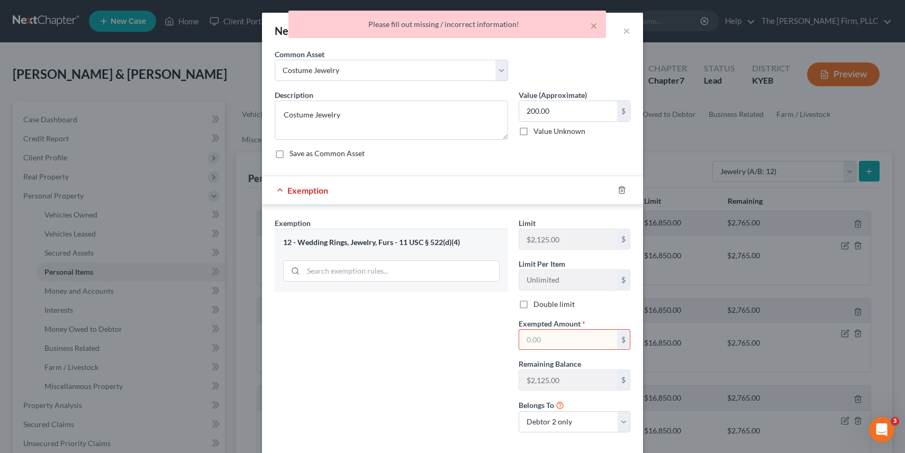
scroll to position [1, 0]
click at [447, 181] on div "Exemption" at bounding box center [438, 189] width 352 height 28
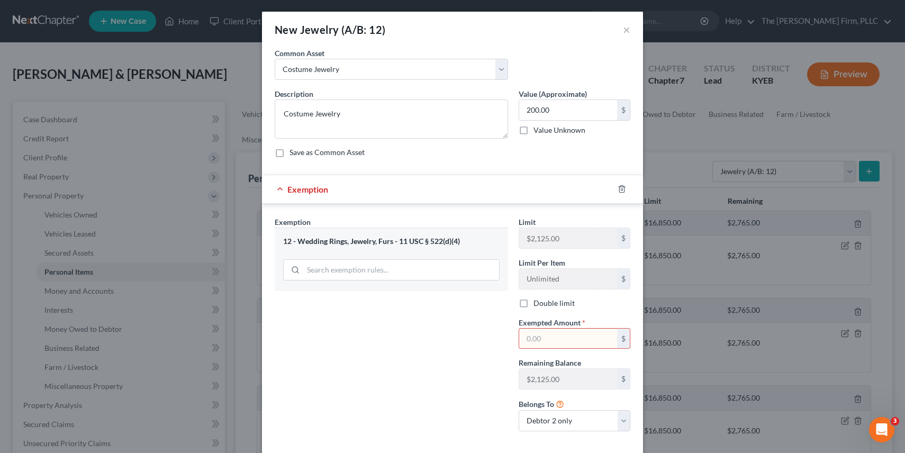
click at [553, 339] on input "text" at bounding box center [568, 339] width 98 height 20
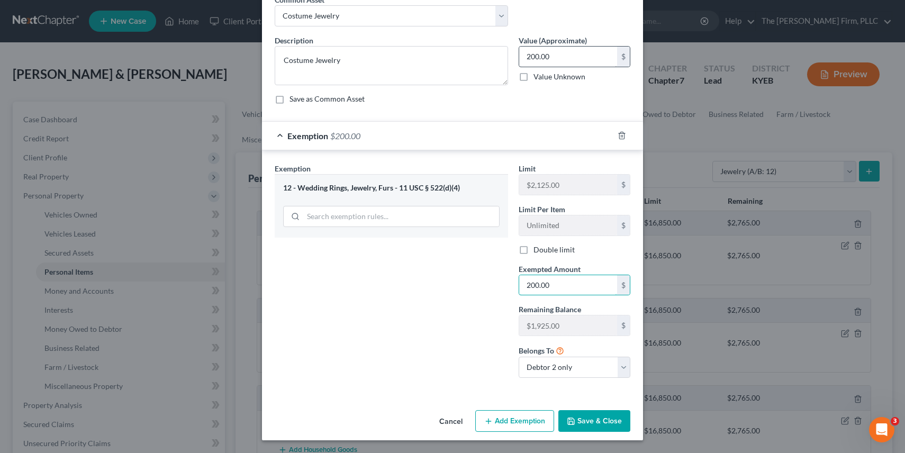
type input "200.00"
click at [528, 56] on input "200.00" at bounding box center [568, 57] width 98 height 20
click at [531, 56] on input "200.00" at bounding box center [568, 57] width 98 height 20
click at [591, 415] on button "Save & Close" at bounding box center [595, 421] width 72 height 22
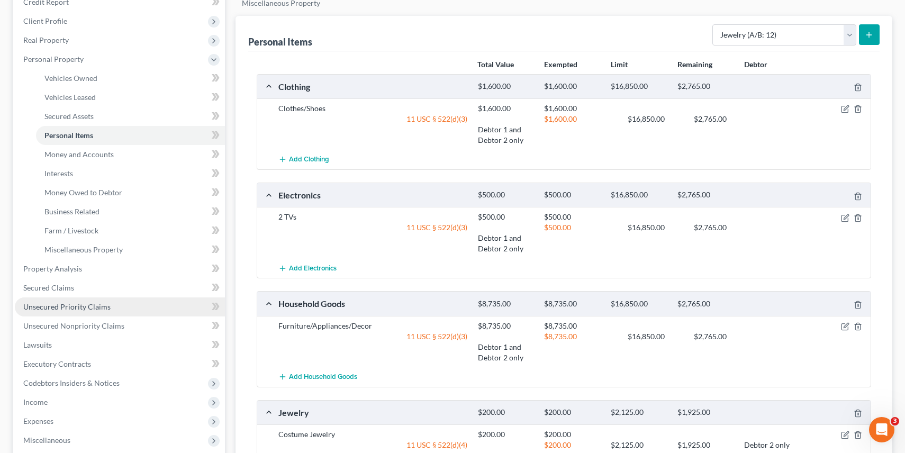
click at [76, 302] on span "Unsecured Priority Claims" at bounding box center [66, 306] width 87 height 9
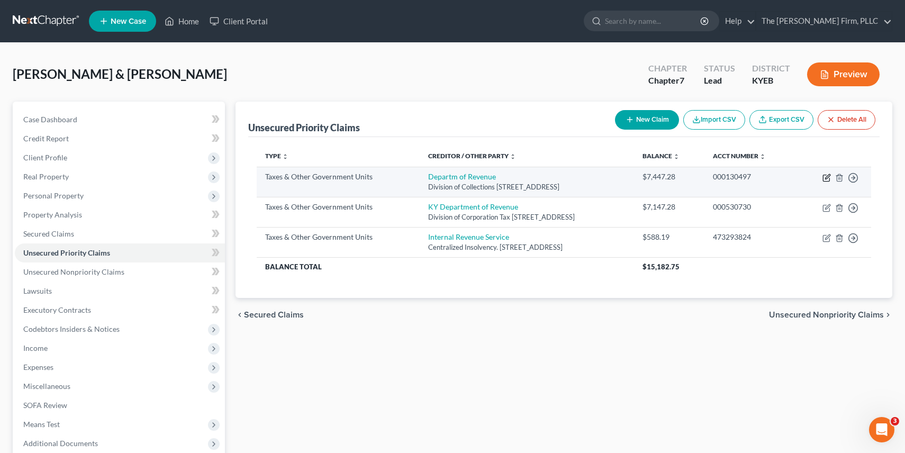
click at [828, 178] on icon "button" at bounding box center [827, 176] width 5 height 5
select select "2"
select select "18"
select select "2"
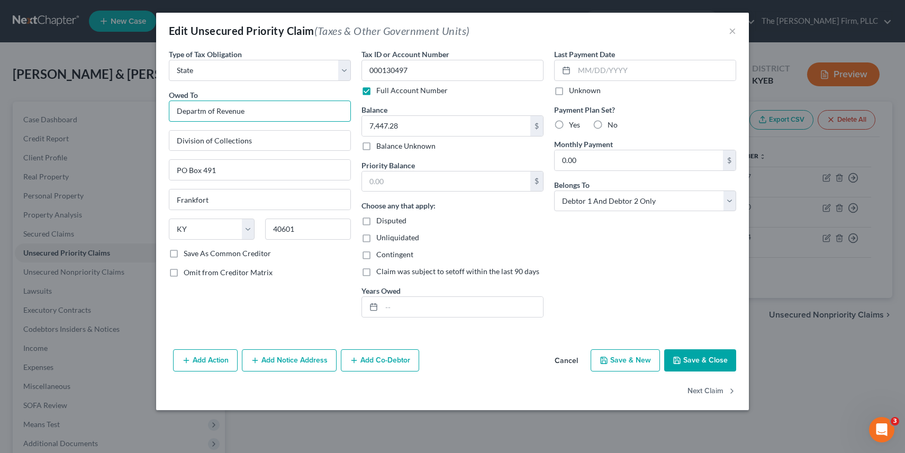
click at [201, 112] on input "Departm of Revenue" at bounding box center [260, 111] width 182 height 21
click at [204, 112] on input "Departm of Revenue" at bounding box center [260, 111] width 182 height 21
type input "Department of Revenue"
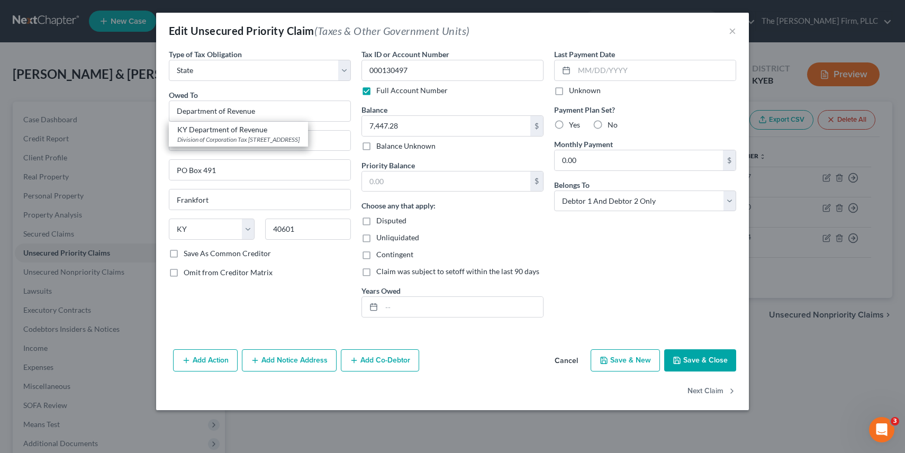
click at [686, 279] on div "Last Payment Date Unknown Payment Plan Set? Yes No Monthly Payment 0.00 $ Belon…" at bounding box center [645, 187] width 193 height 277
click at [712, 361] on button "Save & Close" at bounding box center [700, 360] width 72 height 22
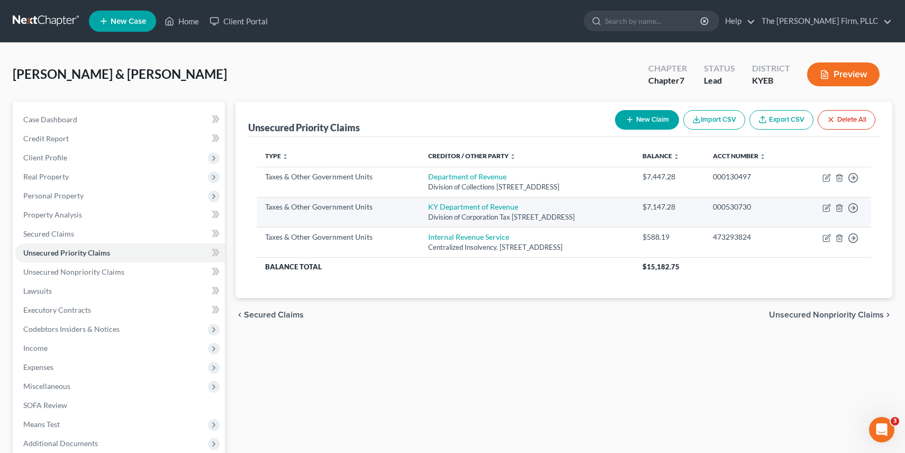
click at [832, 204] on td "Move to D Move to F Move to G Move to Notice Only" at bounding box center [833, 212] width 75 height 30
click at [828, 205] on icon "button" at bounding box center [827, 208] width 8 height 8
select select "2"
select select "18"
select select "2"
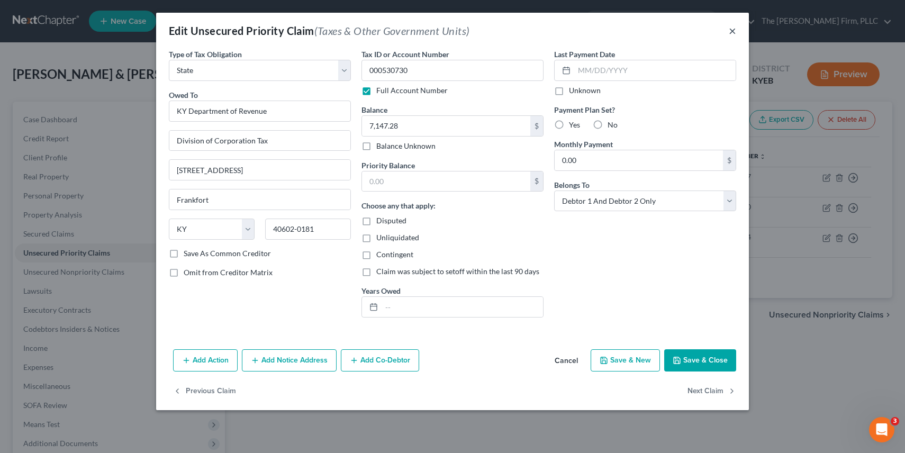
click at [733, 33] on button "×" at bounding box center [732, 30] width 7 height 13
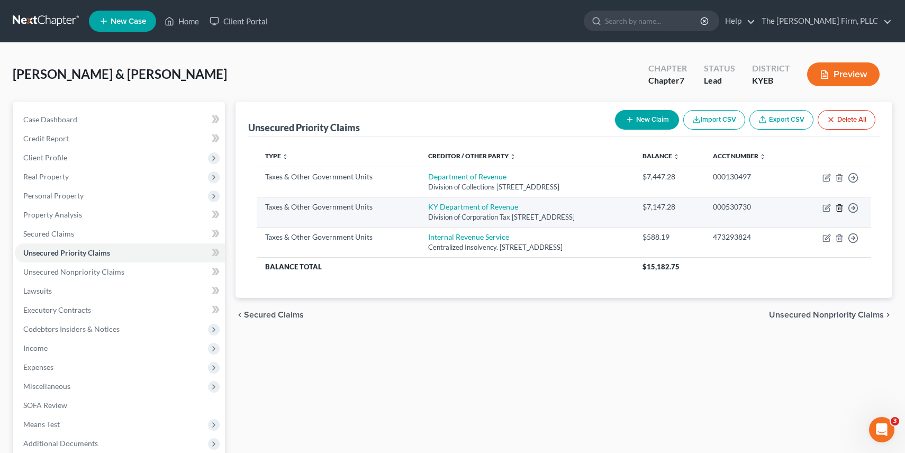
click at [841, 209] on icon "button" at bounding box center [839, 208] width 8 height 8
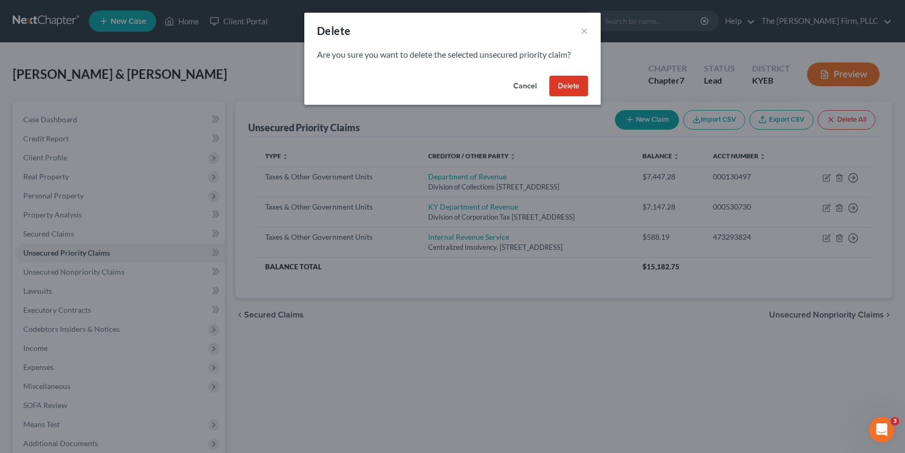
click at [563, 81] on button "Delete" at bounding box center [569, 86] width 39 height 21
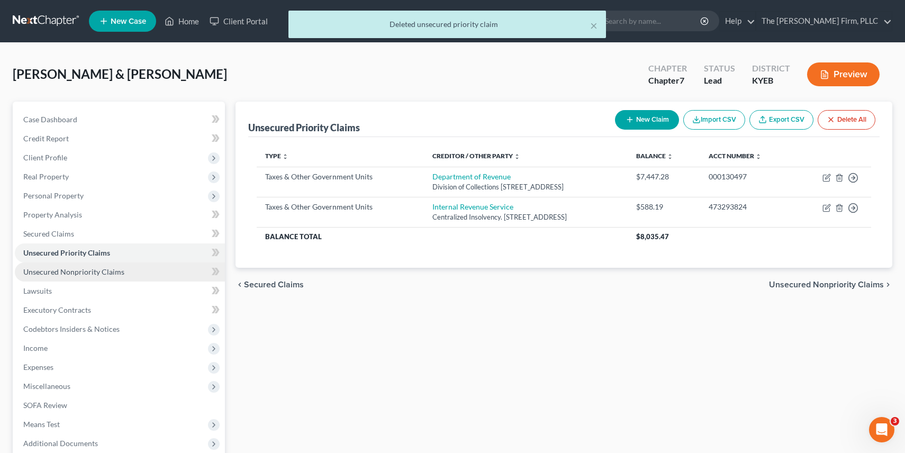
click at [68, 276] on link "Unsecured Nonpriority Claims" at bounding box center [120, 272] width 210 height 19
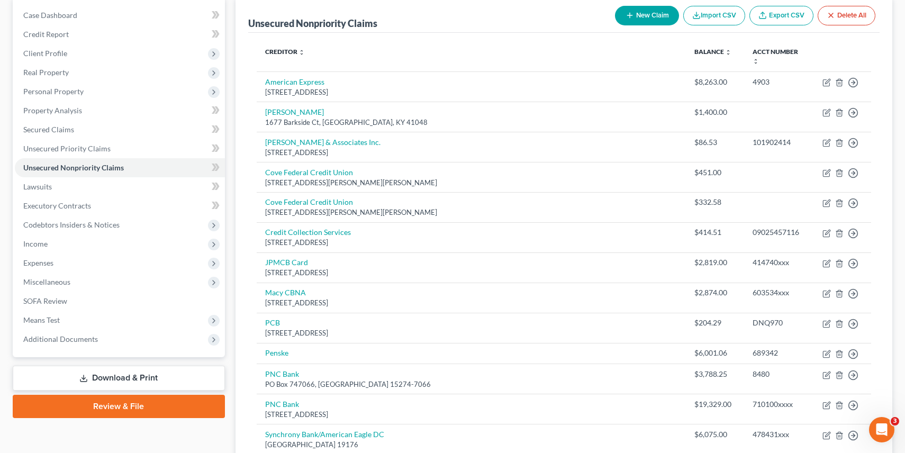
scroll to position [109, 0]
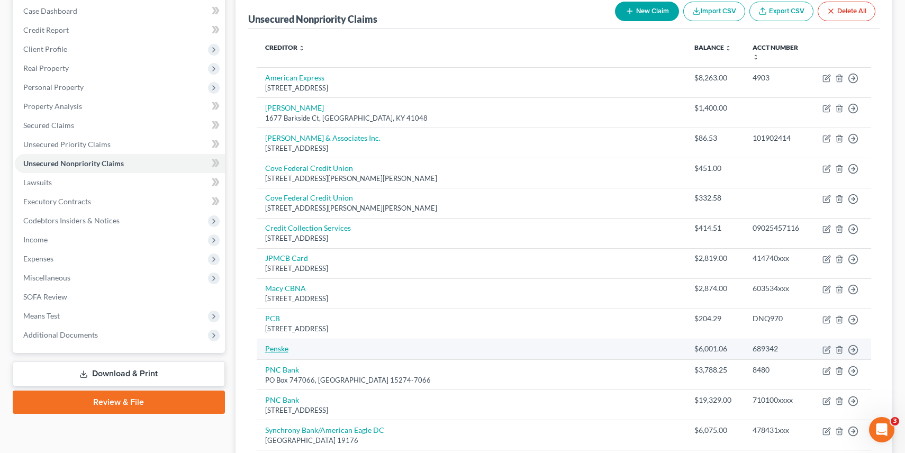
click at [270, 344] on link "Penske" at bounding box center [276, 348] width 23 height 9
select select "2"
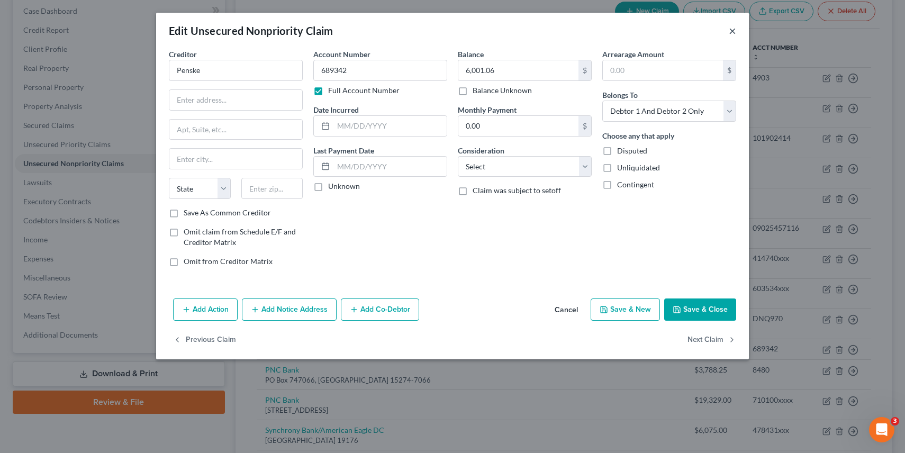
click at [733, 30] on button "×" at bounding box center [732, 30] width 7 height 13
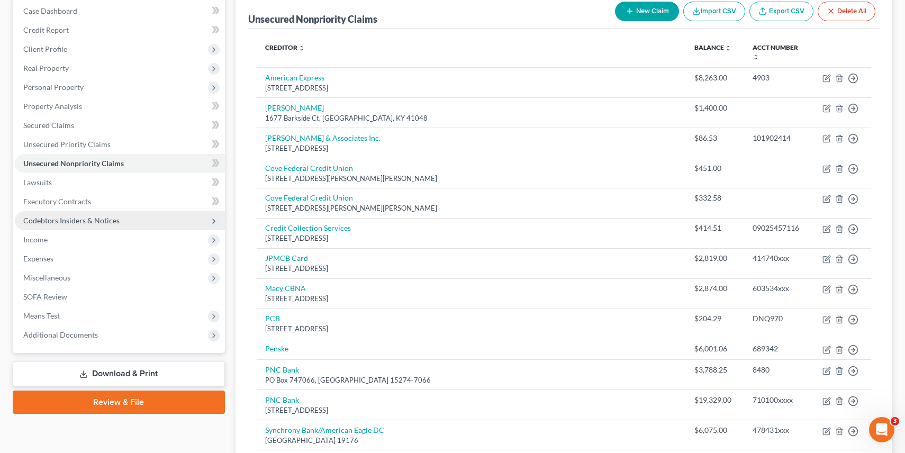
click at [59, 219] on span "Codebtors Insiders & Notices" at bounding box center [71, 220] width 96 height 9
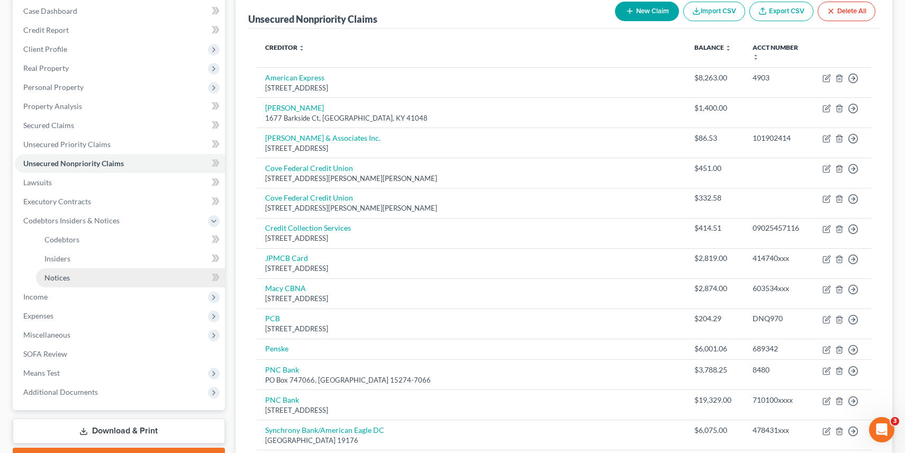
click at [64, 277] on span "Notices" at bounding box center [56, 277] width 25 height 9
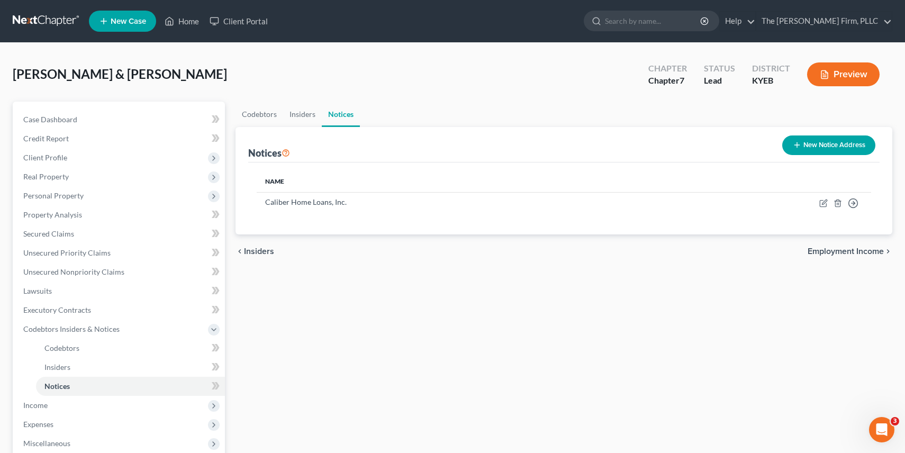
click at [806, 137] on button "New Notice Address" at bounding box center [829, 146] width 93 height 20
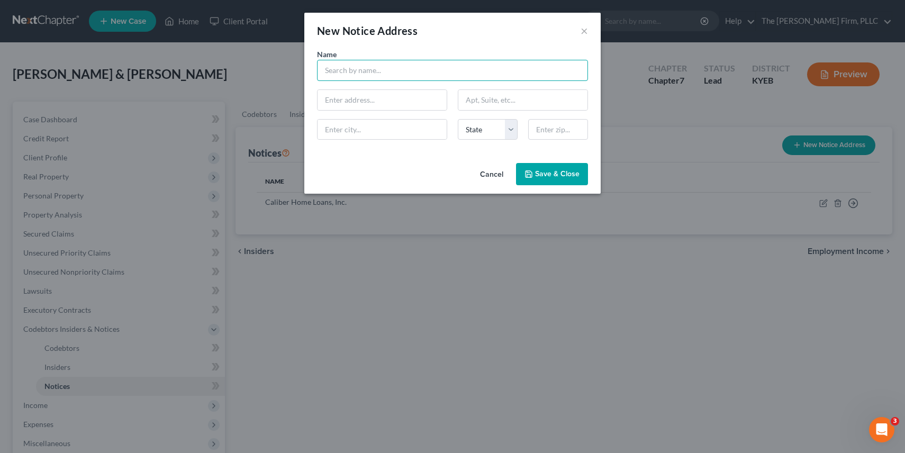
click at [401, 60] on input "text" at bounding box center [452, 70] width 271 height 21
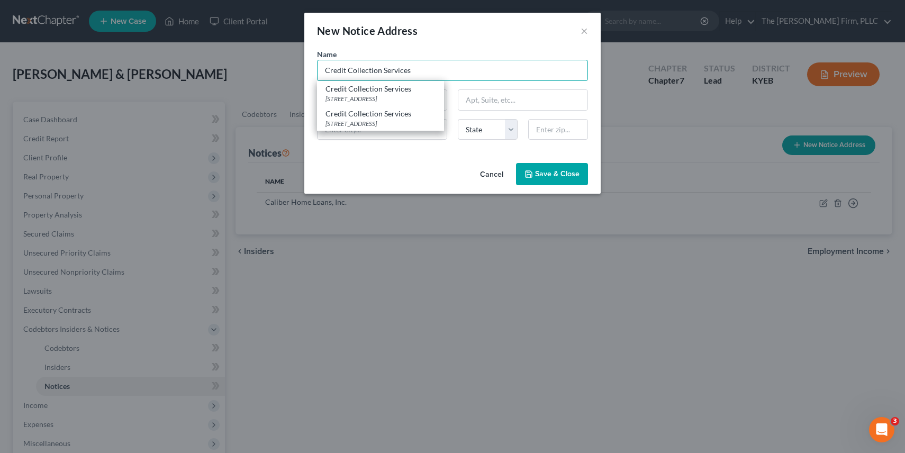
type input "Credit Collection Services"
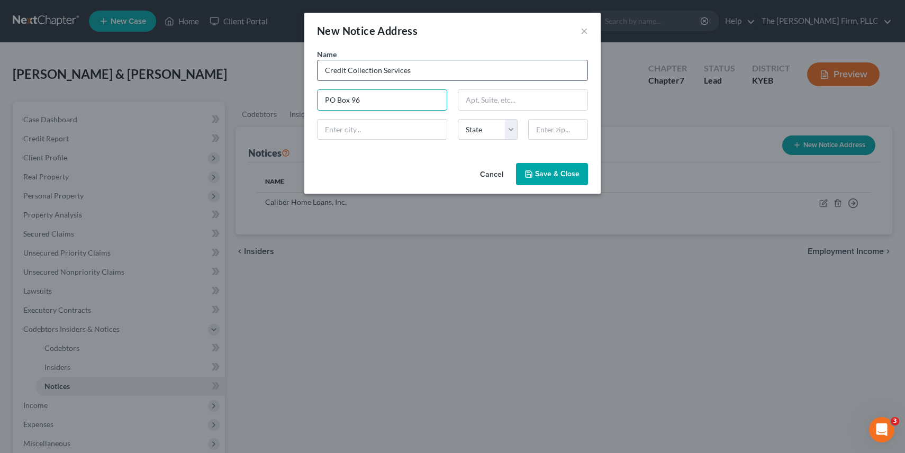
type input "PO Box 96"
type input "02062"
type input "[PERSON_NAME]"
select select "22"
click at [563, 184] on button "Save & Close" at bounding box center [552, 174] width 72 height 22
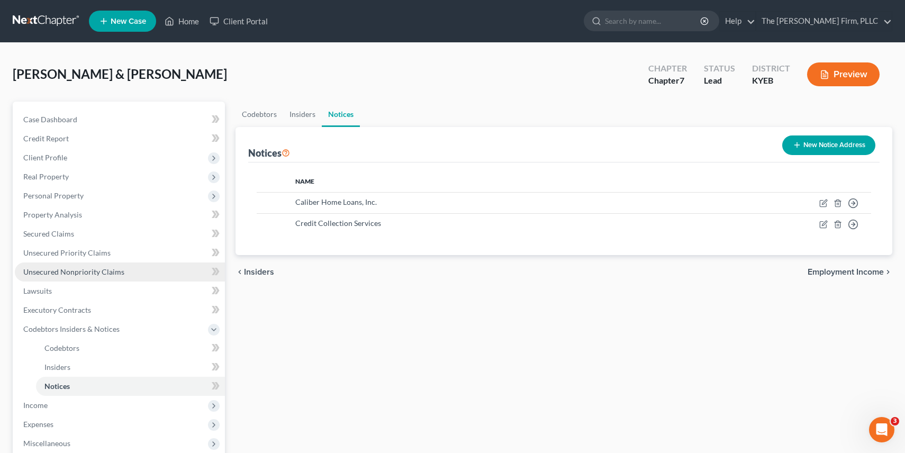
click at [38, 269] on span "Unsecured Nonpriority Claims" at bounding box center [73, 271] width 101 height 9
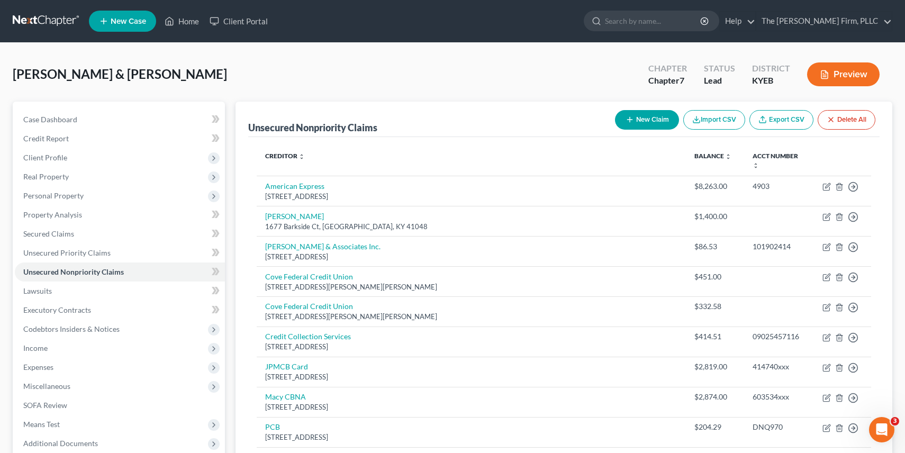
click at [859, 77] on button "Preview" at bounding box center [843, 74] width 73 height 24
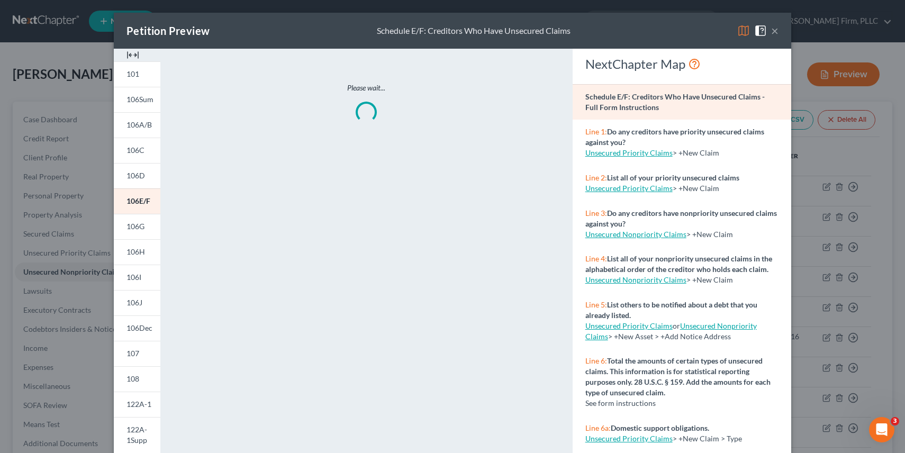
click at [779, 35] on div "Petition Preview Schedule E/F: Creditors Who Have Unsecured Claims ×" at bounding box center [453, 31] width 678 height 36
click at [774, 31] on button "×" at bounding box center [774, 30] width 7 height 13
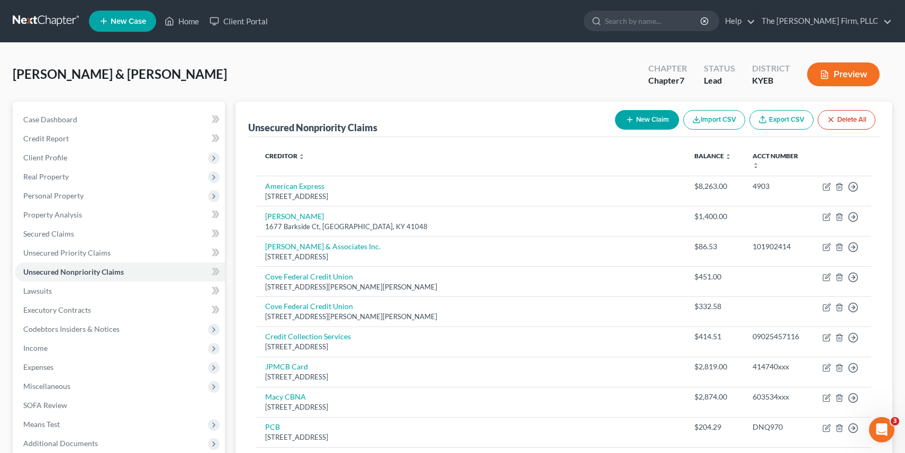
click at [639, 119] on button "New Claim" at bounding box center [647, 120] width 64 height 20
select select "2"
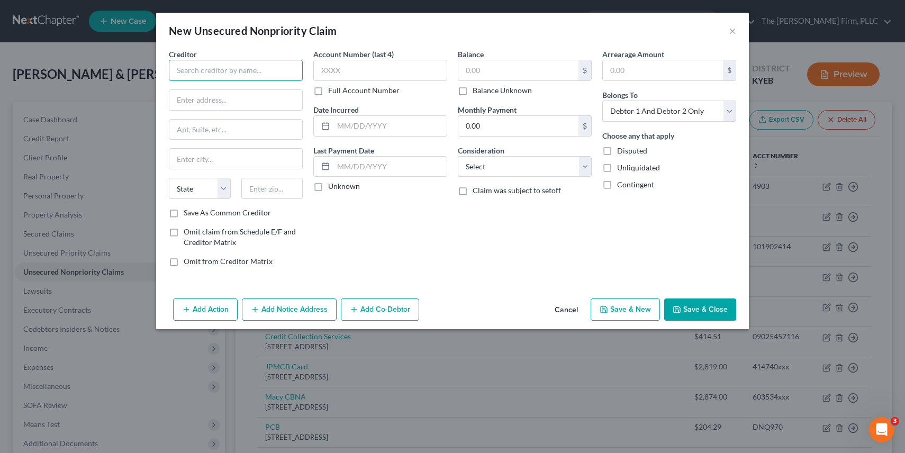
click at [256, 73] on input "text" at bounding box center [236, 70] width 134 height 21
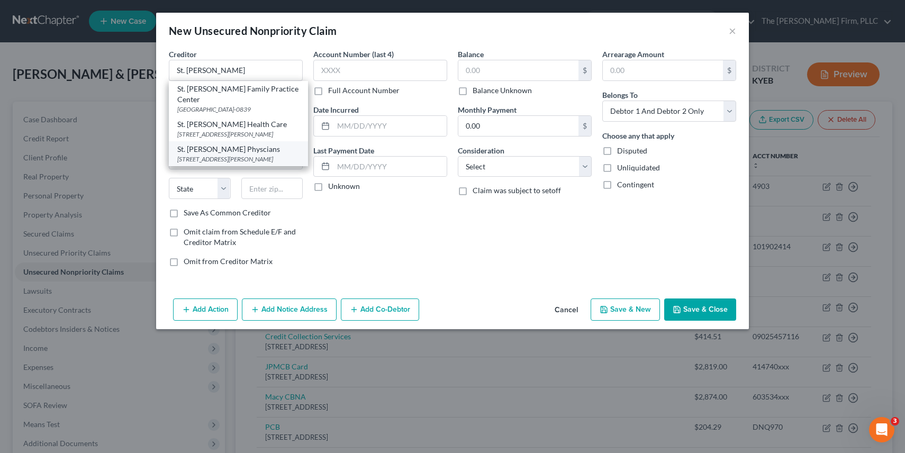
click at [231, 155] on div "[STREET_ADDRESS][PERSON_NAME]" at bounding box center [238, 159] width 122 height 9
type input "St. [PERSON_NAME] Physcians"
type input "[STREET_ADDRESS]"
type input "[PERSON_NAME]"
select select "18"
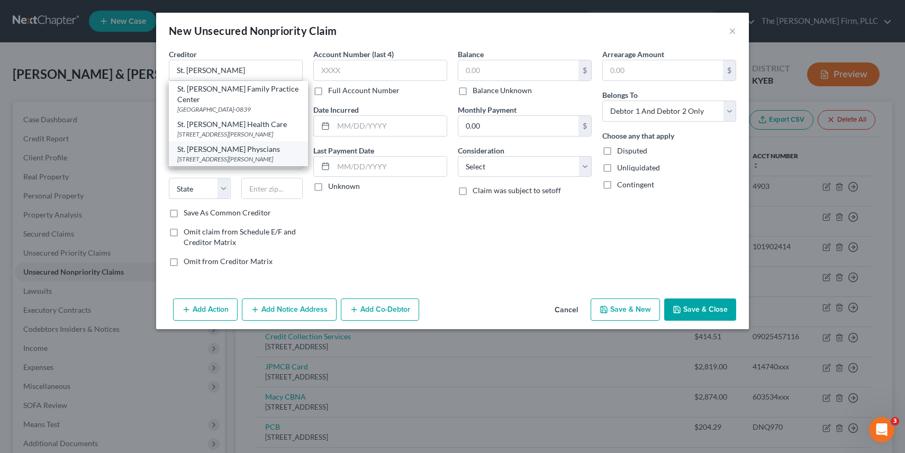
type input "41017"
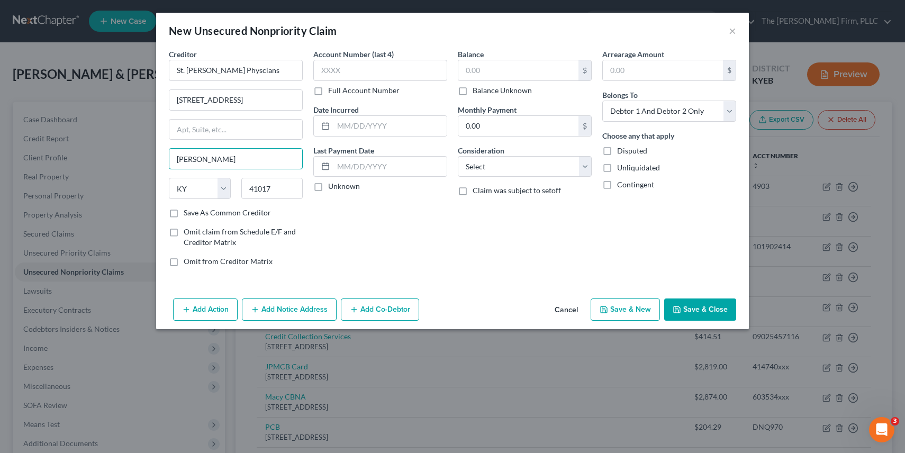
drag, startPoint x: 222, startPoint y: 164, endPoint x: 143, endPoint y: 163, distance: 78.9
click at [143, 163] on div "New Unsecured Nonpriority Claim × Creditor * St. [PERSON_NAME] Physcians [GEOGR…" at bounding box center [452, 226] width 905 height 453
type input "Edgewood"
click at [343, 264] on div "Account Number (last 4) Full Account Number Date Incurred Last Payment Date Unk…" at bounding box center [380, 162] width 145 height 227
click at [500, 67] on input "text" at bounding box center [519, 70] width 120 height 20
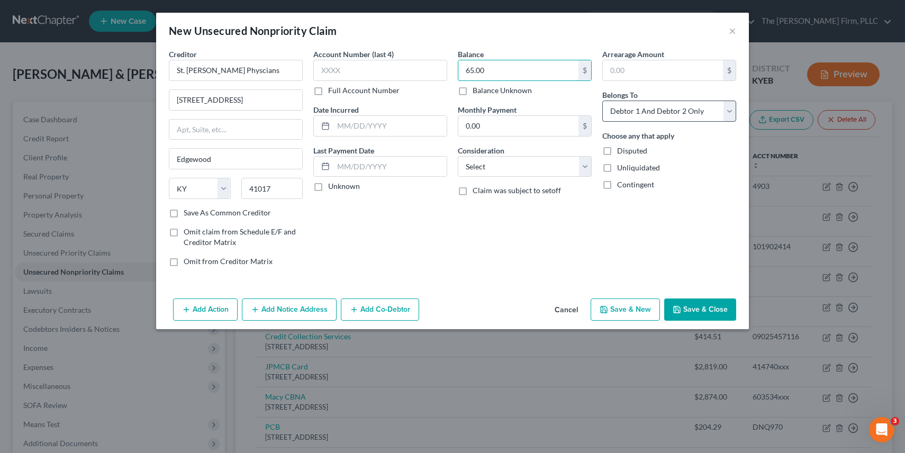
type input "65.00"
click at [689, 105] on select "Select Debtor 1 Only Debtor 2 Only Debtor 1 And Debtor 2 Only At Least One Of T…" at bounding box center [670, 111] width 134 height 21
select select "0"
click at [632, 304] on button "Save & New" at bounding box center [625, 310] width 69 height 22
select select "2"
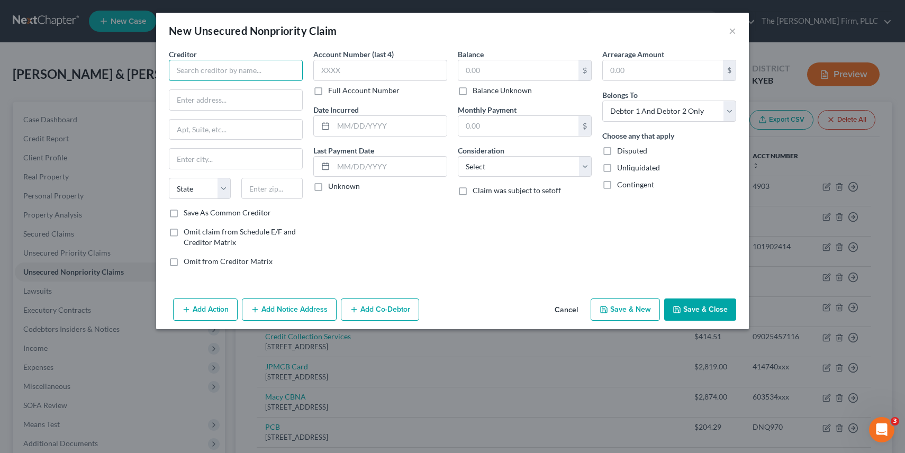
click at [255, 66] on input "text" at bounding box center [236, 70] width 134 height 21
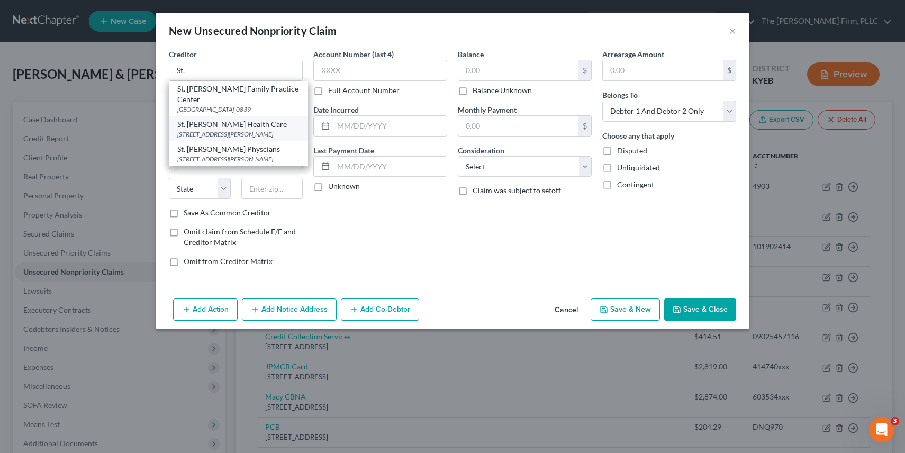
click at [261, 130] on div "[STREET_ADDRESS][PERSON_NAME]" at bounding box center [238, 134] width 122 height 9
type input "St. [PERSON_NAME] Health Care"
type input "[STREET_ADDRESS]"
type input "[PERSON_NAME]"
select select "18"
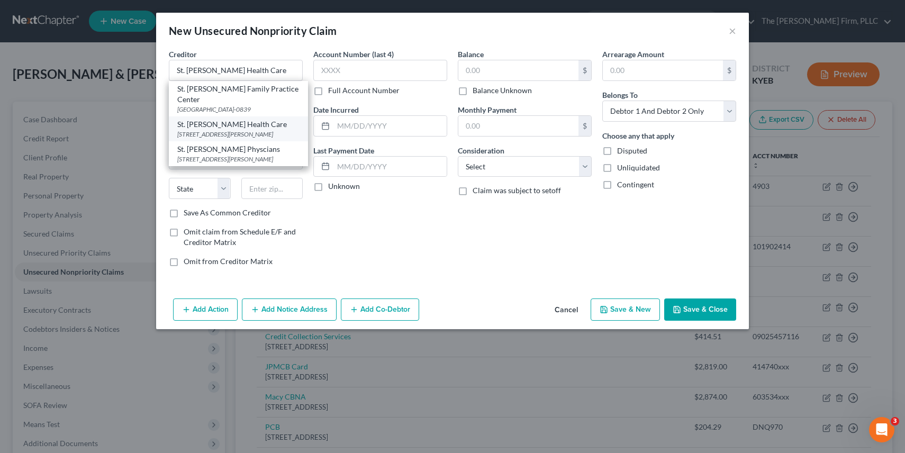
type input "41017"
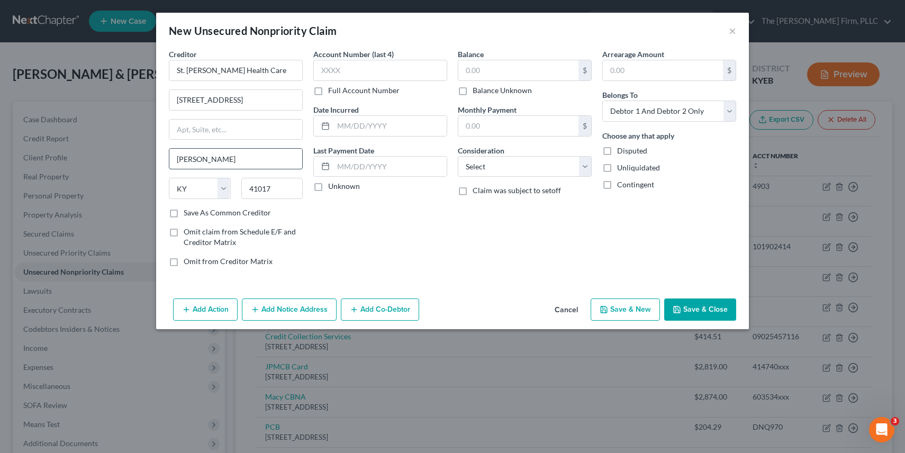
click at [227, 157] on input "[PERSON_NAME]" at bounding box center [235, 159] width 133 height 20
type input "Edgewood"
click at [184, 209] on label "Save As Common Creditor" at bounding box center [227, 213] width 87 height 11
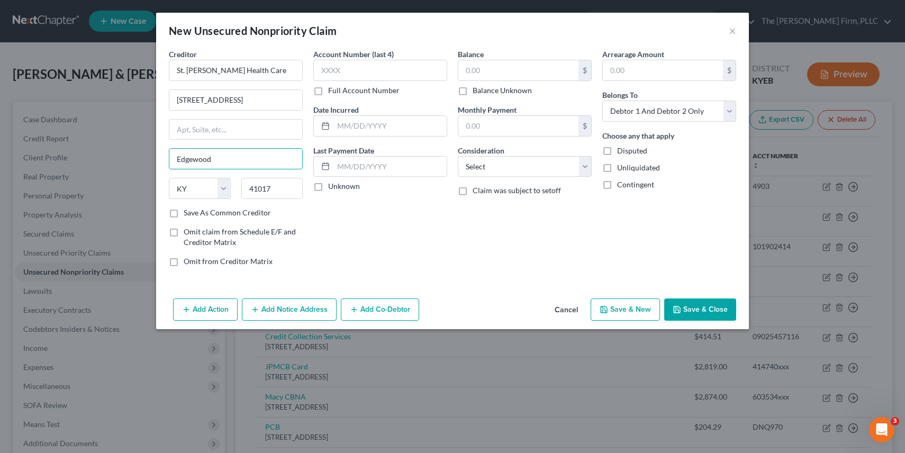
click at [188, 209] on input "Save As Common Creditor" at bounding box center [191, 211] width 7 height 7
checkbox input "true"
click at [482, 74] on input "text" at bounding box center [519, 70] width 120 height 20
type input "570.00"
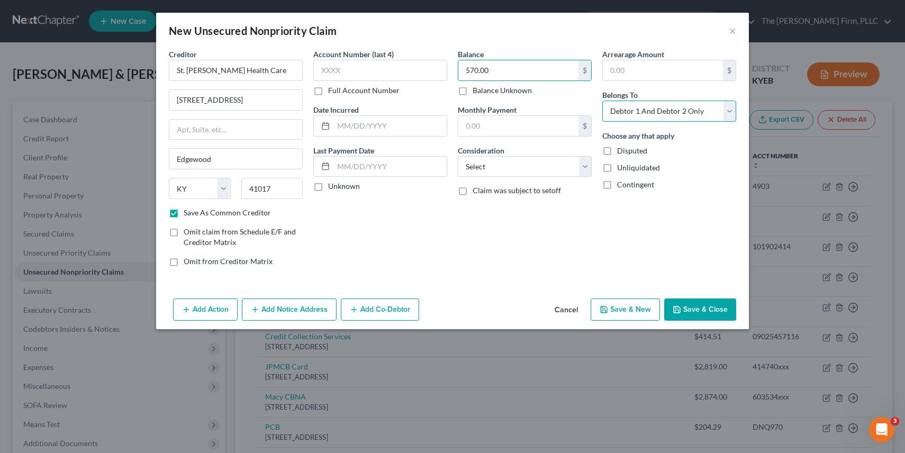
click at [668, 112] on select "Select Debtor 1 Only Debtor 2 Only Debtor 1 And Debtor 2 Only At Least One Of T…" at bounding box center [670, 111] width 134 height 21
select select "0"
click at [641, 309] on button "Save & New" at bounding box center [625, 310] width 69 height 22
checkbox input "false"
select select "2"
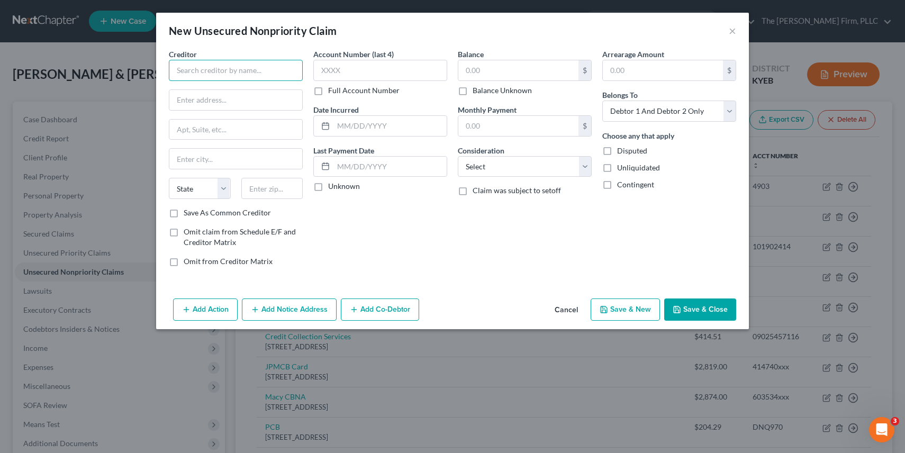
click at [230, 71] on input "text" at bounding box center [236, 70] width 134 height 21
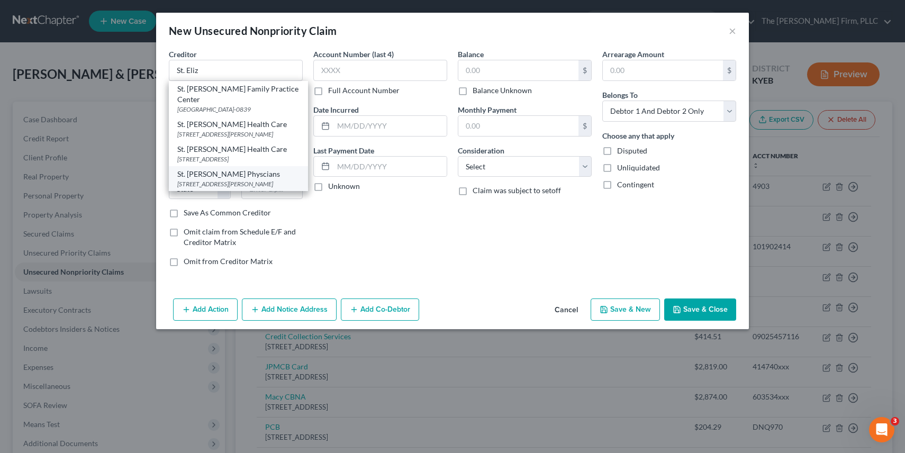
click at [228, 179] on div "[STREET_ADDRESS][PERSON_NAME]" at bounding box center [238, 183] width 122 height 9
type input "St. [PERSON_NAME] Physcians"
type input "[STREET_ADDRESS]"
type input "[PERSON_NAME]"
select select "18"
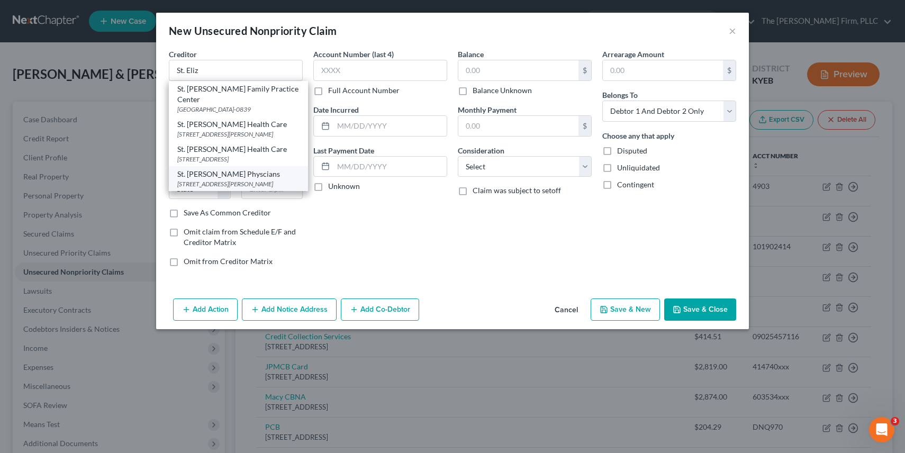
type input "41017"
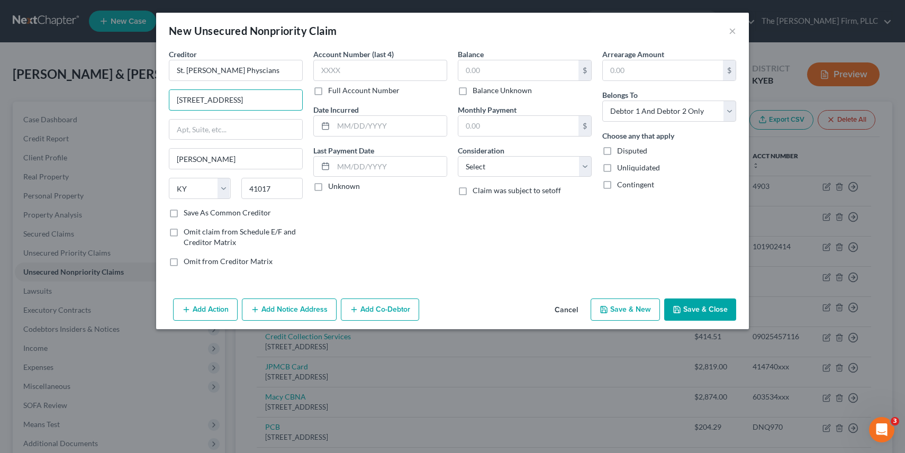
drag, startPoint x: 272, startPoint y: 97, endPoint x: 142, endPoint y: 94, distance: 129.2
click at [142, 94] on div "New Unsecured Nonpriority Claim × Creditor * St. [PERSON_NAME] Physcians [GEOGR…" at bounding box center [452, 226] width 905 height 453
type input "PO Box 630839"
type input "Edgewood"
click at [184, 212] on label "Save As Common Creditor" at bounding box center [227, 213] width 87 height 11
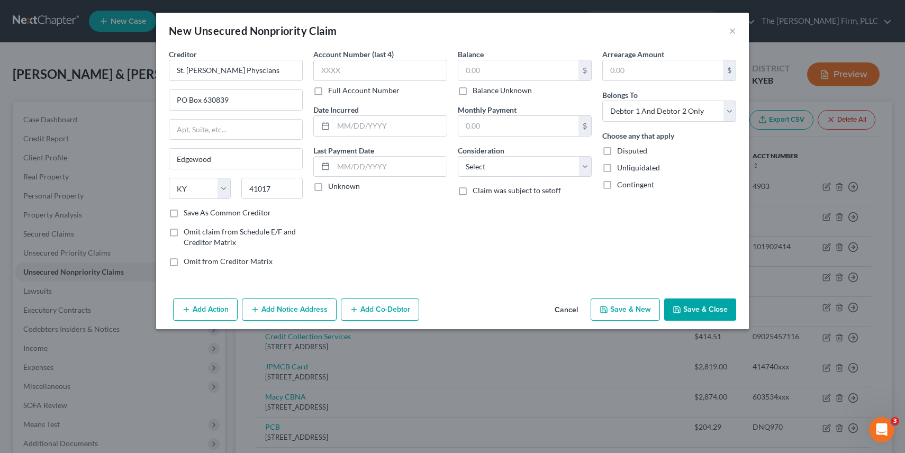
click at [188, 212] on input "Save As Common Creditor" at bounding box center [191, 211] width 7 height 7
checkbox input "true"
click at [540, 69] on input "text" at bounding box center [519, 70] width 120 height 20
type input "507.00"
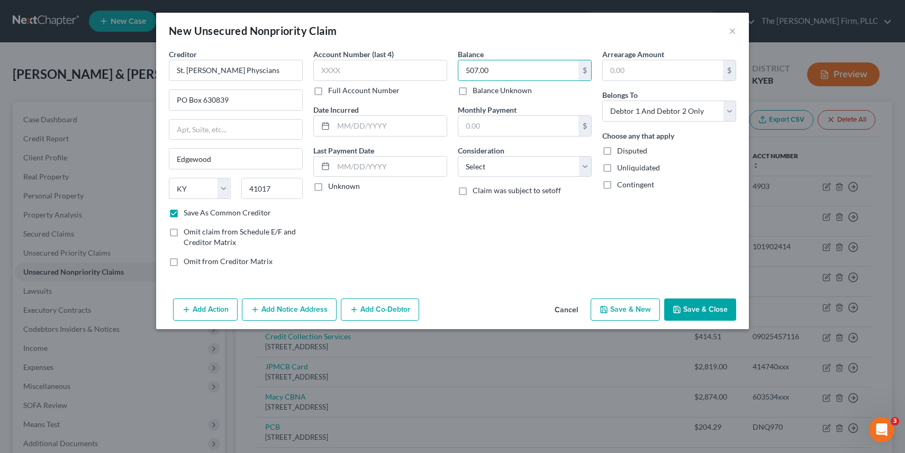
click at [621, 310] on button "Save & New" at bounding box center [625, 310] width 69 height 22
checkbox input "false"
select select "2"
click at [733, 27] on button "×" at bounding box center [732, 30] width 7 height 13
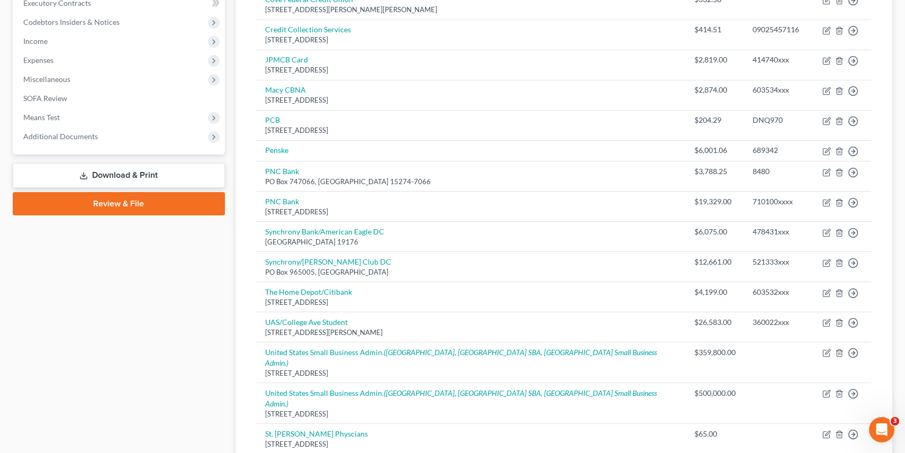
scroll to position [316, 0]
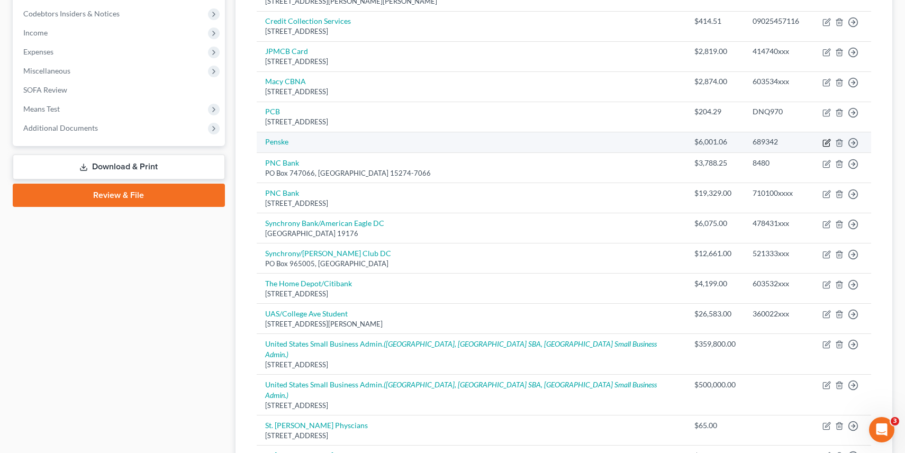
click at [828, 139] on icon "button" at bounding box center [827, 143] width 8 height 8
select select "2"
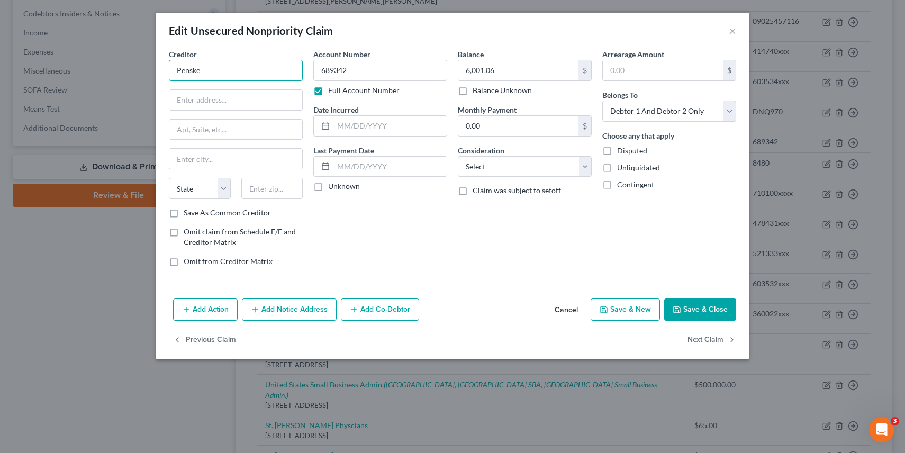
click at [265, 71] on input "Penske" at bounding box center [236, 70] width 134 height 21
type input "Penske Truck Leasing"
click at [617, 151] on label "Disputed" at bounding box center [632, 151] width 30 height 11
click at [622, 151] on input "Disputed" at bounding box center [625, 149] width 7 height 7
checkbox input "true"
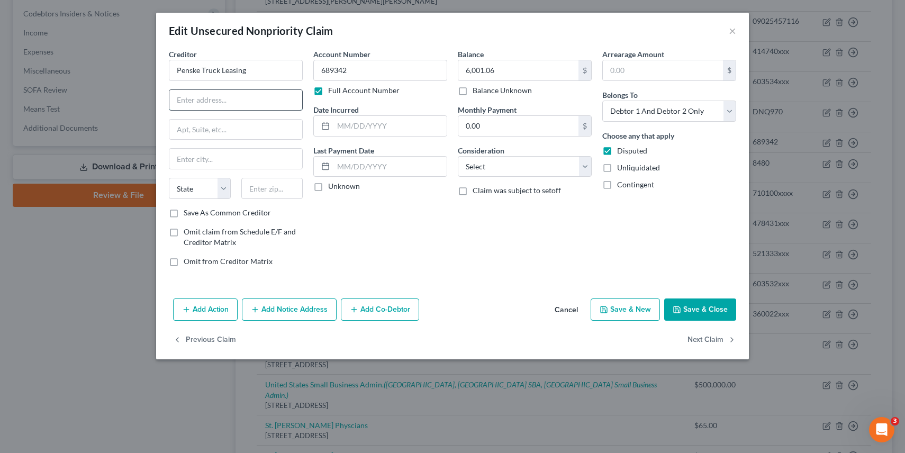
click at [274, 97] on input "text" at bounding box center [235, 100] width 133 height 20
paste input "Route [GEOGRAPHIC_DATA]"
type input "Route [GEOGRAPHIC_DATA]"
click at [254, 194] on input "text" at bounding box center [272, 188] width 62 height 21
type input "19603"
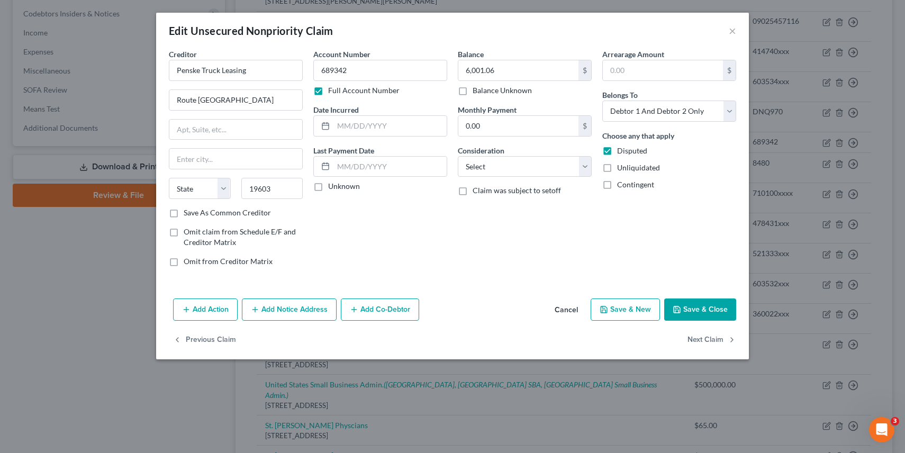
click at [338, 258] on div "Account Number 689342 Full Account Number Date Incurred Last Payment Date Unkno…" at bounding box center [380, 162] width 145 height 227
type input "Reading"
select select "39"
click at [483, 163] on select "Select Cable / Satellite Services Collection Agency Credit Card Debt Debt Couns…" at bounding box center [525, 166] width 134 height 21
select select "14"
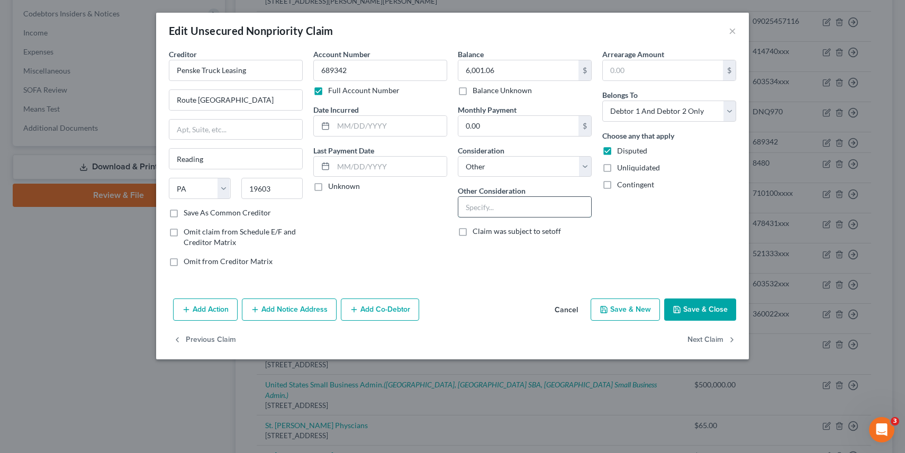
click at [480, 208] on input "text" at bounding box center [525, 207] width 133 height 20
type input "Possible guaranty on truck lease"
click at [358, 314] on button "Add Co-Debtor" at bounding box center [380, 310] width 78 height 22
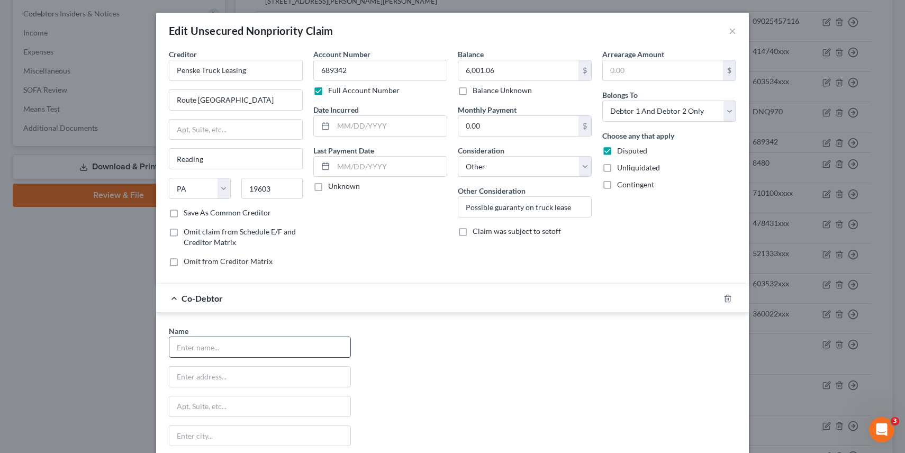
click at [239, 351] on input "text" at bounding box center [259, 347] width 181 height 20
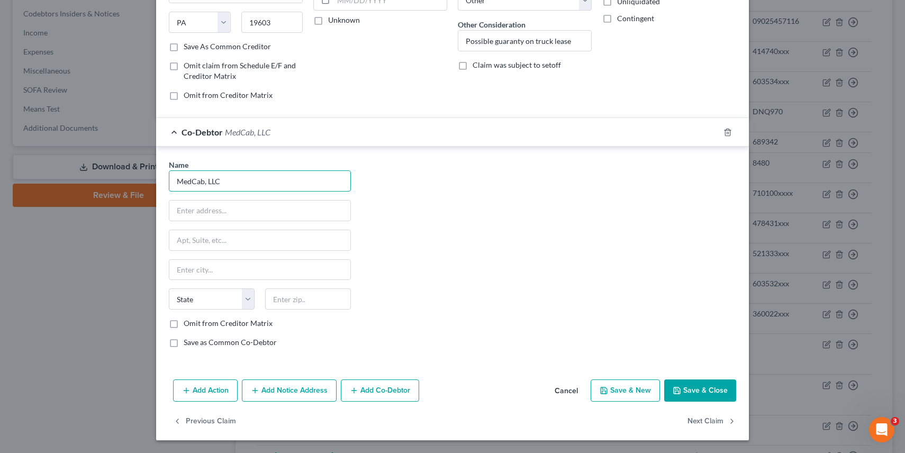
type input "MedCab, LLC"
click at [184, 324] on label "Omit from Creditor Matrix" at bounding box center [228, 323] width 89 height 11
click at [188, 324] on input "Omit from Creditor Matrix" at bounding box center [191, 321] width 7 height 7
checkbox input "true"
click at [705, 391] on button "Save & Close" at bounding box center [700, 391] width 72 height 22
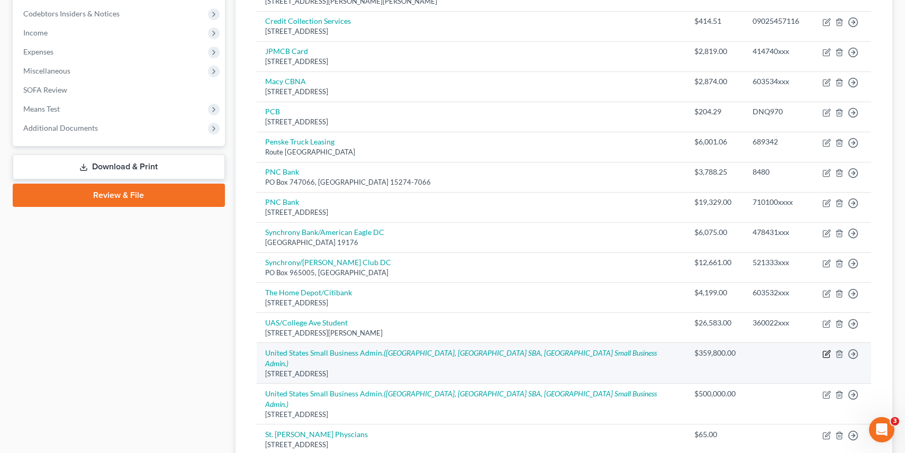
click at [825, 350] on icon "button" at bounding box center [827, 354] width 8 height 8
select select "0"
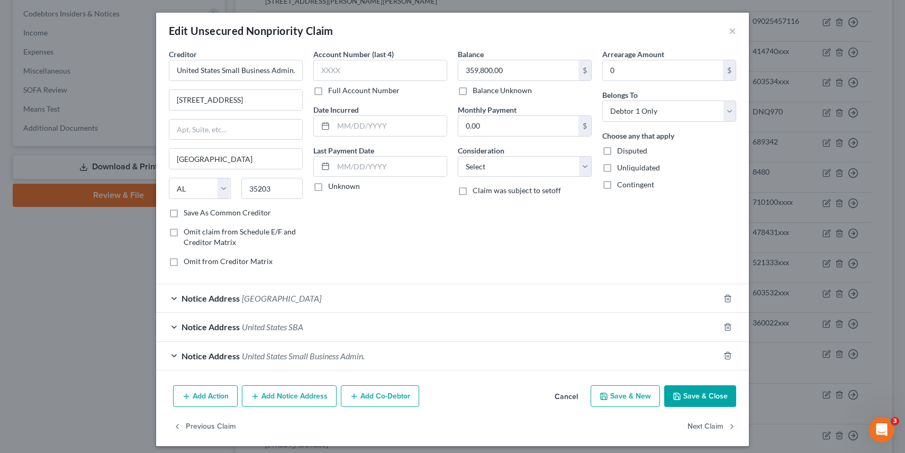
scroll to position [6, 0]
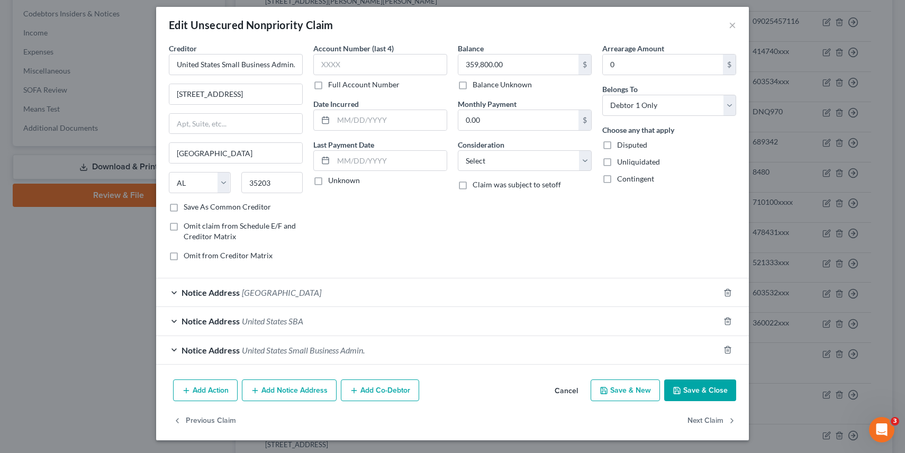
click at [174, 288] on div "Notice Address [GEOGRAPHIC_DATA]" at bounding box center [437, 292] width 563 height 28
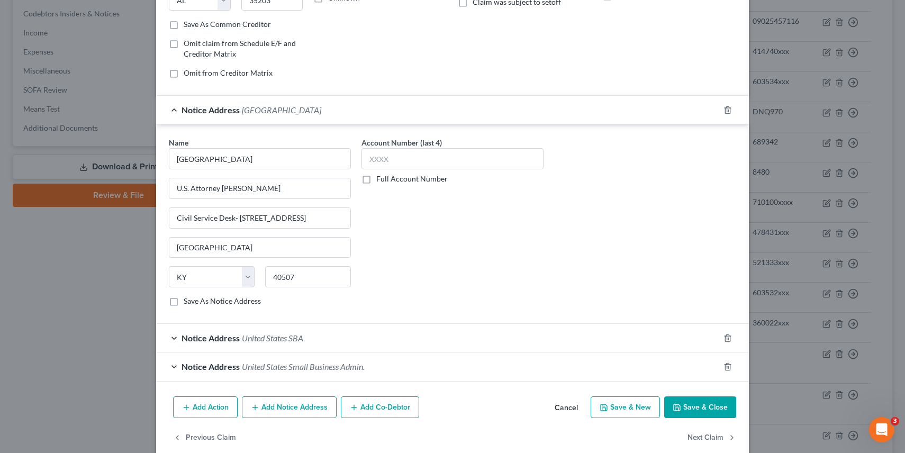
scroll to position [205, 0]
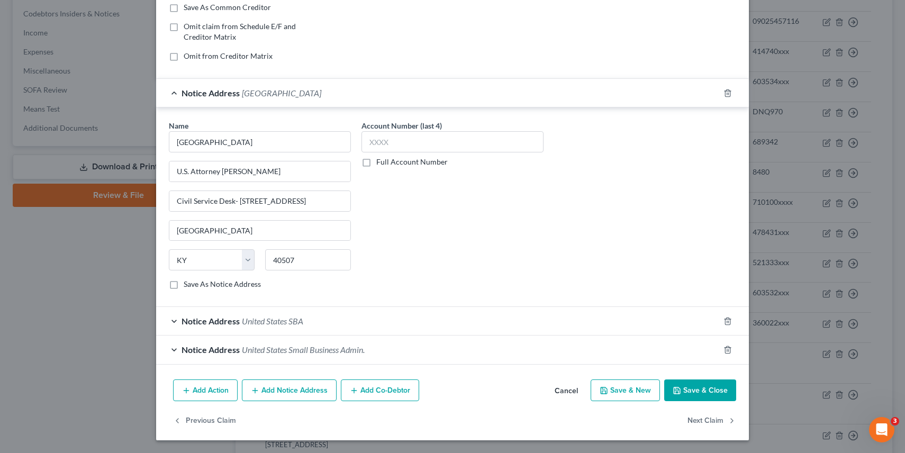
click at [357, 395] on button "Add Co-Debtor" at bounding box center [380, 391] width 78 height 22
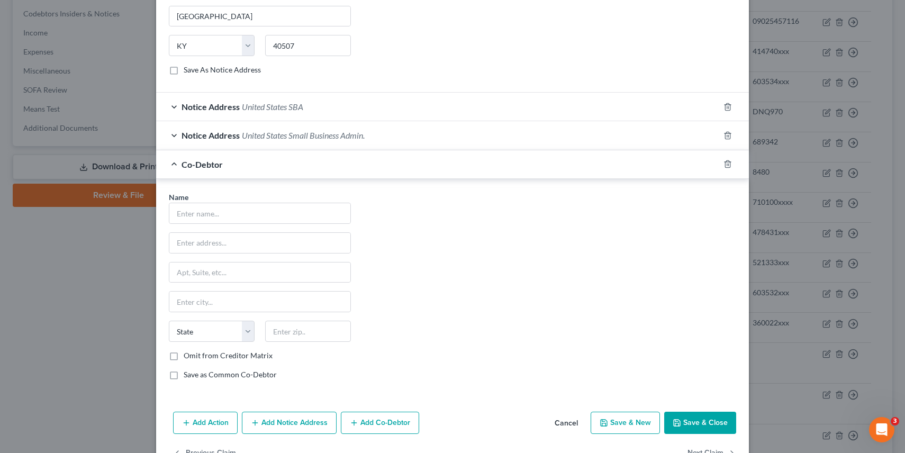
scroll to position [417, 0]
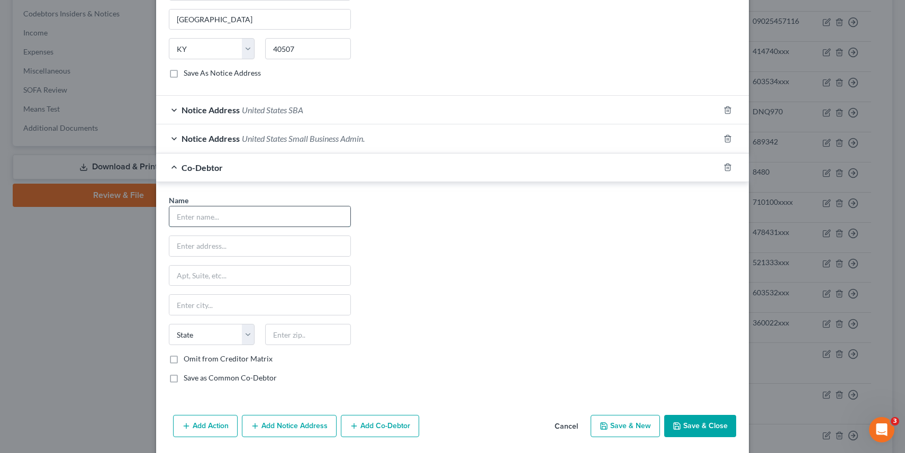
click at [257, 215] on input "text" at bounding box center [259, 216] width 181 height 20
type input "Your Choice Wholesale, LLC"
click at [184, 360] on label "Omit from Creditor Matrix" at bounding box center [228, 359] width 89 height 11
click at [188, 360] on input "Omit from Creditor Matrix" at bounding box center [191, 357] width 7 height 7
checkbox input "true"
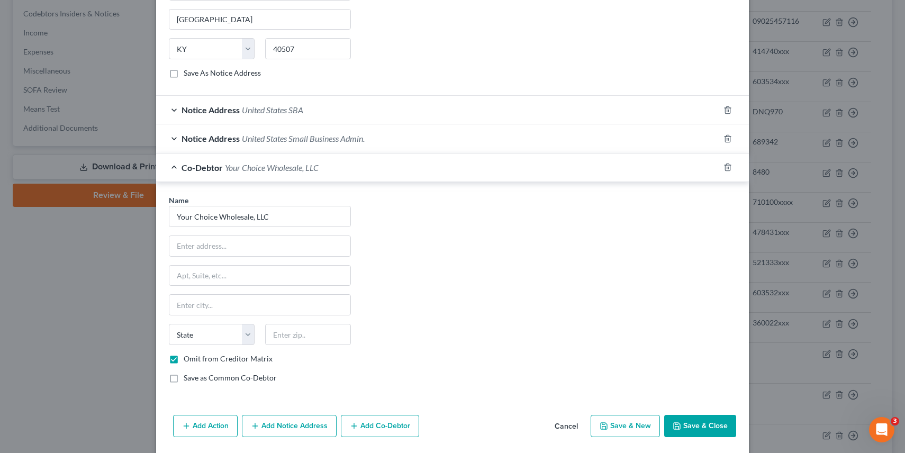
click at [692, 430] on button "Save & Close" at bounding box center [700, 426] width 72 height 22
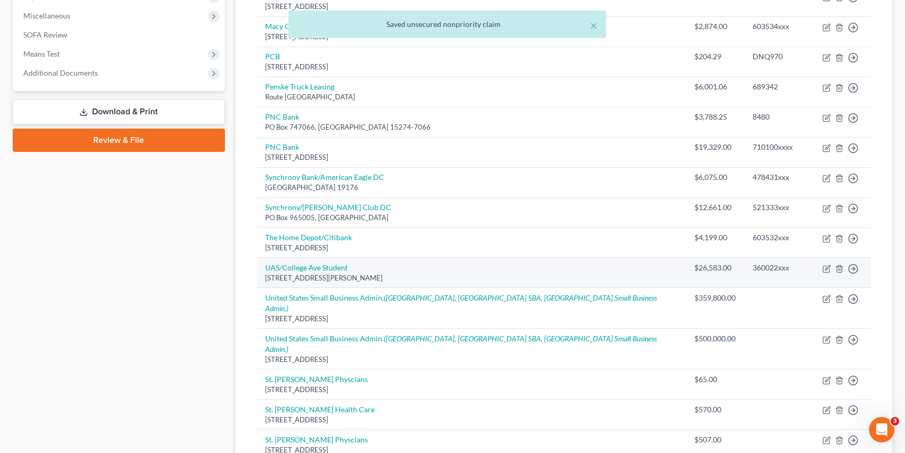
scroll to position [371, 0]
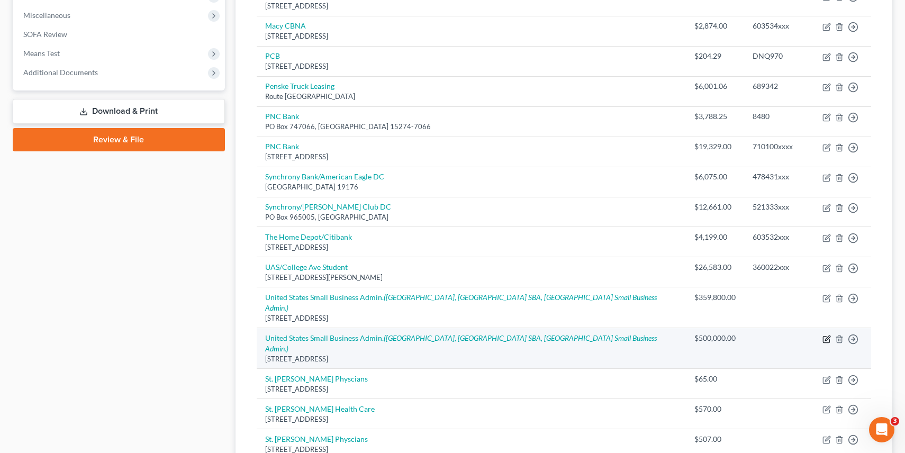
click at [828, 335] on icon "button" at bounding box center [827, 339] width 8 height 8
select select "0"
select select "2"
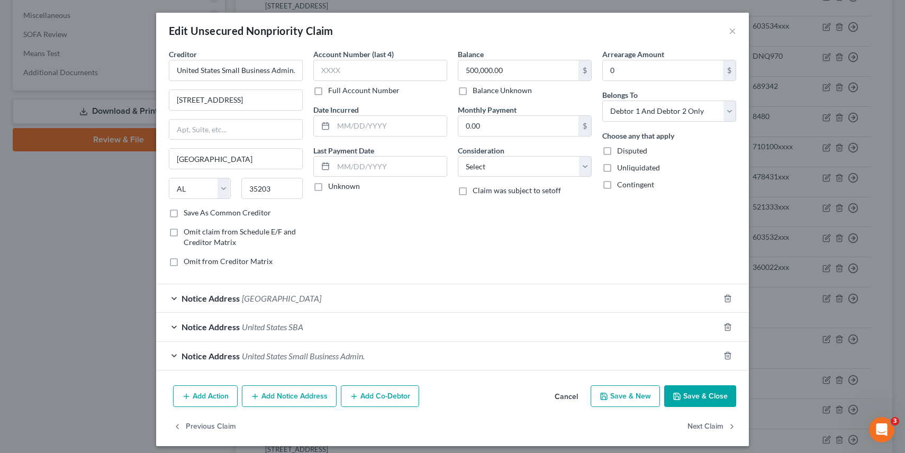
click at [376, 397] on button "Add Co-Debtor" at bounding box center [380, 396] width 78 height 22
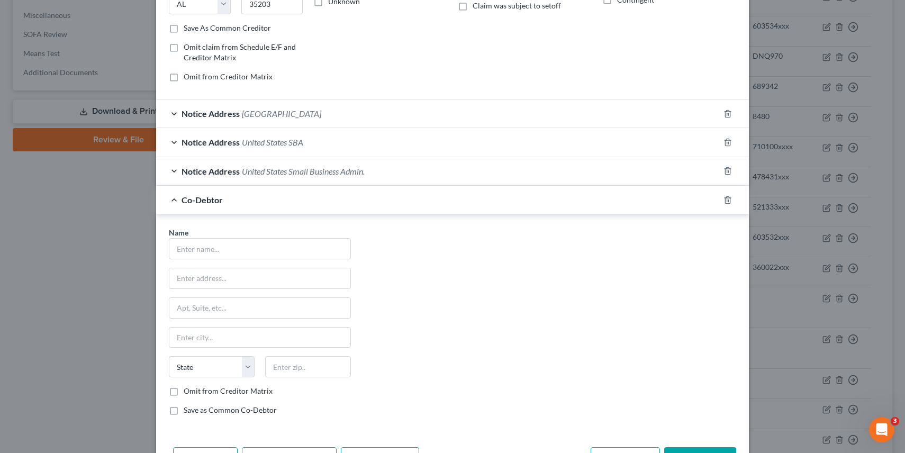
scroll to position [188, 0]
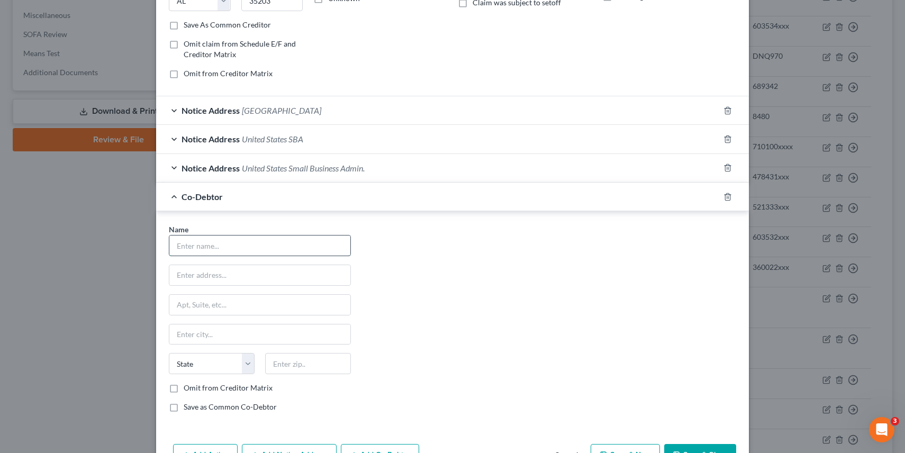
click at [285, 251] on input "text" at bounding box center [259, 246] width 181 height 20
type input "MedCab, LLC"
click at [184, 388] on label "Omit from Creditor Matrix" at bounding box center [228, 388] width 89 height 11
click at [188, 388] on input "Omit from Creditor Matrix" at bounding box center [191, 386] width 7 height 7
checkbox input "true"
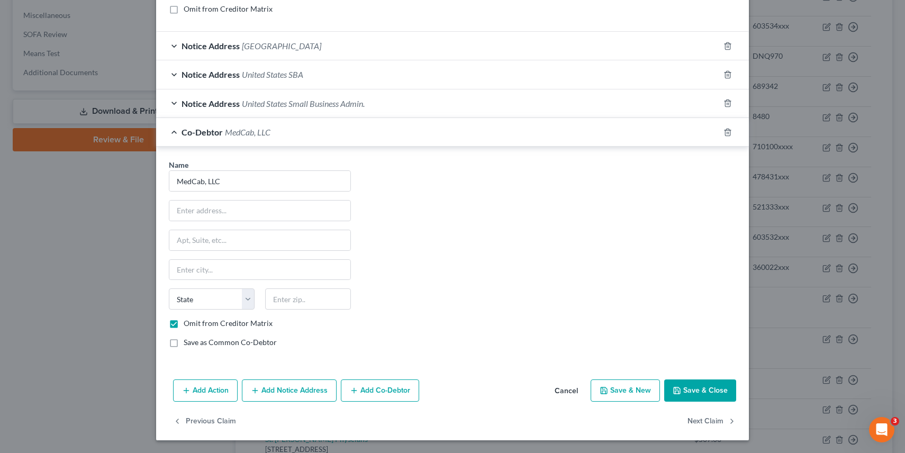
scroll to position [252, 0]
click at [713, 378] on div "Add Action Add Notice Address Add Co-Debtor Cancel Save & New Save & Close" at bounding box center [452, 393] width 593 height 35
click at [707, 390] on button "Save & Close" at bounding box center [700, 391] width 72 height 22
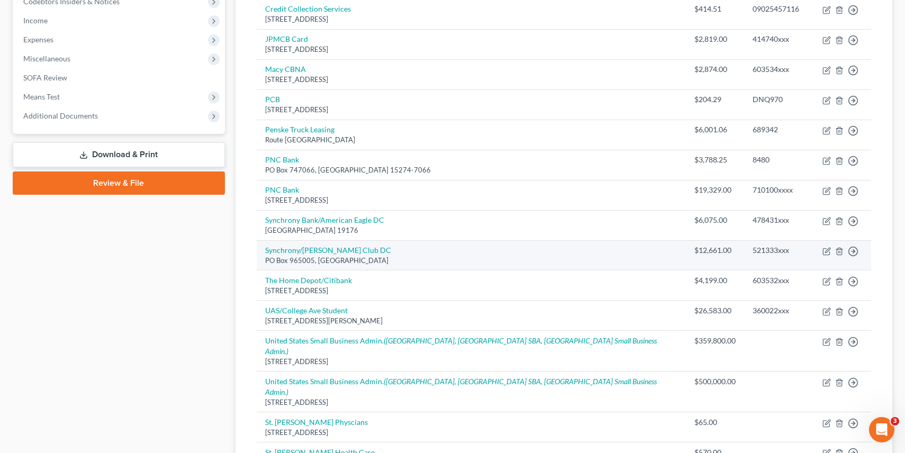
scroll to position [330, 0]
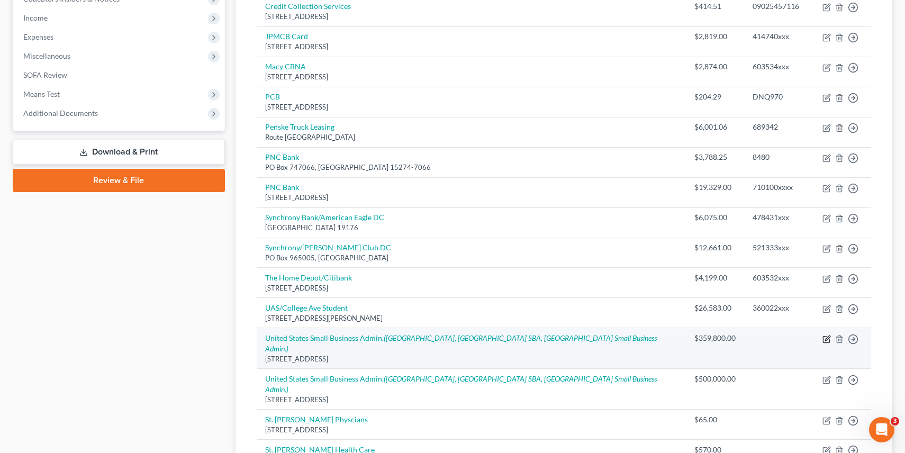
click at [826, 335] on icon "button" at bounding box center [827, 339] width 8 height 8
select select "0"
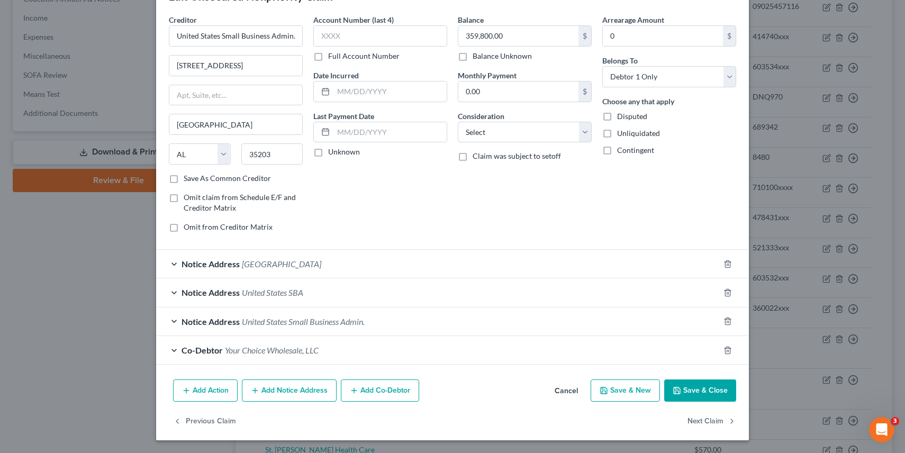
scroll to position [0, 0]
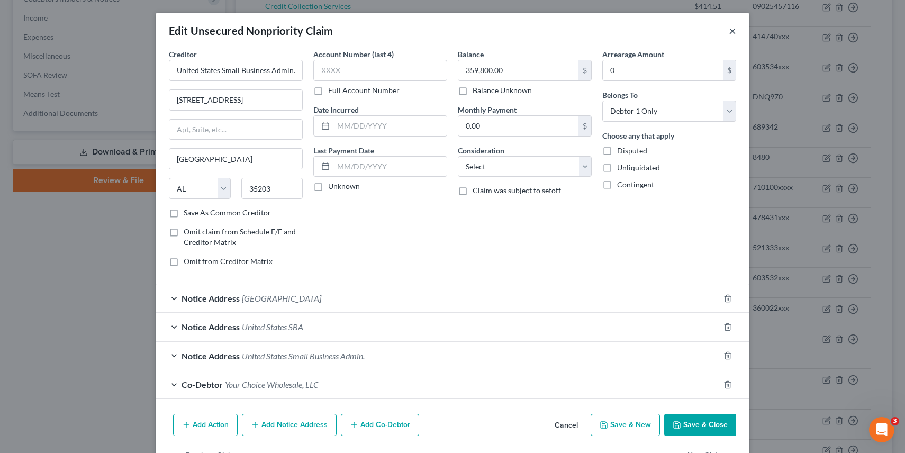
click at [733, 33] on button "×" at bounding box center [732, 30] width 7 height 13
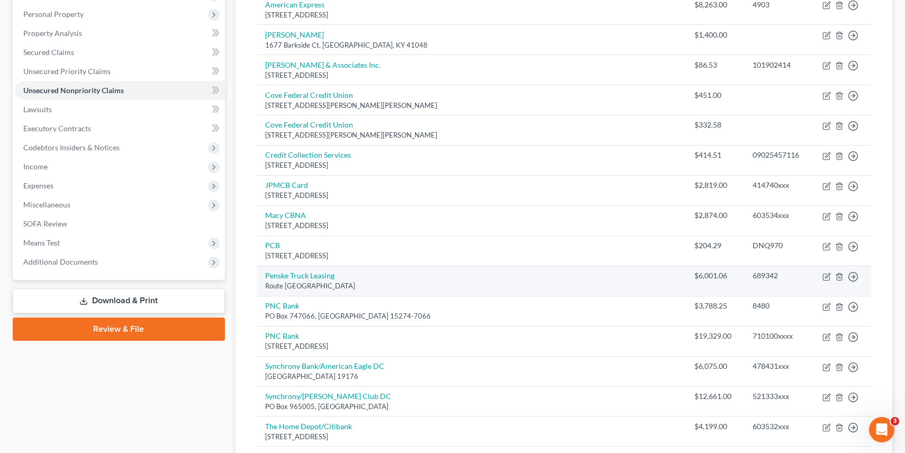
scroll to position [179, 0]
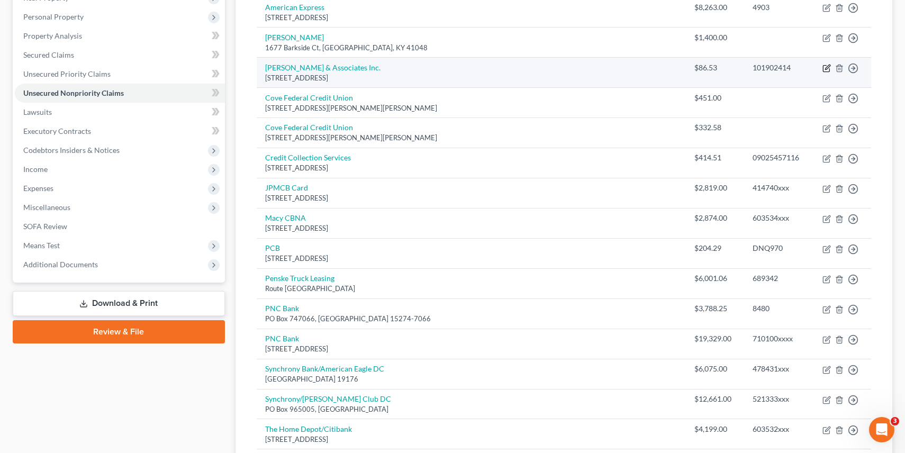
click at [826, 64] on icon "button" at bounding box center [827, 68] width 8 height 8
select select "18"
select select "14"
select select "2"
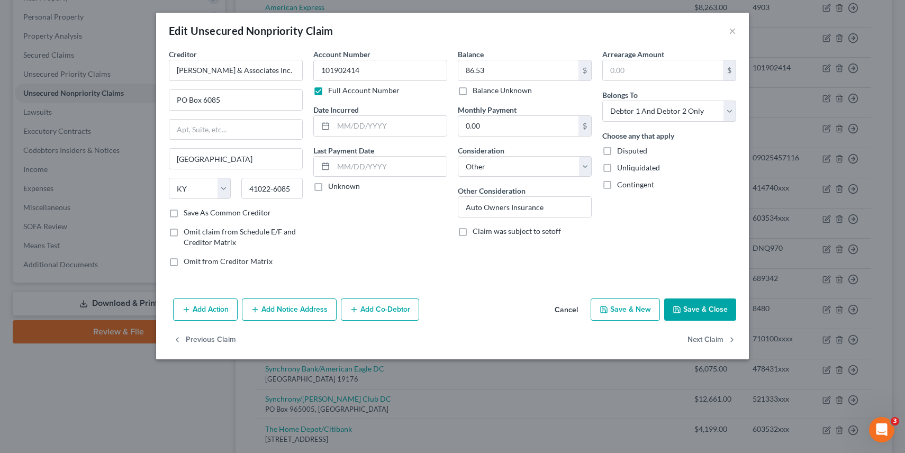
click at [302, 312] on button "Add Notice Address" at bounding box center [289, 310] width 95 height 22
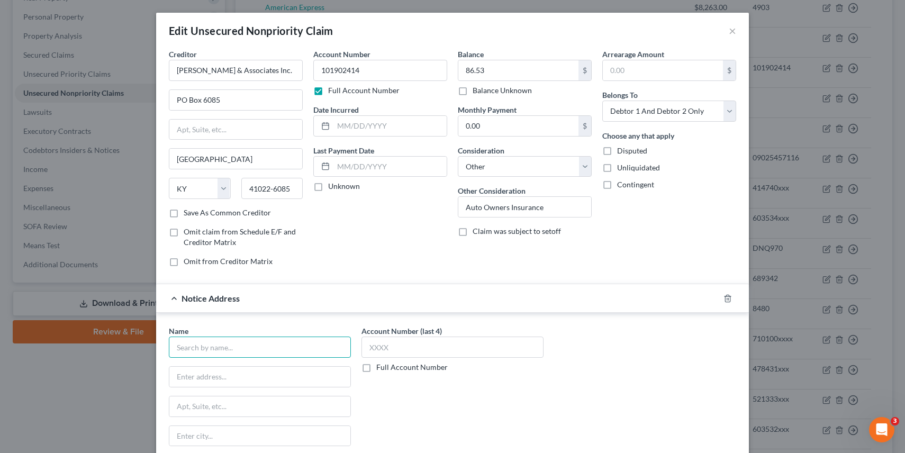
click at [262, 339] on input "text" at bounding box center [260, 347] width 182 height 21
type input "Auto-Owner's Insurance"
type input "PO Box 740312"
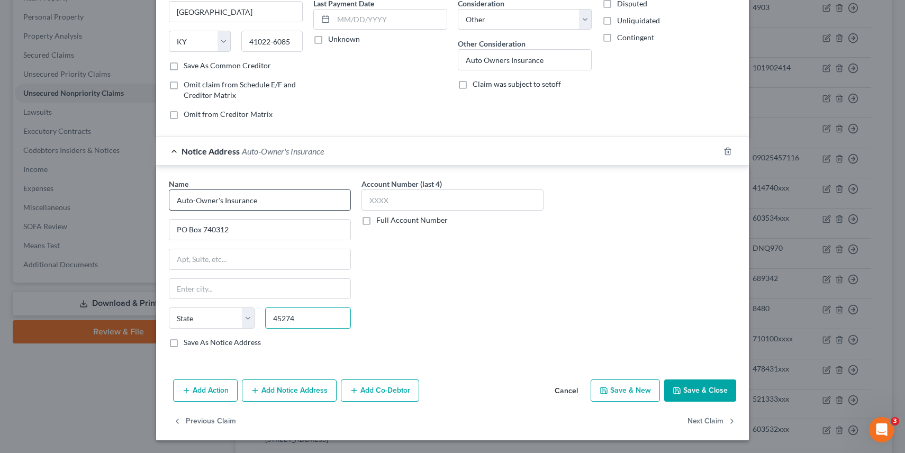
type input "45274"
type input "[GEOGRAPHIC_DATA]"
select select "36"
click at [715, 392] on button "Save & Close" at bounding box center [700, 391] width 72 height 22
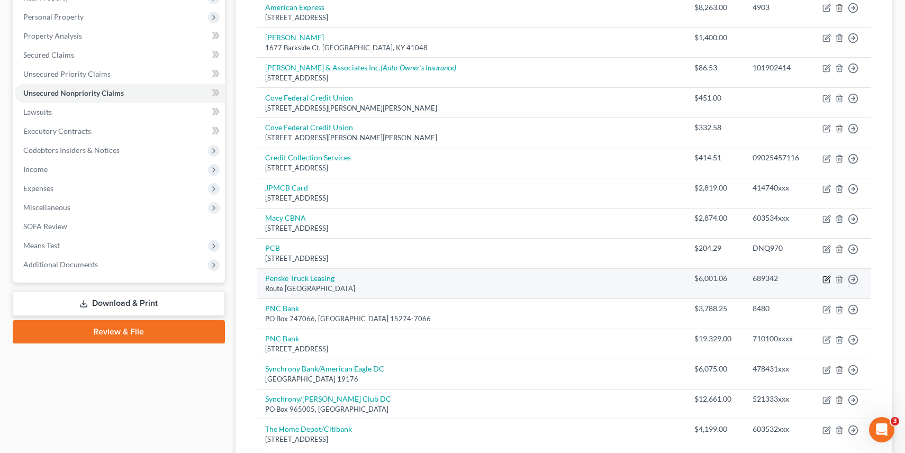
click at [825, 275] on icon "button" at bounding box center [827, 279] width 8 height 8
select select "39"
select select "14"
select select "2"
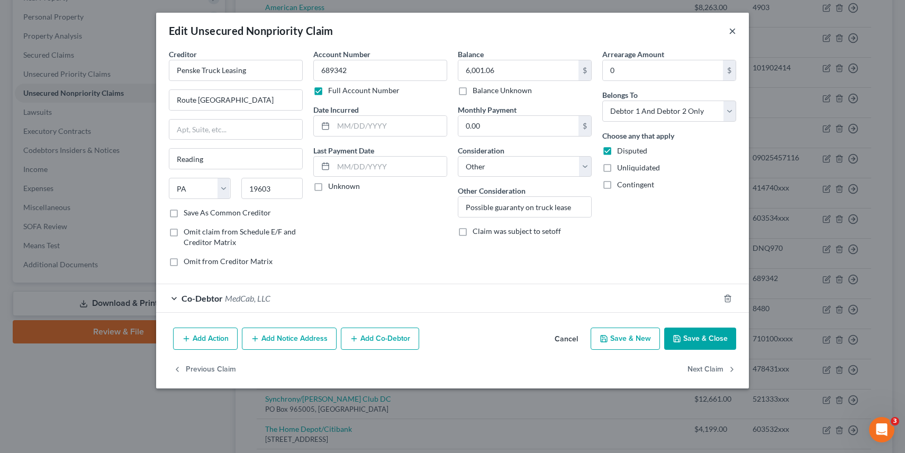
click at [734, 35] on button "×" at bounding box center [732, 30] width 7 height 13
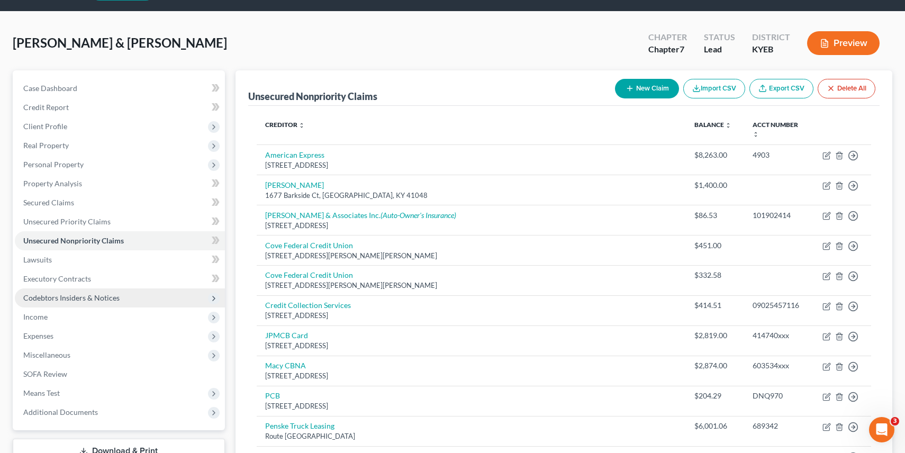
scroll to position [24, 0]
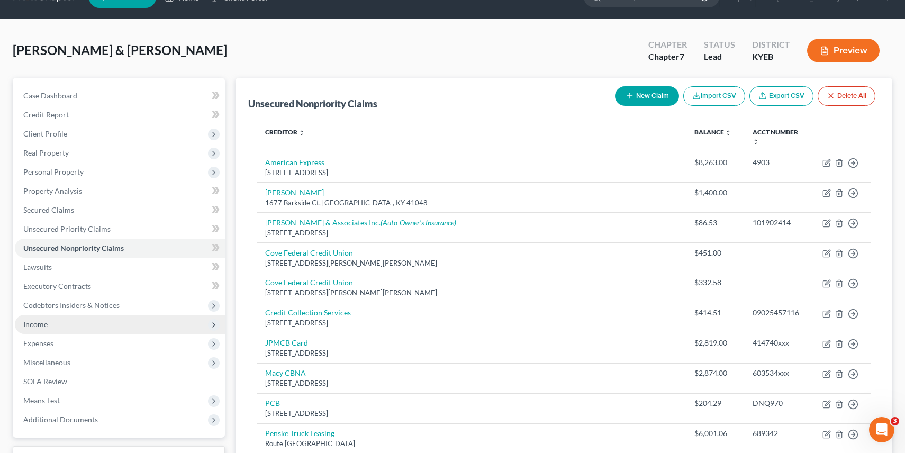
click at [61, 329] on span "Income" at bounding box center [120, 324] width 210 height 19
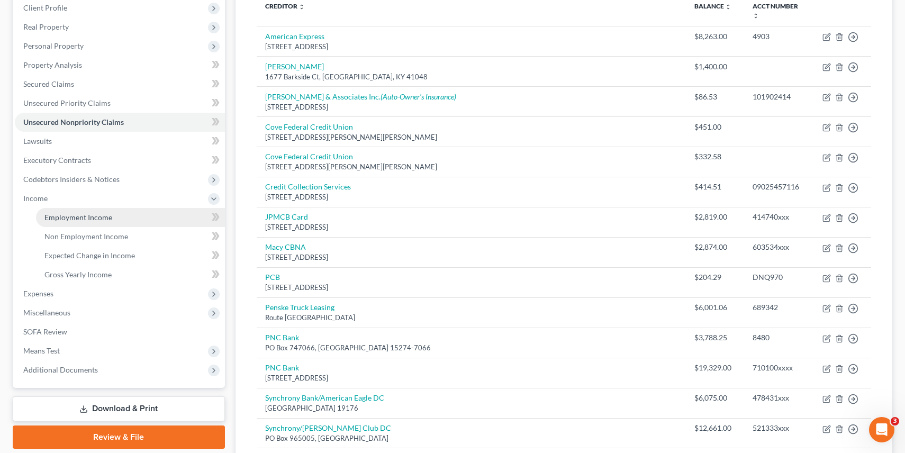
scroll to position [149, 0]
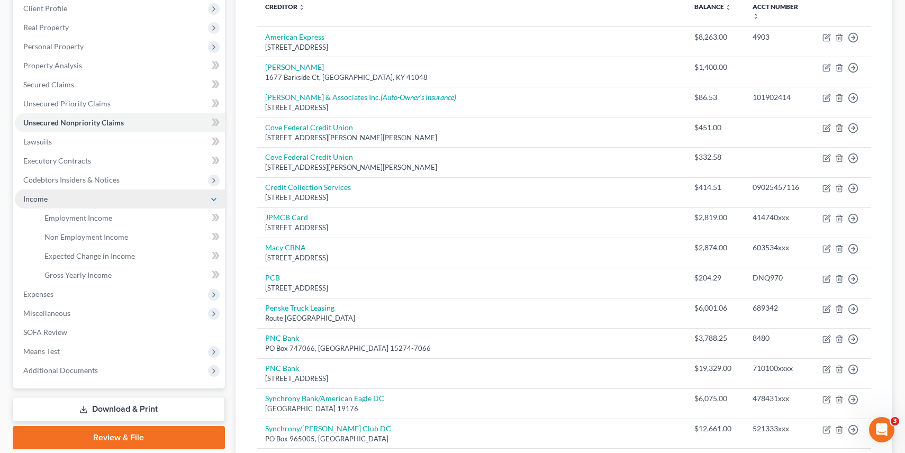
click at [55, 197] on span "Income" at bounding box center [120, 199] width 210 height 19
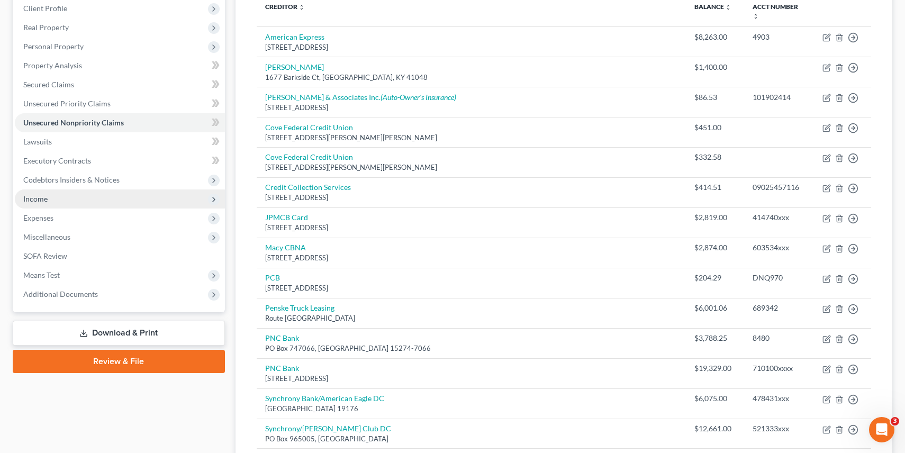
click at [140, 195] on span "Income" at bounding box center [120, 199] width 210 height 19
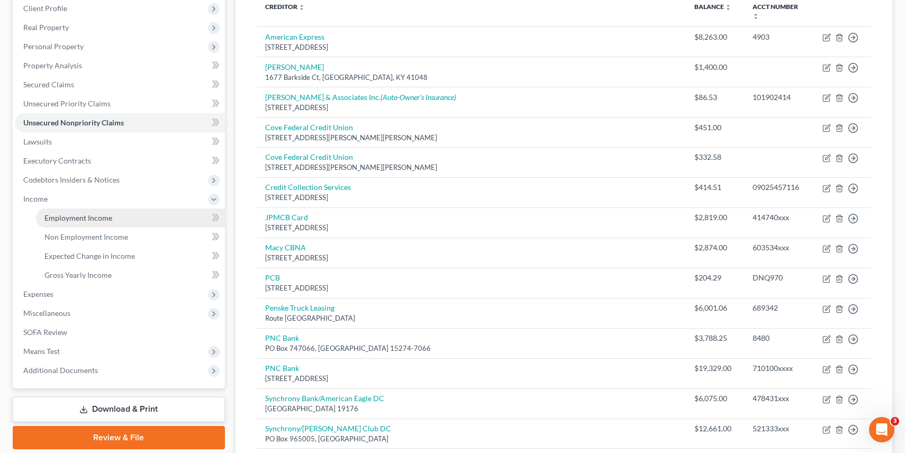
click at [113, 224] on link "Employment Income" at bounding box center [130, 218] width 189 height 19
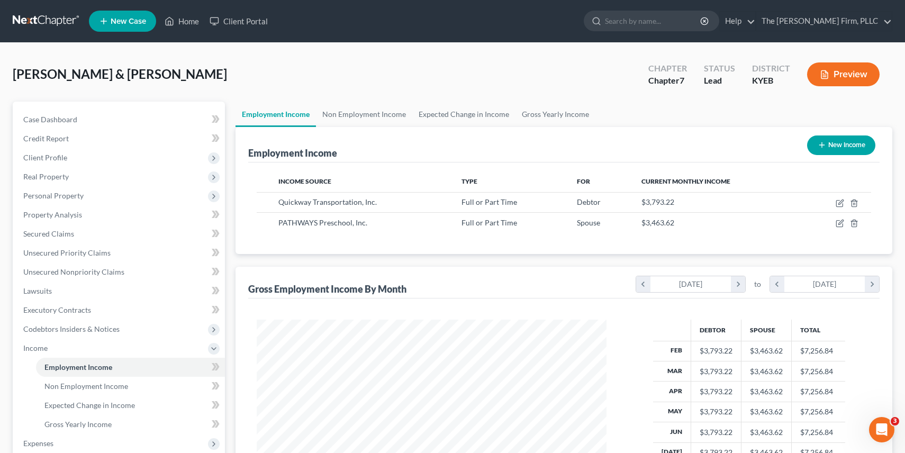
scroll to position [190, 371]
click at [183, 15] on link "Home" at bounding box center [181, 21] width 45 height 19
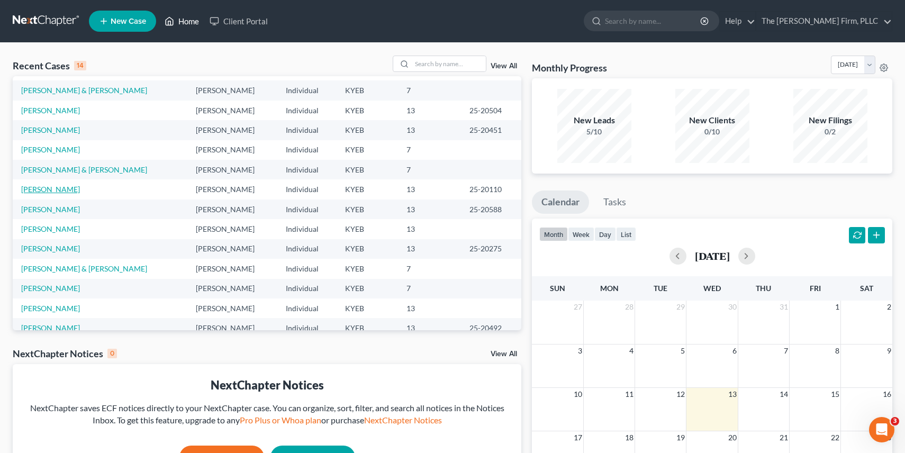
scroll to position [18, 0]
click at [51, 210] on link "[PERSON_NAME]" at bounding box center [50, 208] width 59 height 9
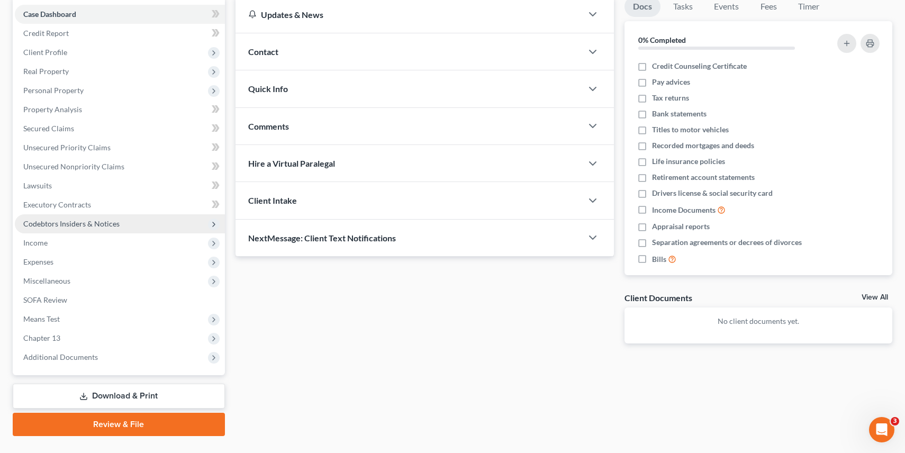
scroll to position [70, 0]
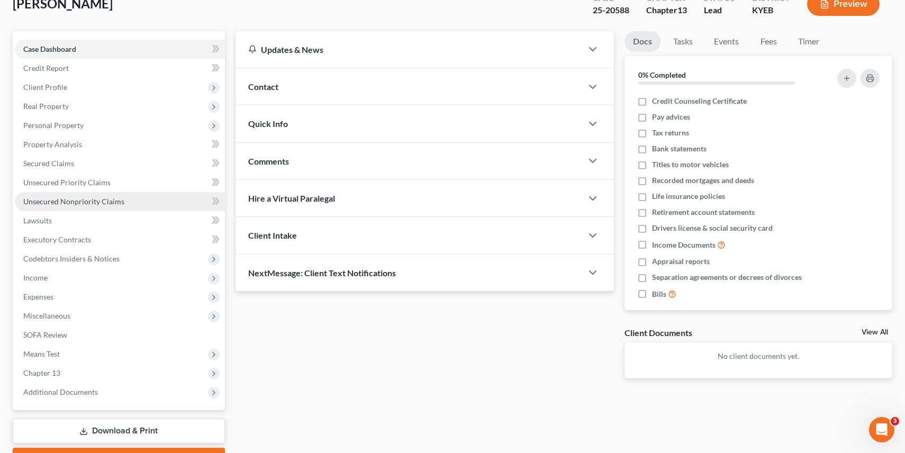
click at [75, 200] on span "Unsecured Nonpriority Claims" at bounding box center [73, 201] width 101 height 9
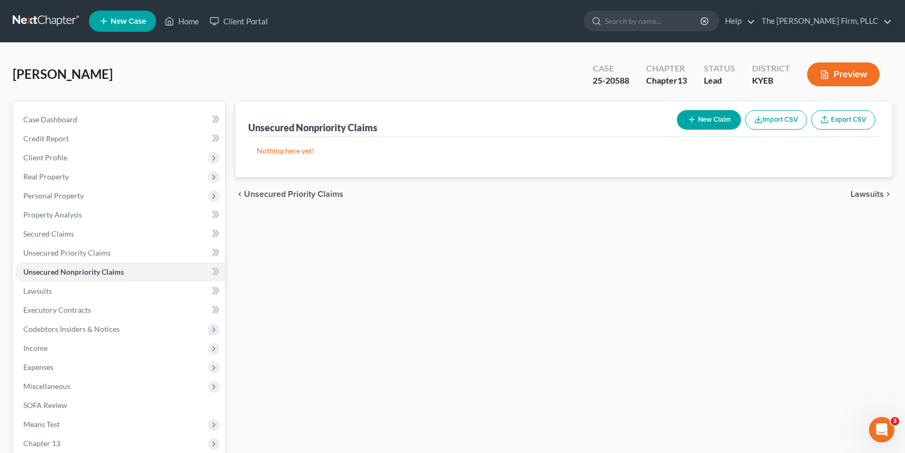
click at [688, 118] on icon "button" at bounding box center [692, 119] width 8 height 8
select select "0"
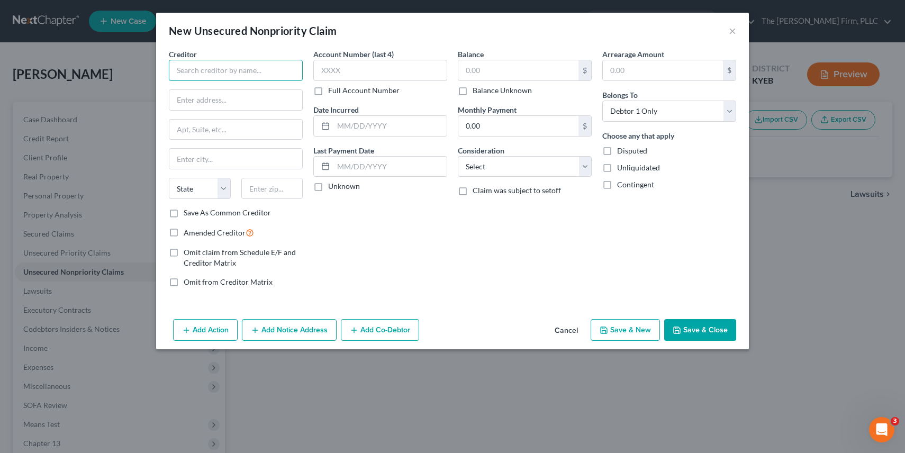
click at [240, 65] on input "text" at bounding box center [236, 70] width 134 height 21
type input "[PERSON_NAME] and [PERSON_NAME] Associates, Inc."
click at [184, 213] on label "Save As Common Creditor" at bounding box center [227, 213] width 87 height 11
click at [188, 213] on input "Save As Common Creditor" at bounding box center [191, 211] width 7 height 7
checkbox input "true"
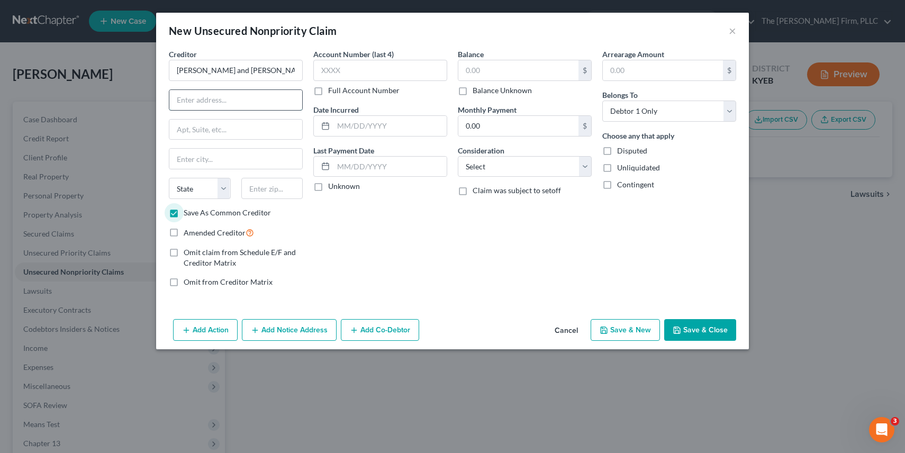
click at [230, 97] on input "text" at bounding box center [235, 100] width 133 height 20
paste input "[STREET_ADDRESS]"
type input "[STREET_ADDRESS]"
click at [265, 190] on input "text" at bounding box center [272, 188] width 62 height 21
type input "19053"
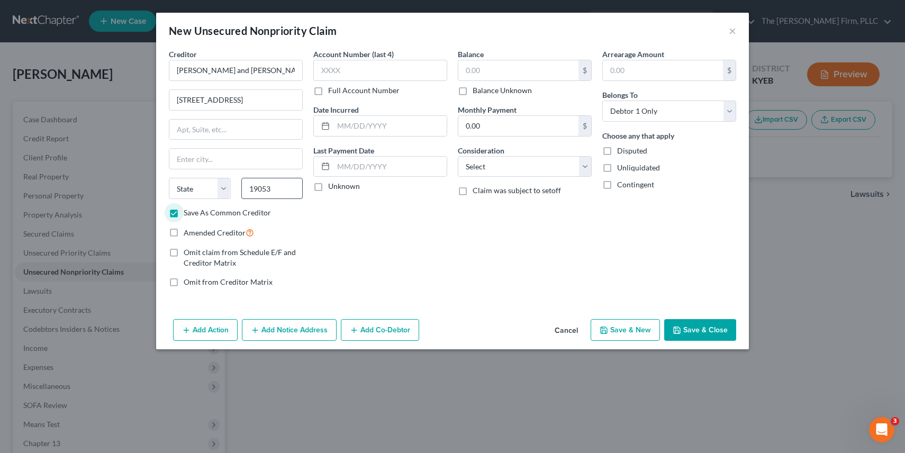
type input "Feasterville Trevose"
select select "39"
click at [617, 149] on label "Disputed" at bounding box center [632, 151] width 30 height 11
click at [622, 149] on input "Disputed" at bounding box center [625, 149] width 7 height 7
checkbox input "true"
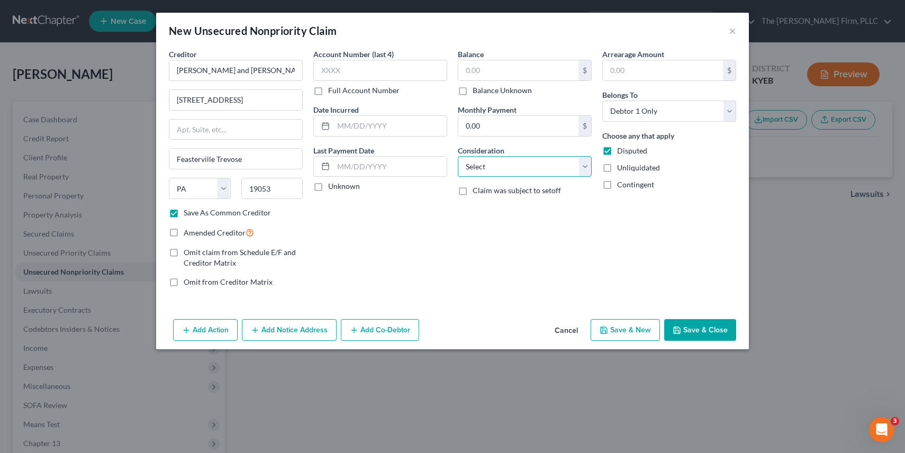
click at [547, 164] on select "Select Cable / Satellite Services Collection Agency Credit Card Debt Debt Couns…" at bounding box center [525, 166] width 134 height 21
select select "14"
click at [498, 205] on input "text" at bounding box center [525, 207] width 133 height 20
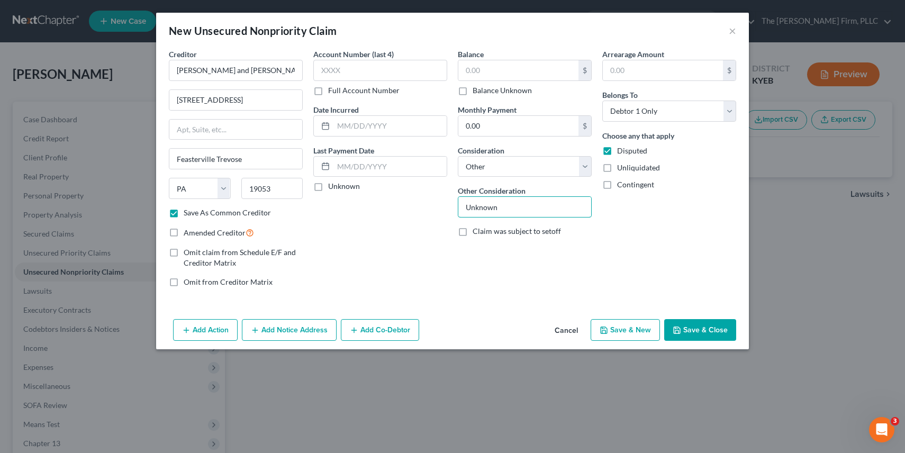
type input "Unknown"
click at [635, 330] on button "Save & New" at bounding box center [625, 330] width 69 height 22
checkbox input "false"
select select "0"
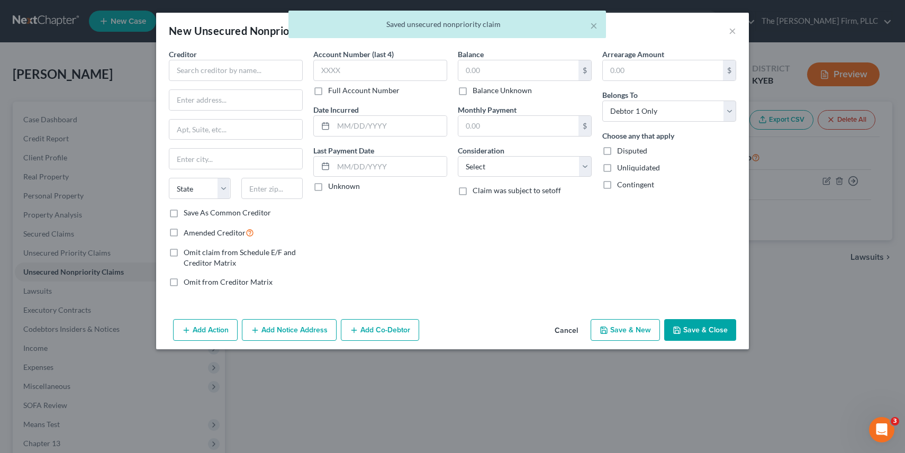
click at [733, 34] on div "× Saved unsecured nonpriority claim" at bounding box center [447, 27] width 905 height 33
click at [732, 28] on div "× Saved unsecured nonpriority claim" at bounding box center [447, 27] width 905 height 33
click at [566, 330] on button "Cancel" at bounding box center [566, 330] width 40 height 21
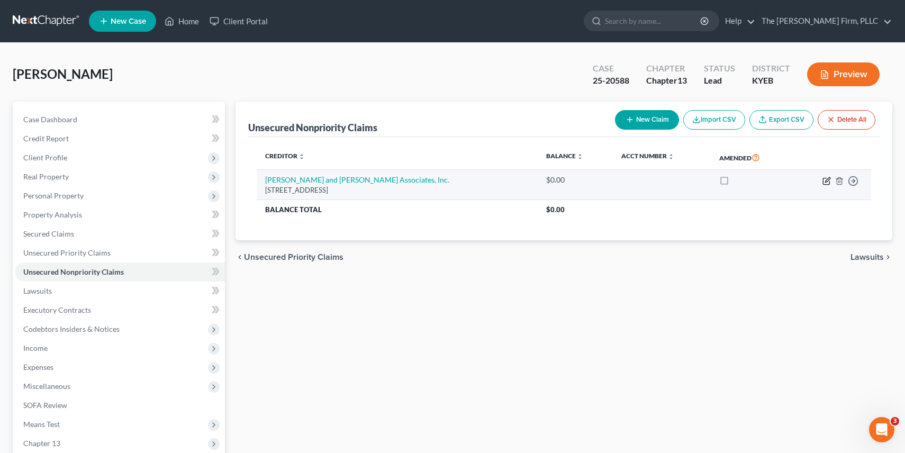
click at [828, 179] on icon "button" at bounding box center [827, 181] width 8 height 8
select select "39"
select select "14"
select select "0"
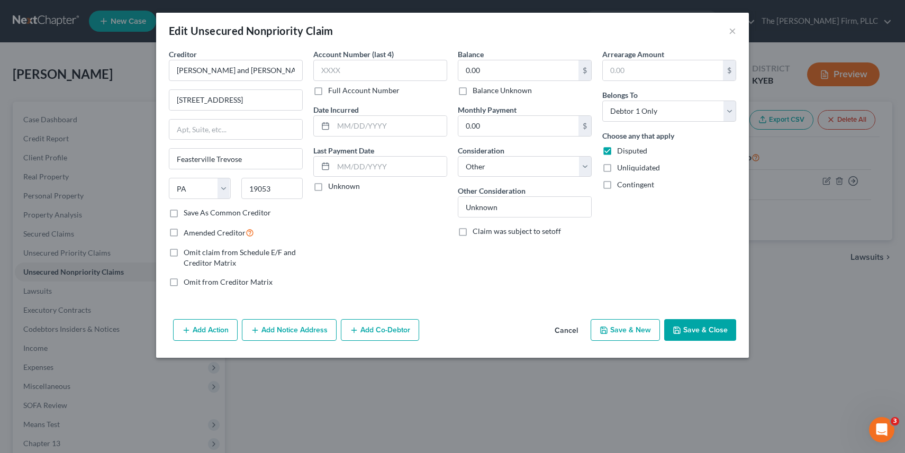
click at [184, 231] on label "Amended Creditor" at bounding box center [219, 233] width 70 height 12
click at [188, 231] on input "Amended Creditor" at bounding box center [191, 230] width 7 height 7
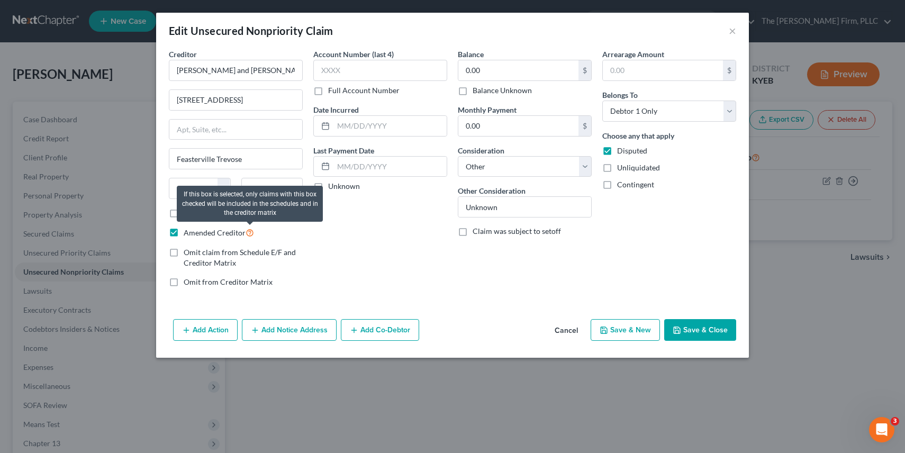
click at [251, 230] on icon at bounding box center [250, 232] width 8 height 10
click at [195, 230] on input "Amended Creditor" at bounding box center [191, 230] width 7 height 7
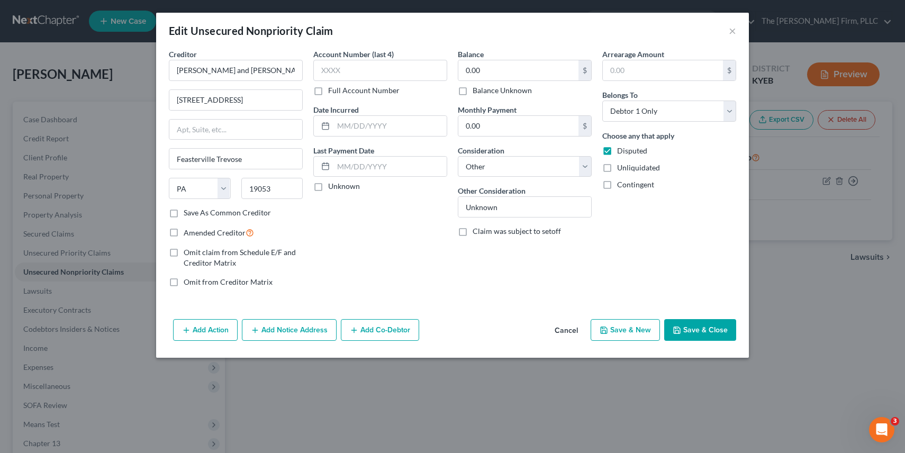
click at [184, 233] on label "Amended Creditor" at bounding box center [219, 233] width 70 height 12
click at [188, 233] on input "Amended Creditor" at bounding box center [191, 230] width 7 height 7
checkbox input "true"
click at [697, 328] on button "Save & Close" at bounding box center [700, 330] width 72 height 22
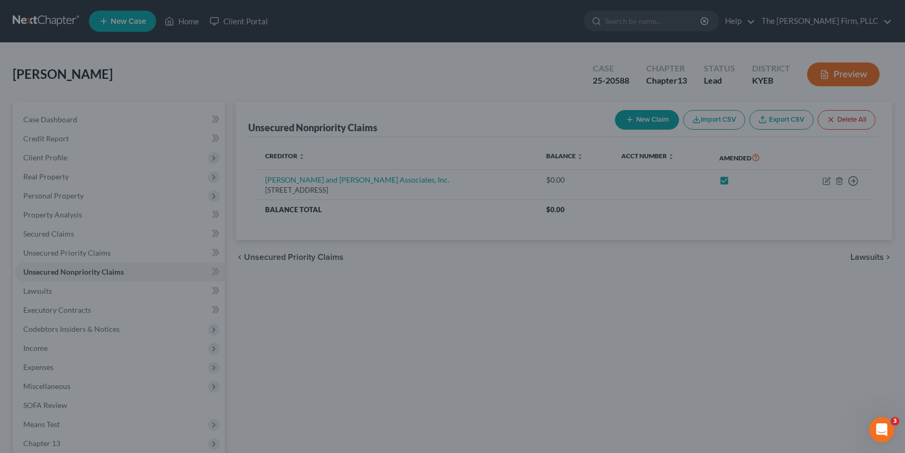
checkbox input "true"
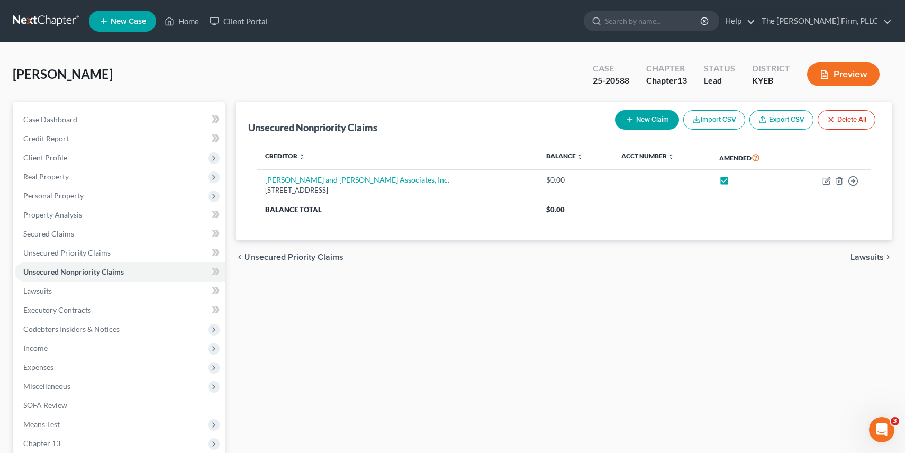
click at [857, 80] on button "Preview" at bounding box center [843, 74] width 73 height 24
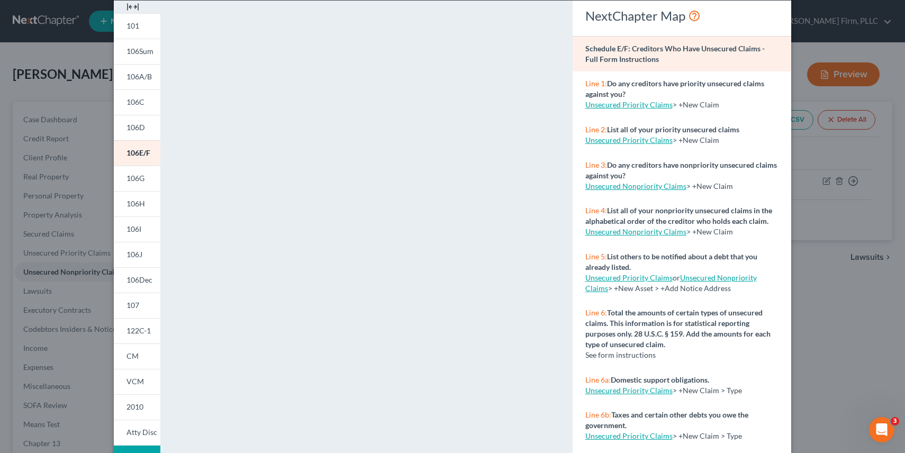
scroll to position [51, 0]
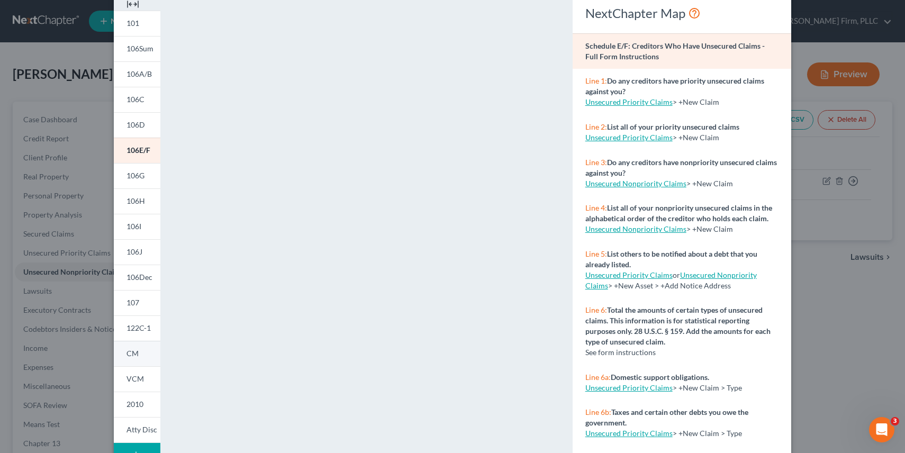
click at [131, 354] on span "CM" at bounding box center [133, 353] width 12 height 9
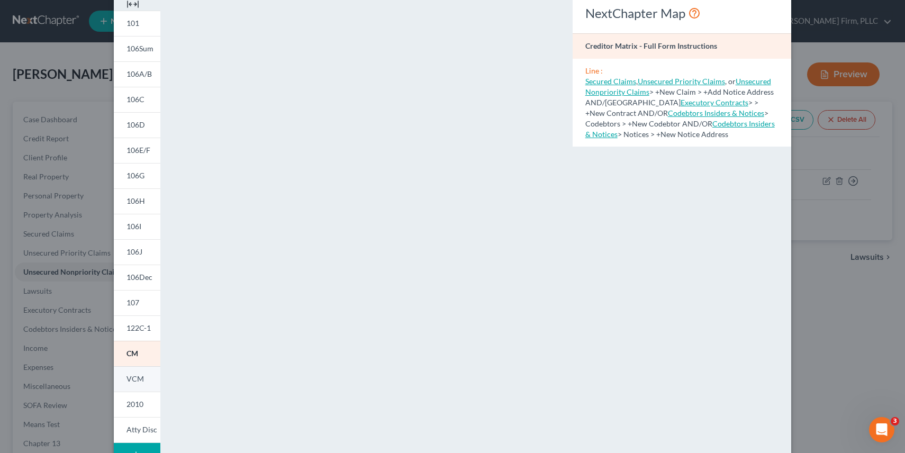
click at [133, 382] on span "VCM" at bounding box center [135, 378] width 17 height 9
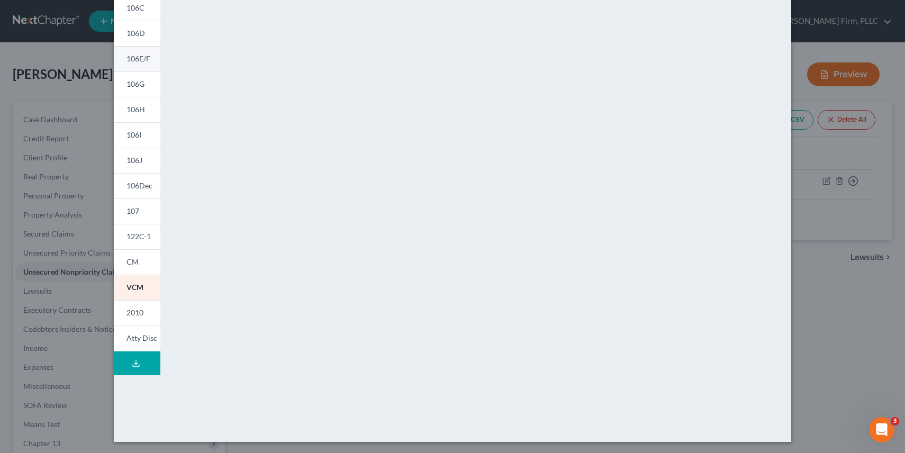
scroll to position [143, 0]
click at [136, 364] on icon at bounding box center [136, 362] width 8 height 8
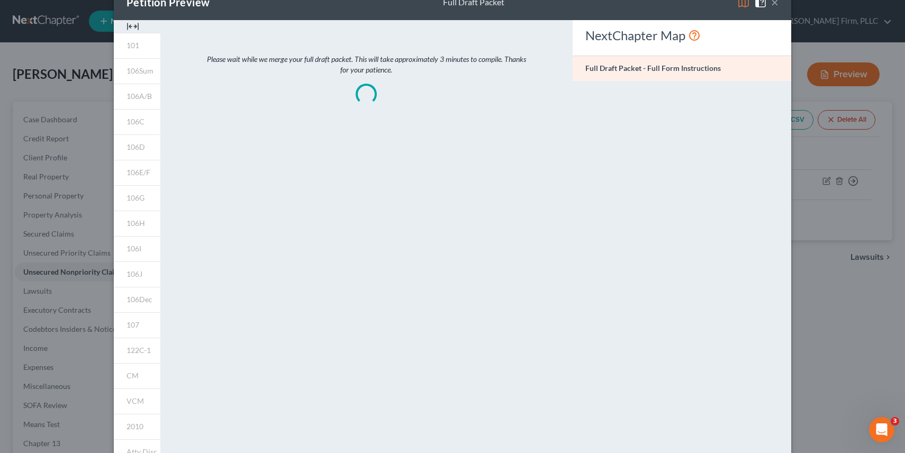
scroll to position [0, 0]
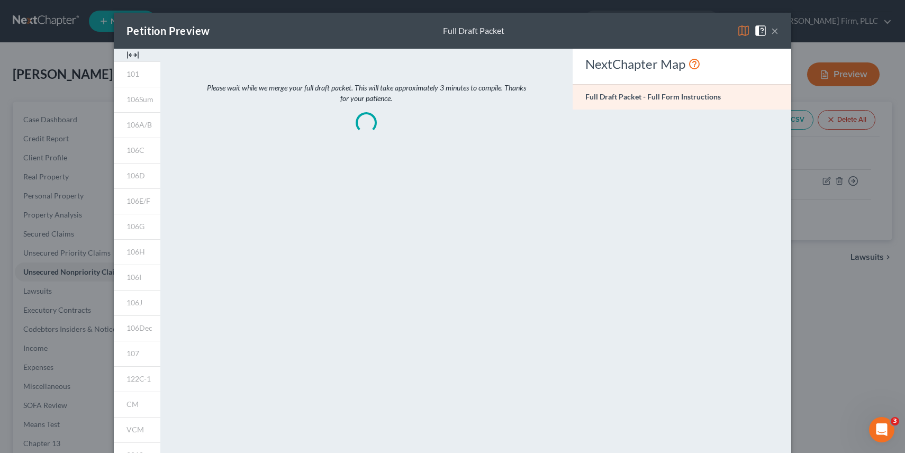
click at [774, 29] on button "×" at bounding box center [774, 30] width 7 height 13
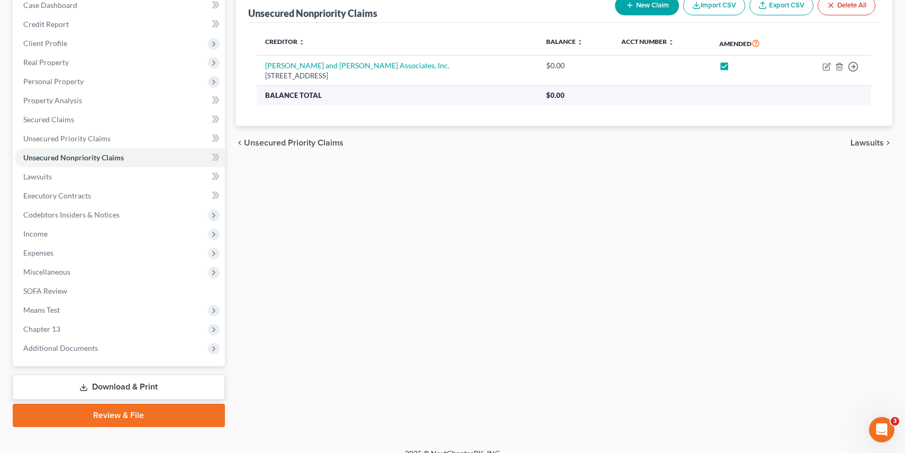
scroll to position [128, 0]
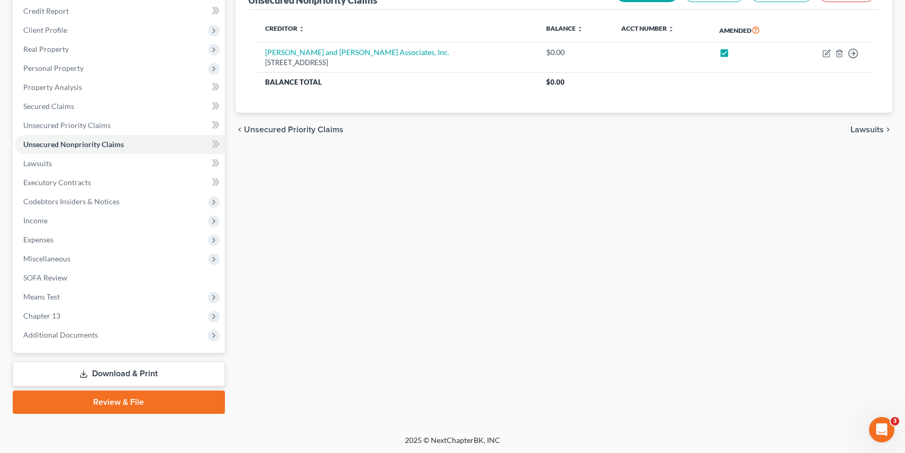
click at [150, 405] on link "Review & File" at bounding box center [119, 402] width 212 height 23
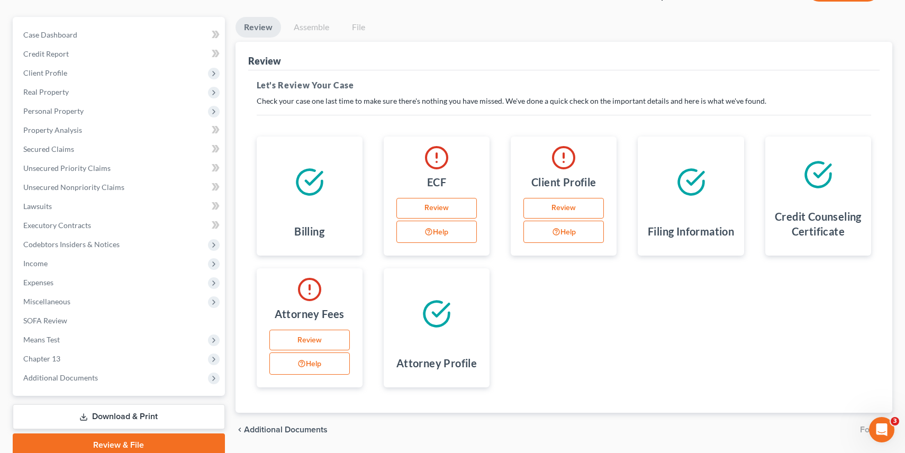
scroll to position [128, 0]
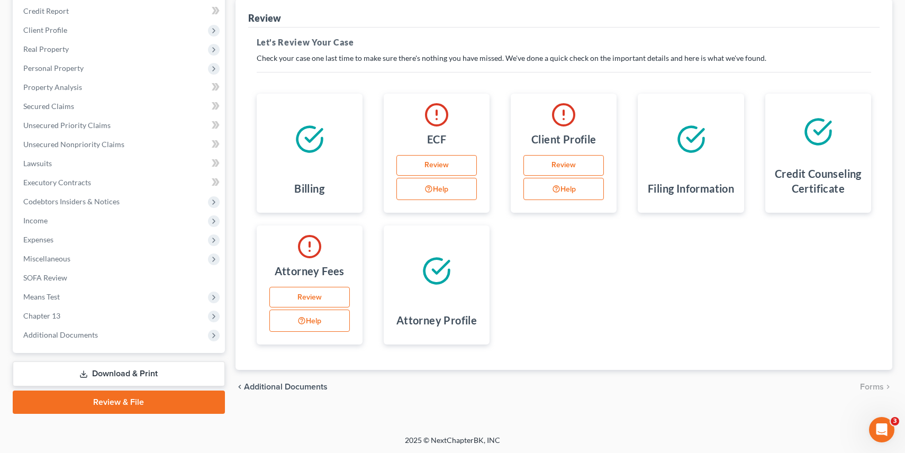
click at [111, 369] on link "Download & Print" at bounding box center [119, 374] width 212 height 25
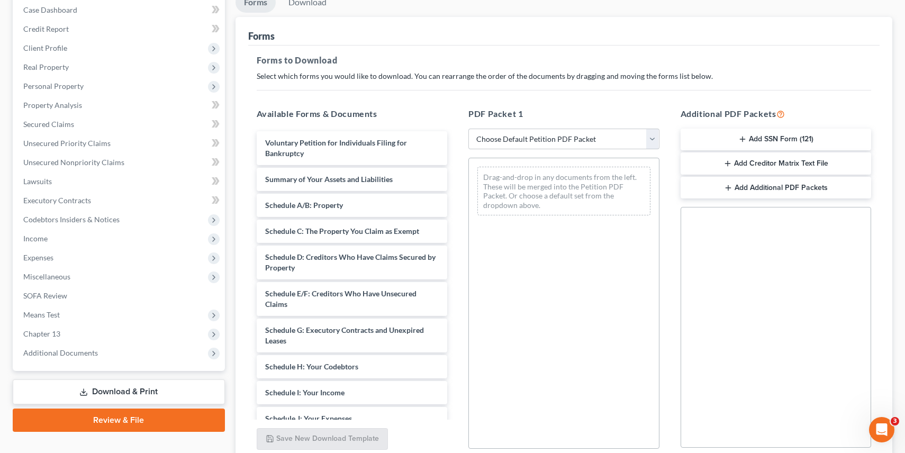
scroll to position [112, 0]
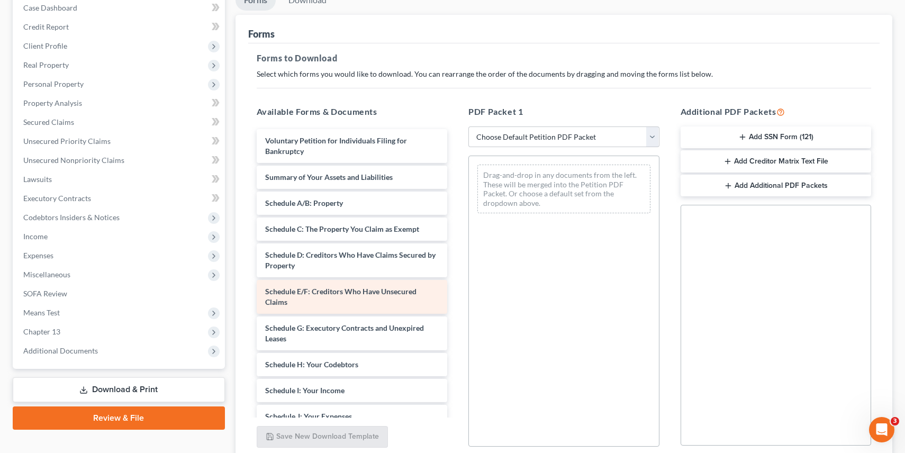
click at [384, 303] on div "Schedule E/F: Creditors Who Have Unsecured Claims" at bounding box center [352, 297] width 191 height 34
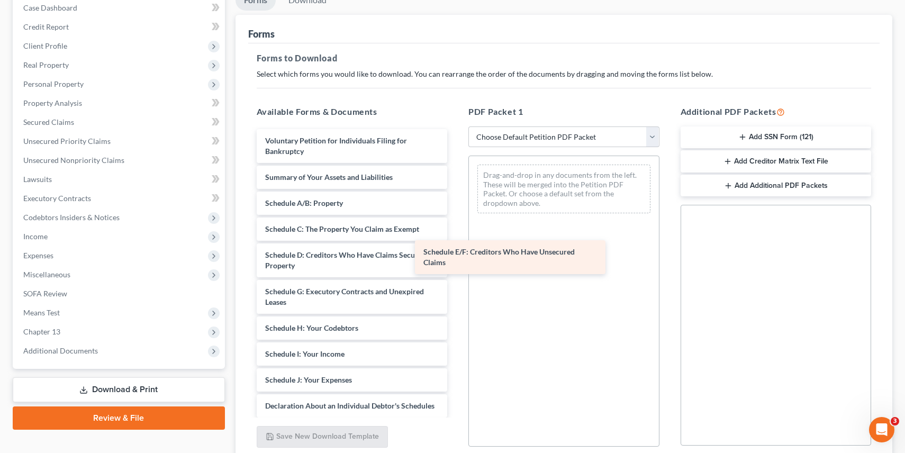
drag, startPoint x: 384, startPoint y: 303, endPoint x: 543, endPoint y: 264, distance: 163.6
click at [456, 264] on div "Schedule E/F: Creditors Who Have Unsecured Claims Voluntary Petition for Indivi…" at bounding box center [352, 367] width 208 height 476
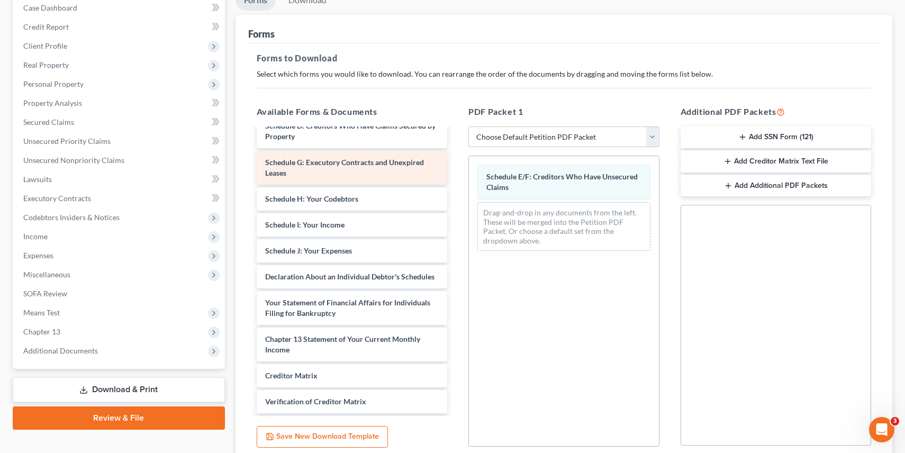
scroll to position [131, 0]
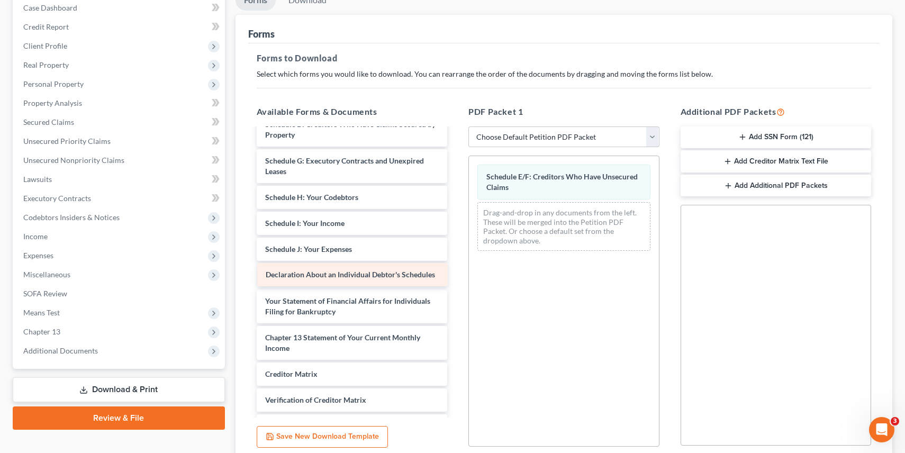
drag, startPoint x: 370, startPoint y: 278, endPoint x: 592, endPoint y: 264, distance: 222.8
click at [456, 264] on div "Declaration About an Individual Debtor's Schedules Voluntary Petition for Indiv…" at bounding box center [352, 236] width 208 height 476
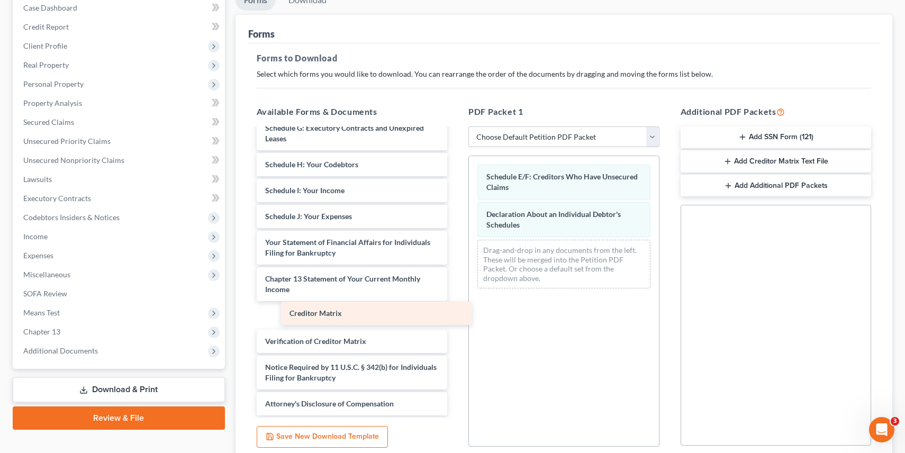
scroll to position [138, 0]
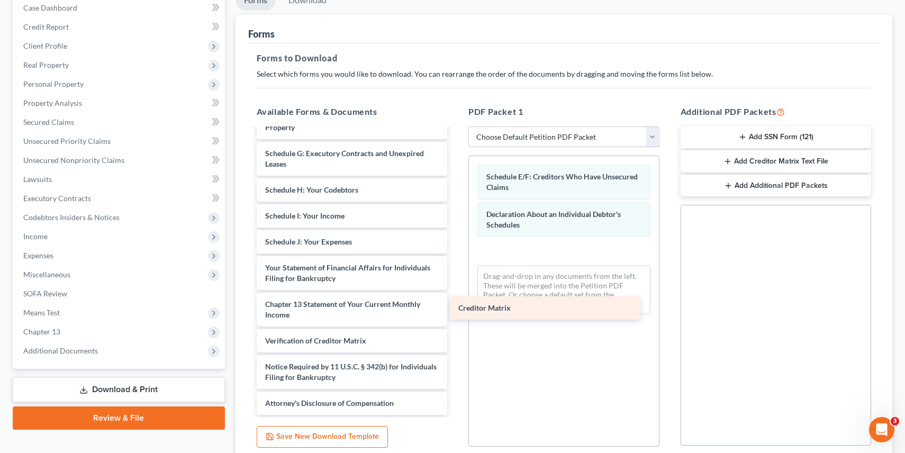
drag, startPoint x: 380, startPoint y: 313, endPoint x: 586, endPoint y: 300, distance: 206.4
click at [456, 300] on div "Creditor Matrix Voluntary Petition for Individuals Filing for Bankruptcy Summar…" at bounding box center [352, 203] width 208 height 424
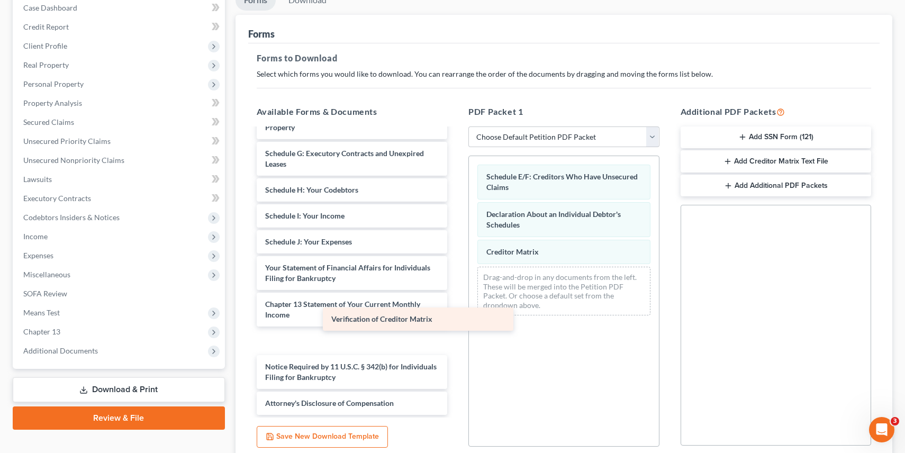
scroll to position [112, 0]
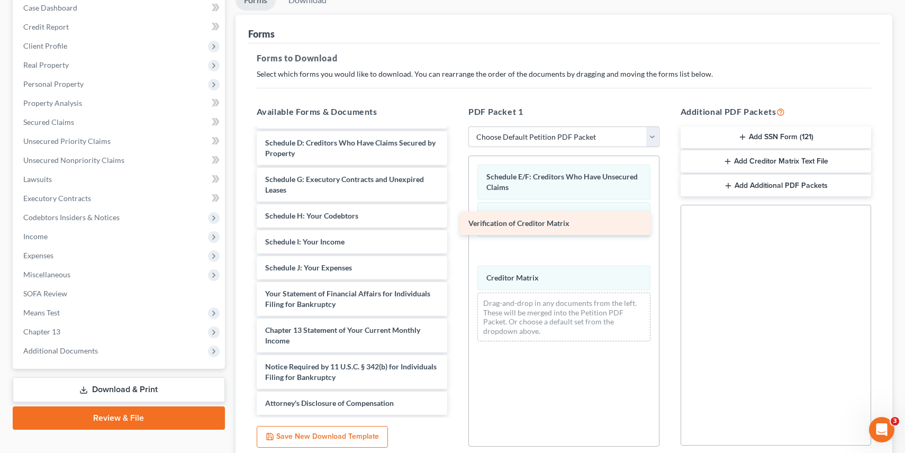
drag, startPoint x: 394, startPoint y: 340, endPoint x: 597, endPoint y: 223, distance: 234.6
click at [456, 223] on div "Verification of Creditor Matrix Voluntary Petition for Individuals Filing for B…" at bounding box center [352, 216] width 208 height 398
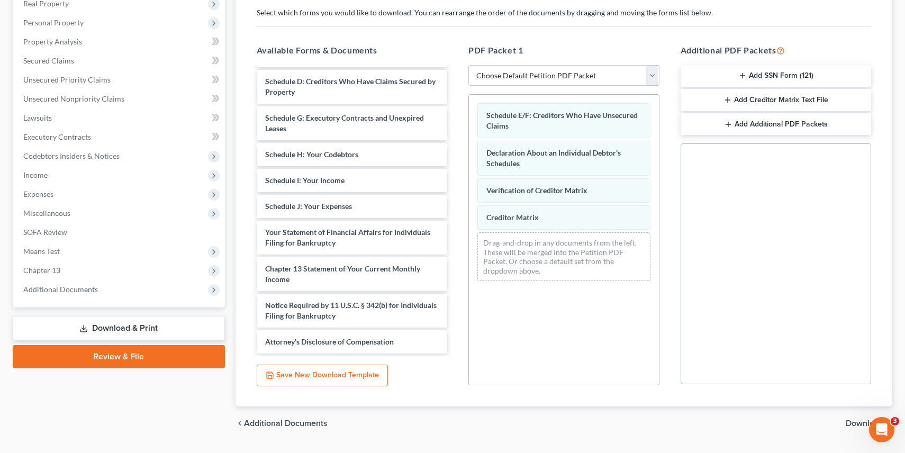
scroll to position [200, 0]
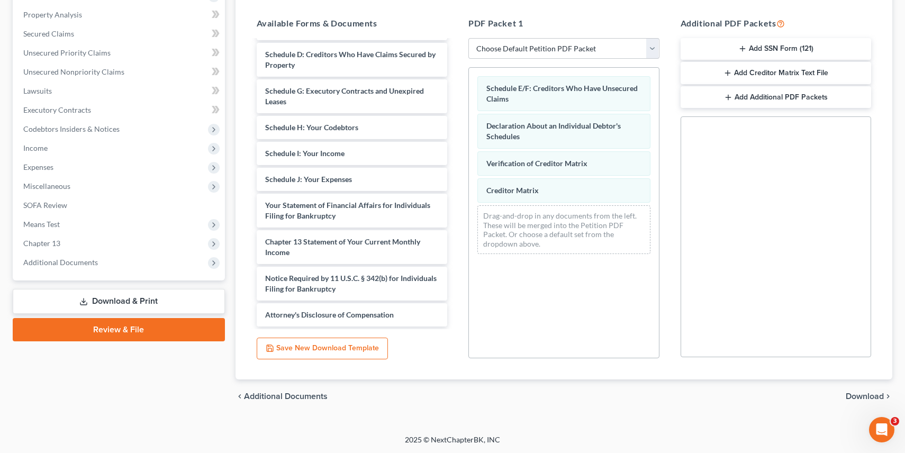
click at [871, 397] on span "Download" at bounding box center [865, 396] width 38 height 8
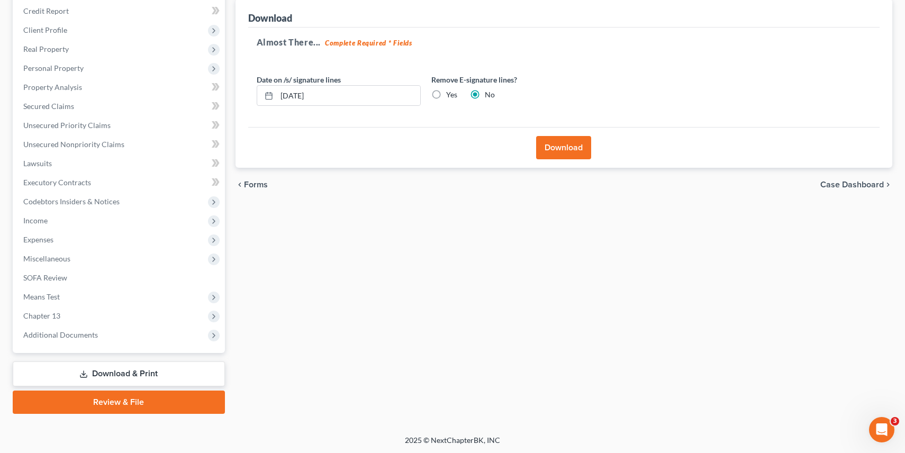
click at [559, 147] on button "Download" at bounding box center [563, 147] width 55 height 23
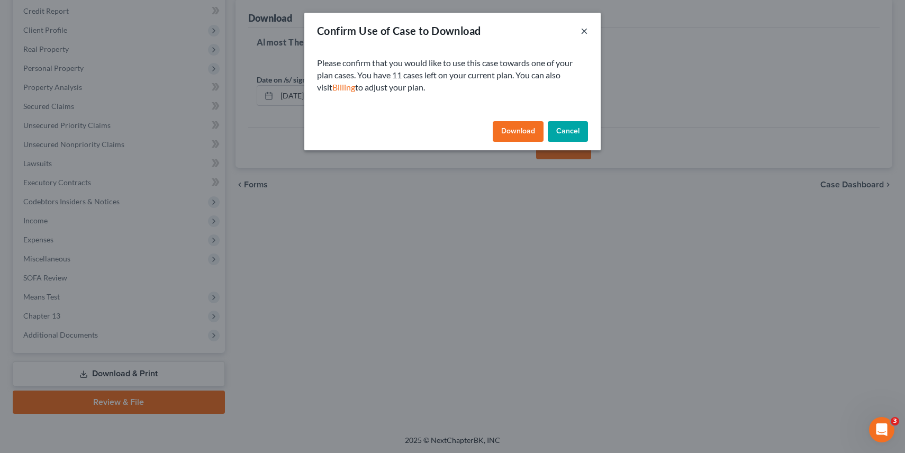
click at [585, 33] on button "×" at bounding box center [584, 30] width 7 height 13
